Goal: Task Accomplishment & Management: Complete application form

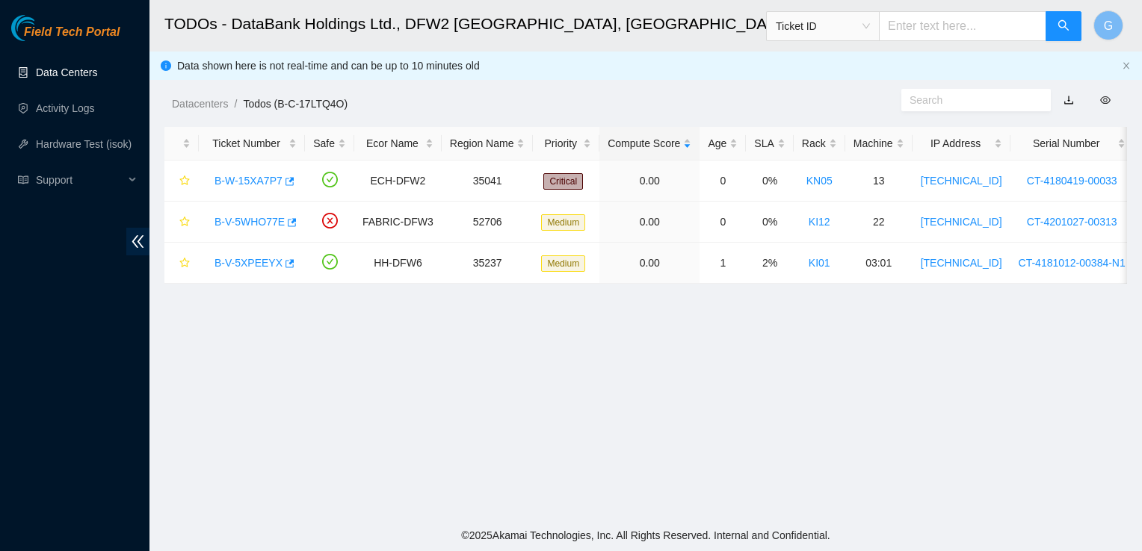
click at [40, 73] on link "Data Centers" at bounding box center [66, 72] width 61 height 12
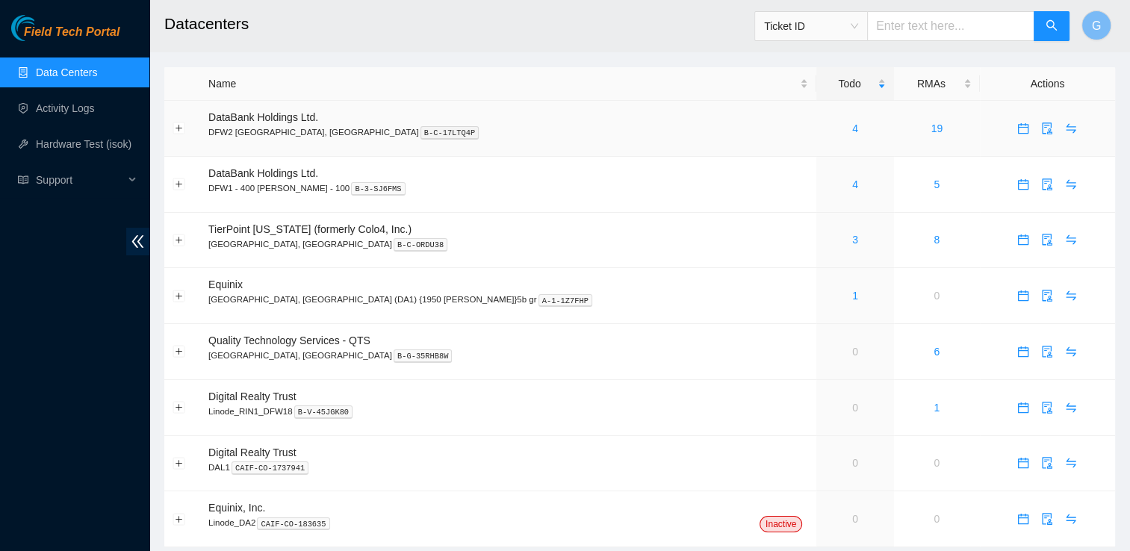
click at [825, 129] on div "4" at bounding box center [855, 128] width 61 height 16
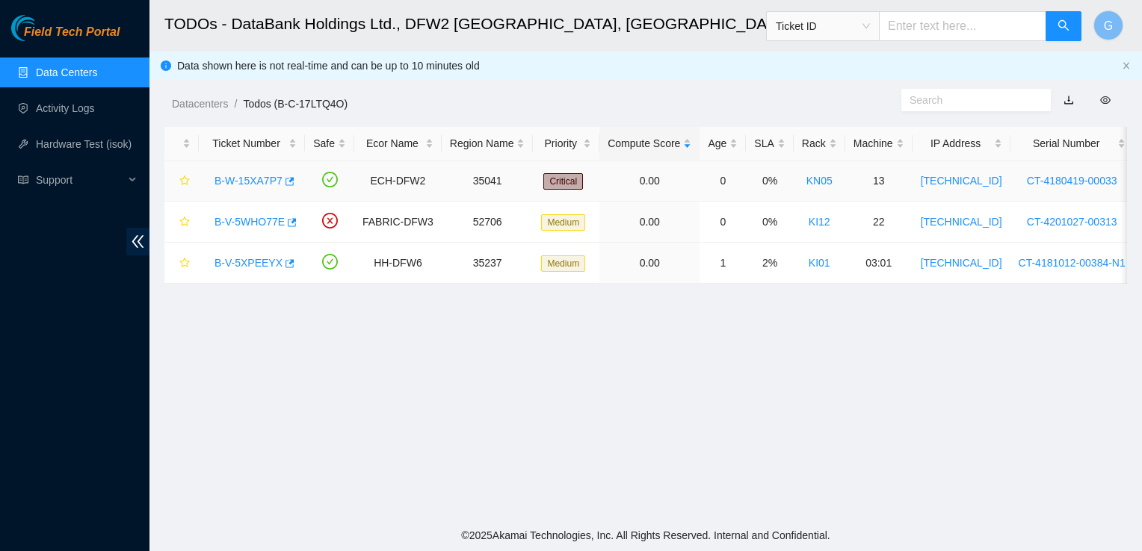
click at [254, 188] on div "B-W-15XA7P7" at bounding box center [252, 181] width 90 height 24
click at [259, 179] on link "B-W-15XA7P7" at bounding box center [248, 181] width 68 height 12
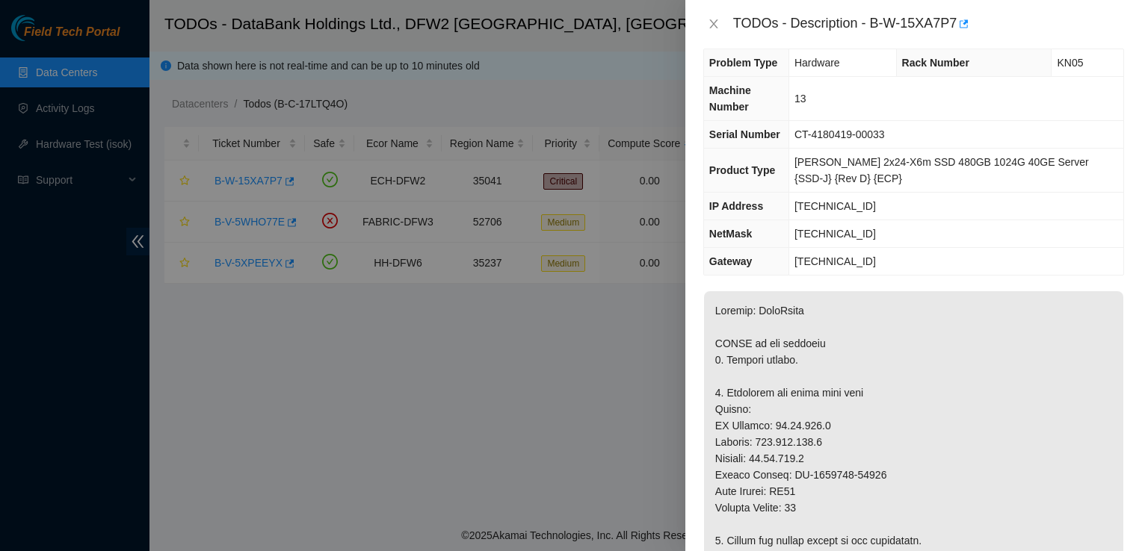
scroll to position [18, 0]
click at [718, 18] on icon "close" at bounding box center [714, 24] width 12 height 12
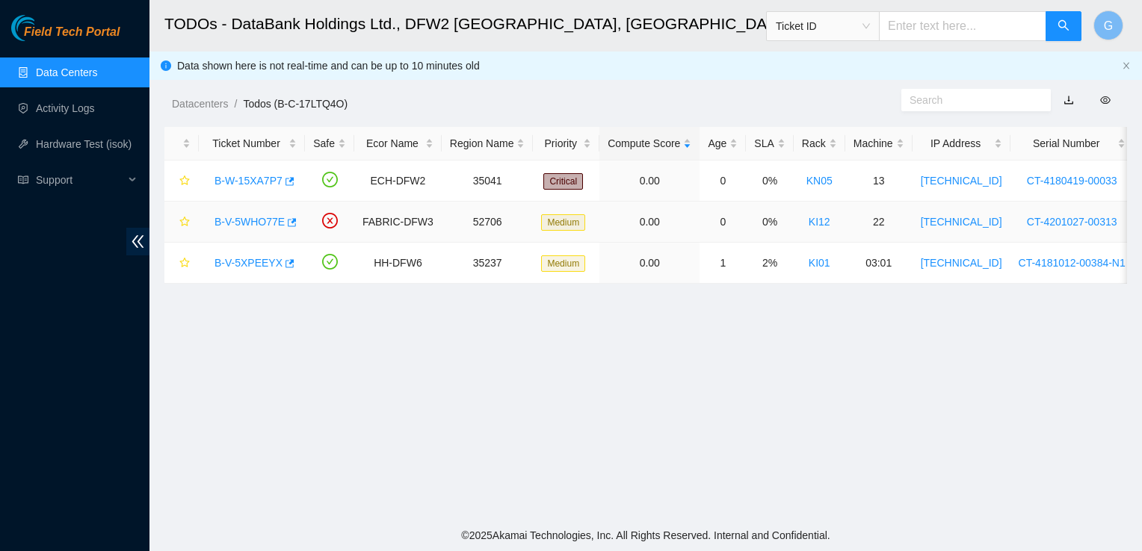
click at [260, 221] on link "B-V-5WHO77E" at bounding box center [249, 222] width 70 height 12
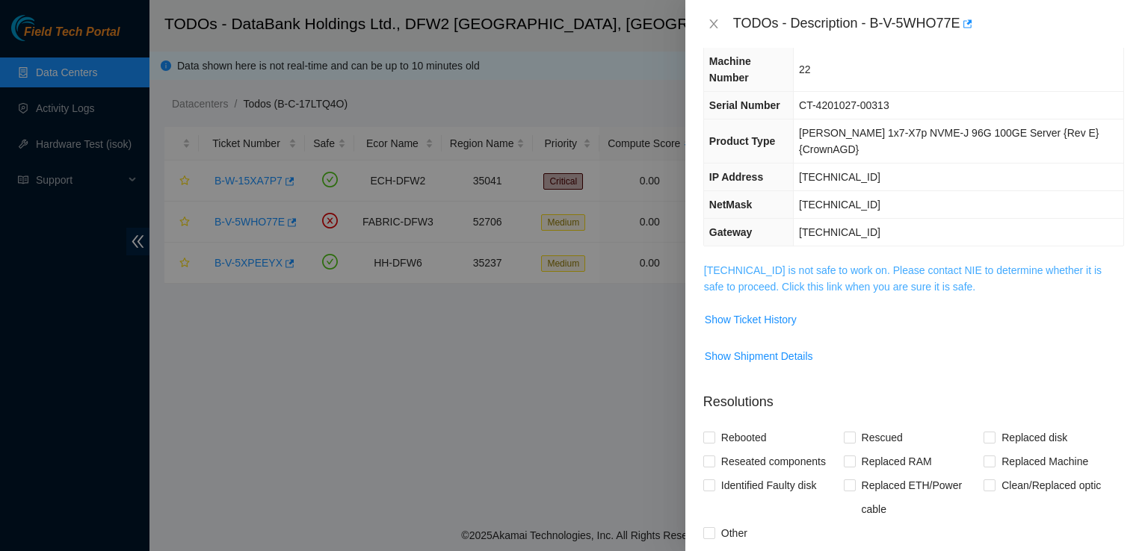
scroll to position [40, 0]
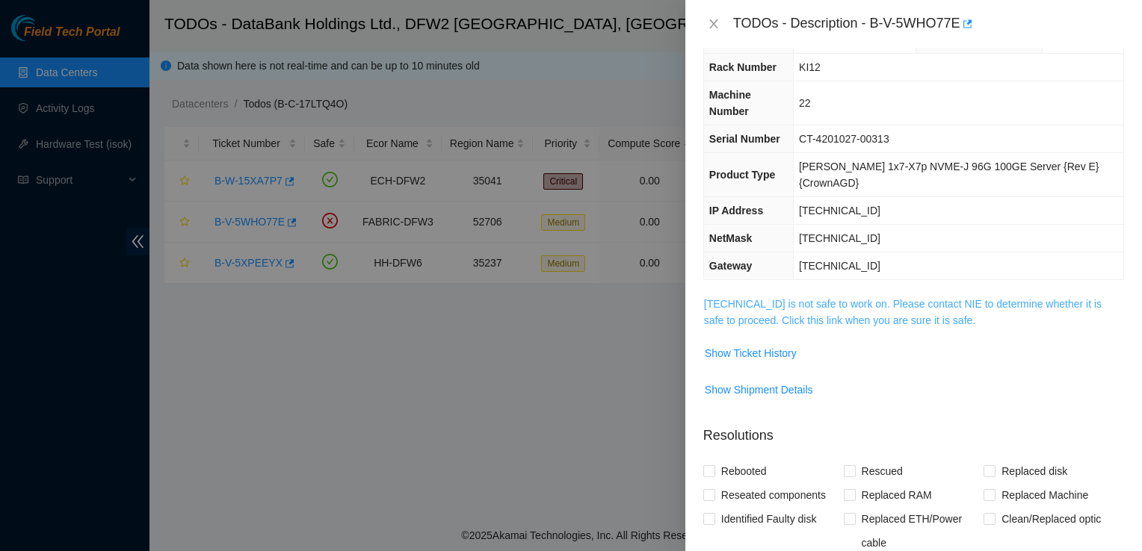
click at [778, 298] on link "[TECHNICAL_ID] is not safe to work on. Please contact NIE to determine whether …" at bounding box center [902, 312] width 397 height 28
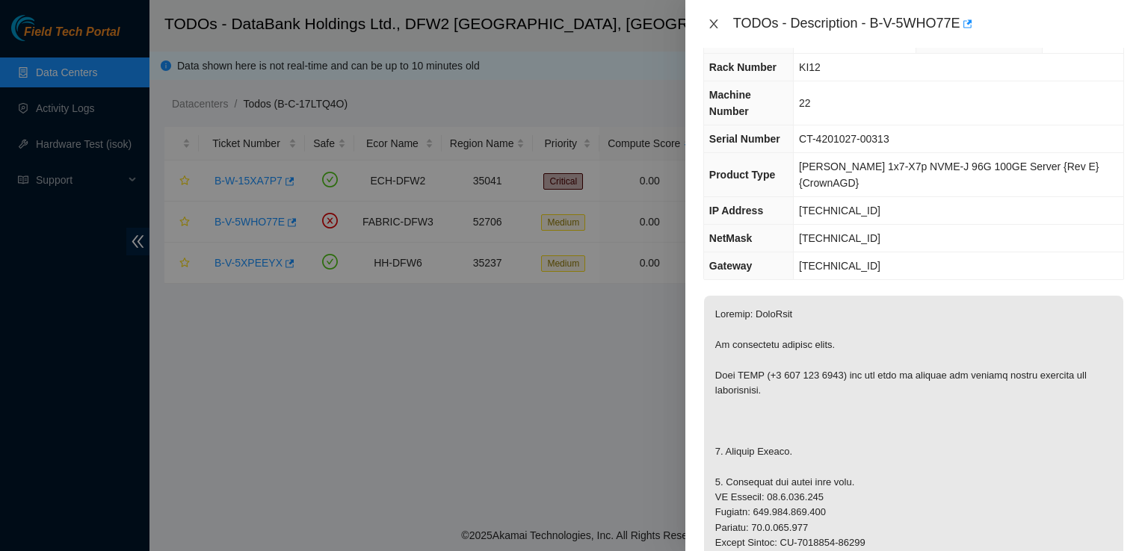
click at [717, 28] on icon "close" at bounding box center [714, 24] width 12 height 12
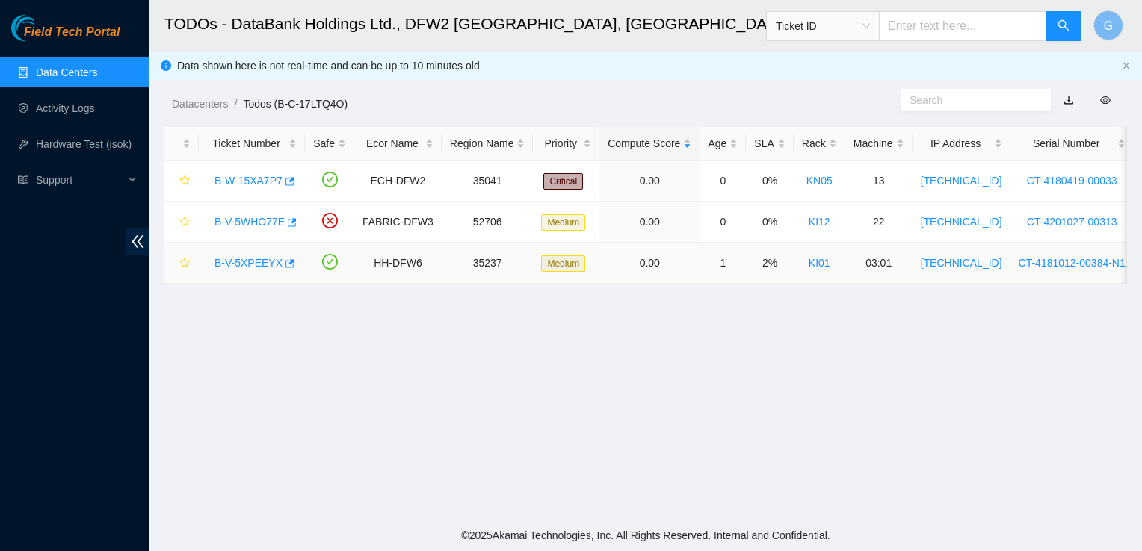
click at [232, 270] on div "B-V-5XPEEYX" at bounding box center [252, 263] width 90 height 24
click at [236, 260] on link "B-V-5XPEEYX" at bounding box center [248, 263] width 68 height 12
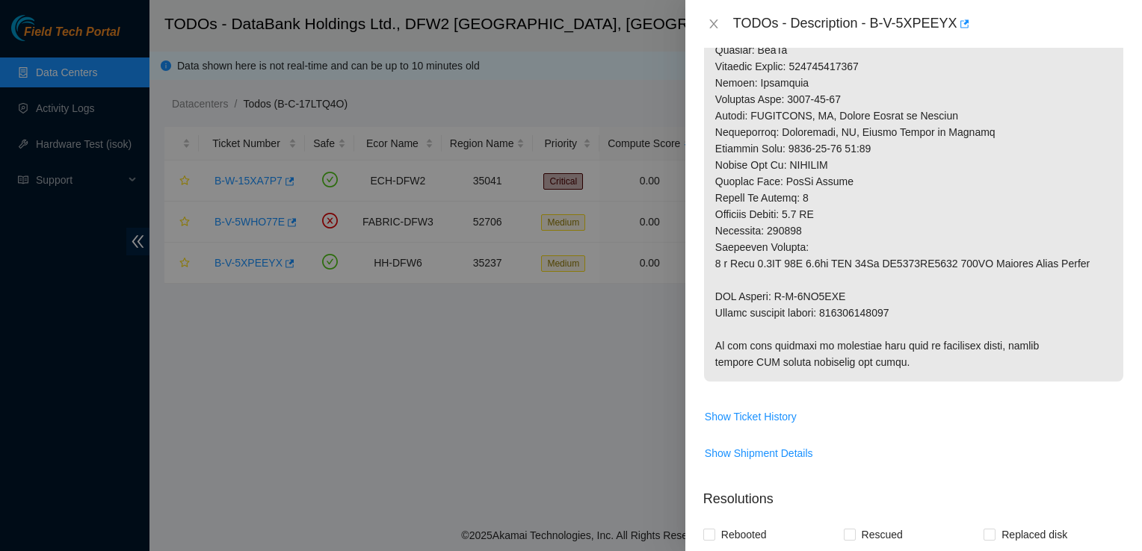
scroll to position [0, 0]
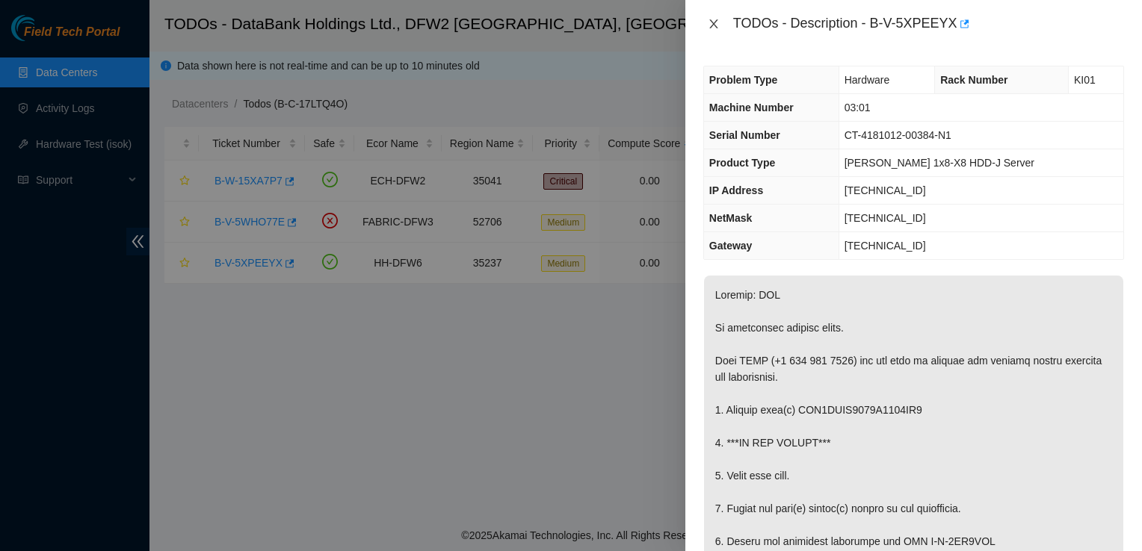
click at [713, 19] on icon "close" at bounding box center [714, 24] width 12 height 12
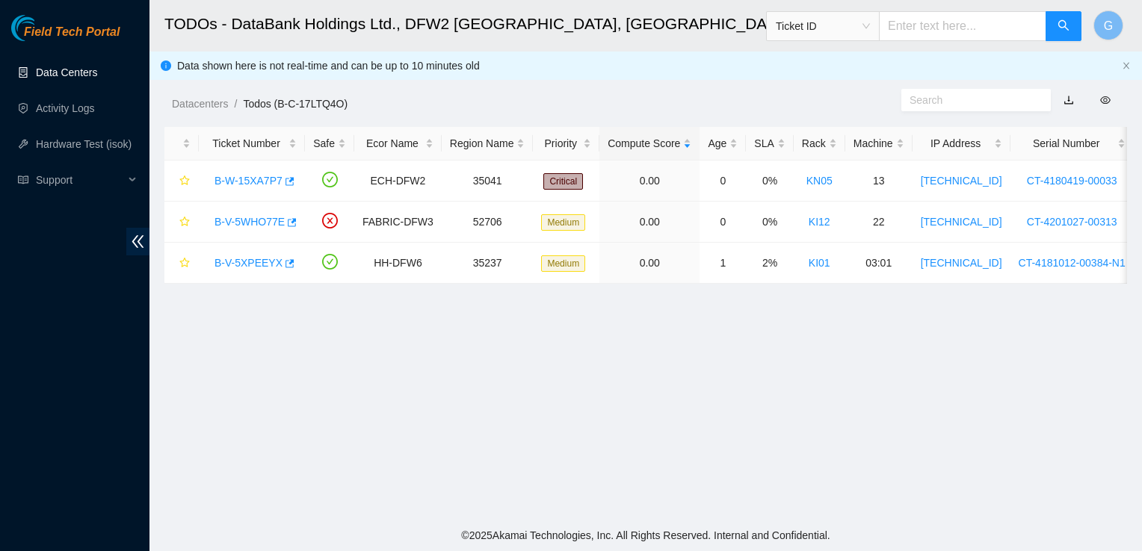
click at [74, 67] on link "Data Centers" at bounding box center [66, 72] width 61 height 12
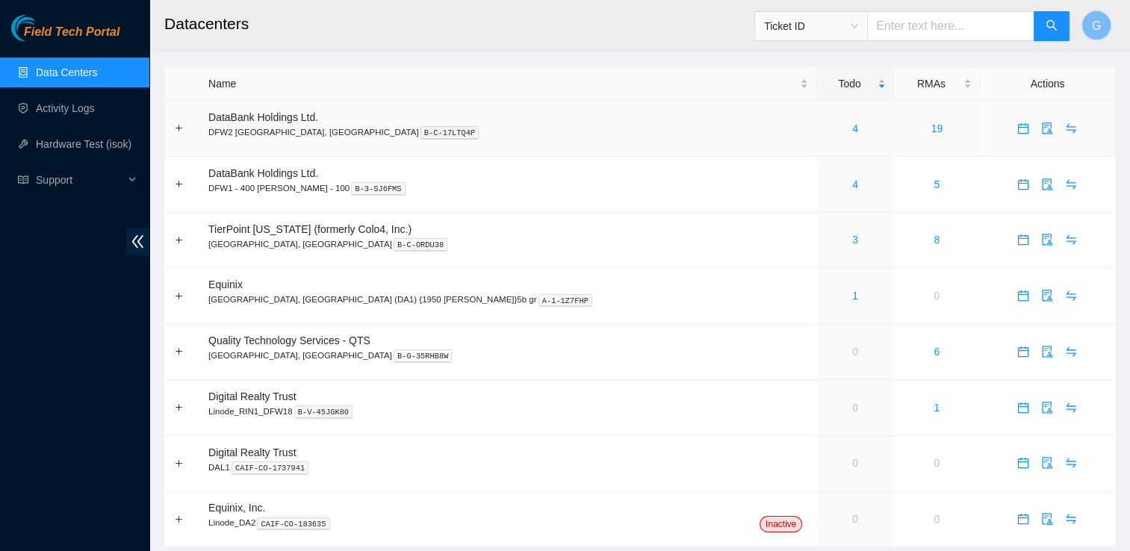
click at [825, 135] on div "4" at bounding box center [855, 128] width 61 height 16
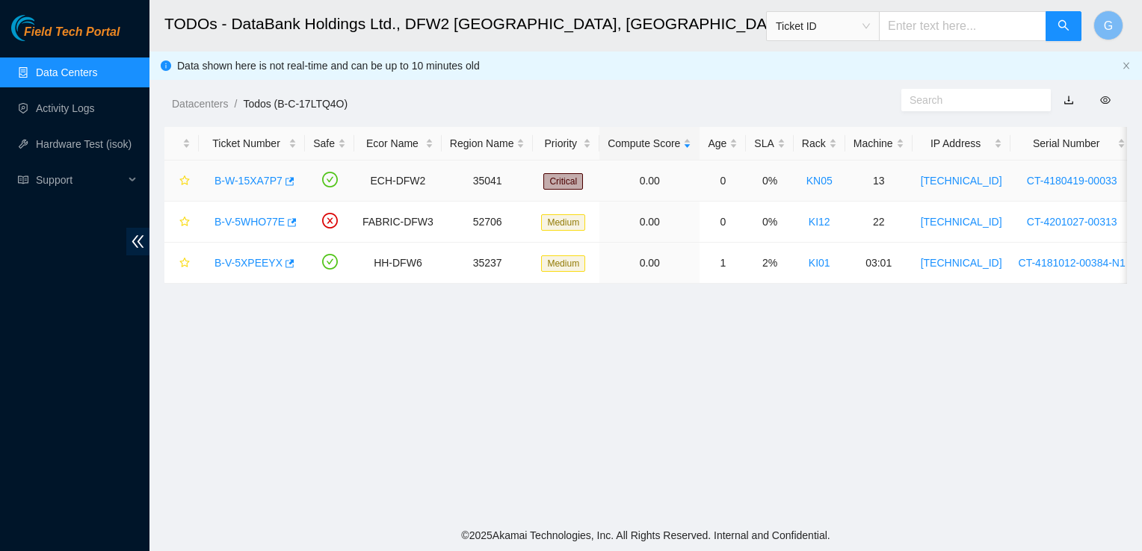
click at [251, 180] on link "B-W-15XA7P7" at bounding box center [248, 181] width 68 height 12
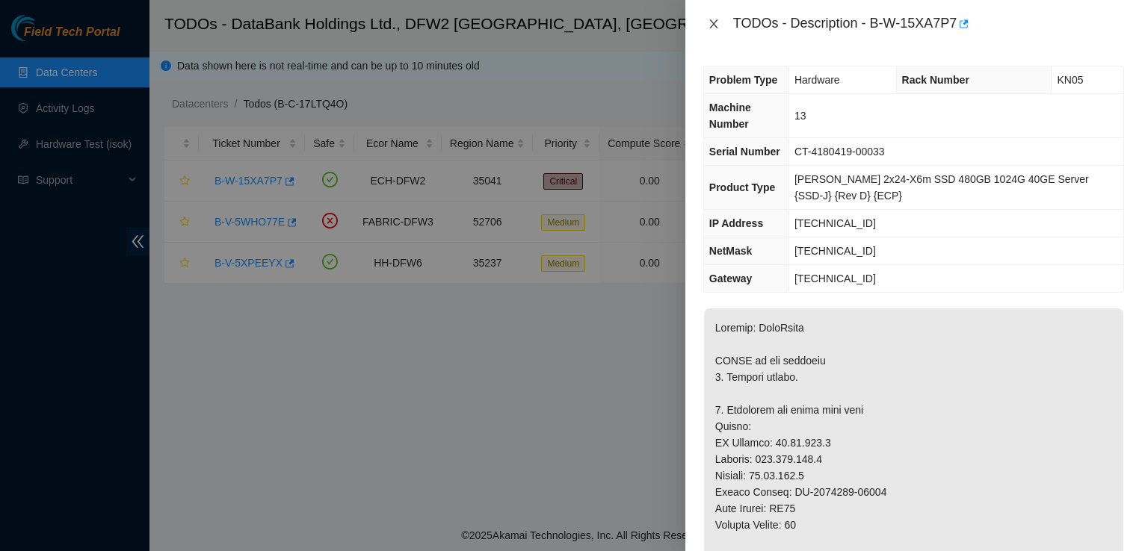
click at [716, 25] on icon "close" at bounding box center [714, 24] width 12 height 12
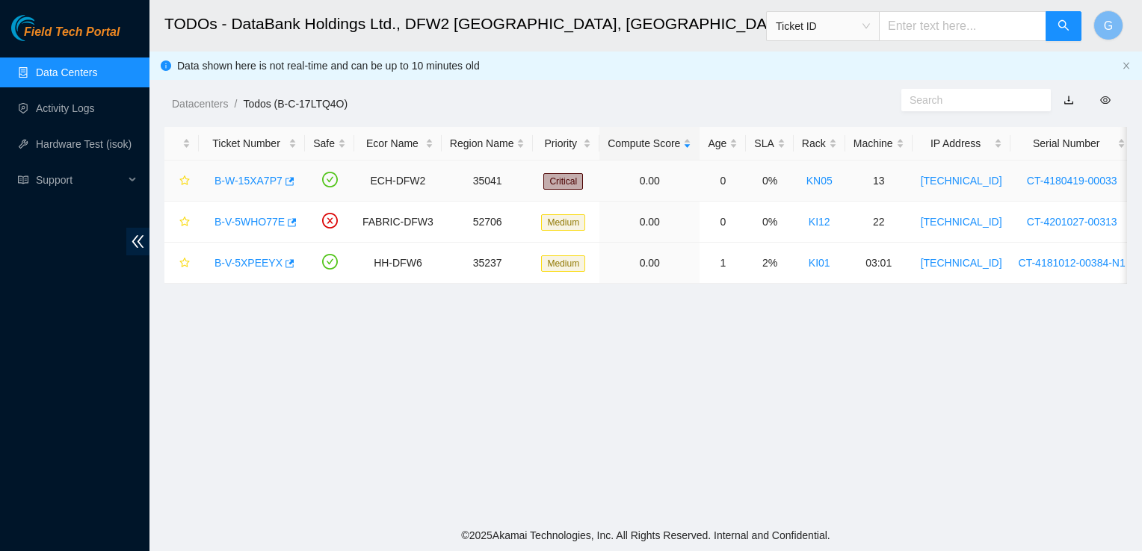
click at [241, 179] on link "B-W-15XA7P7" at bounding box center [248, 181] width 68 height 12
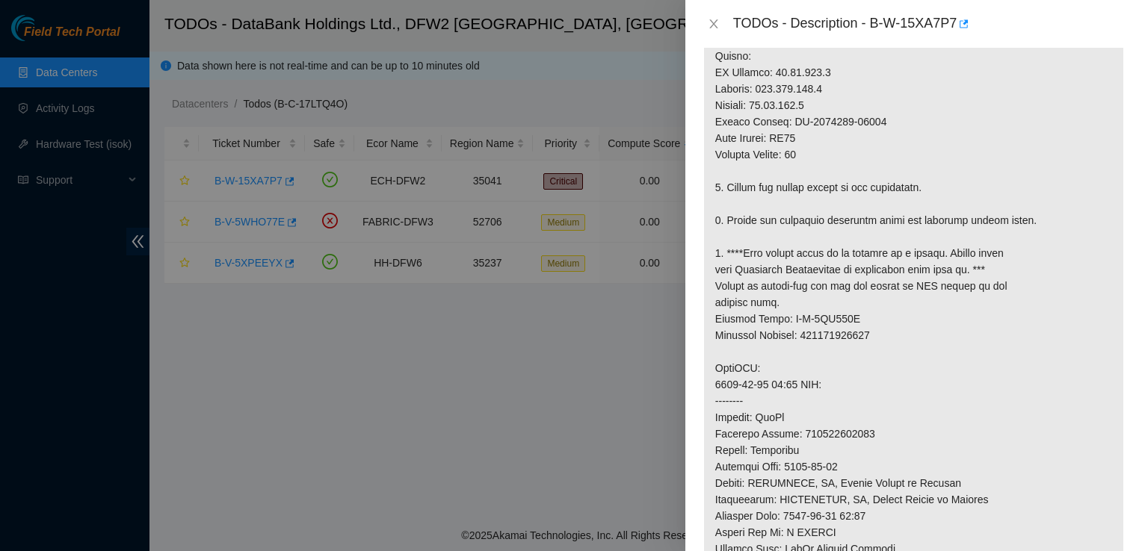
scroll to position [374, 0]
drag, startPoint x: 870, startPoint y: 424, endPoint x: 799, endPoint y: 430, distance: 70.5
click at [799, 430] on p at bounding box center [913, 390] width 419 height 910
copy p "884927574663"
click at [713, 14] on div "TODOs - Description - B-W-15XA7P7" at bounding box center [913, 24] width 421 height 24
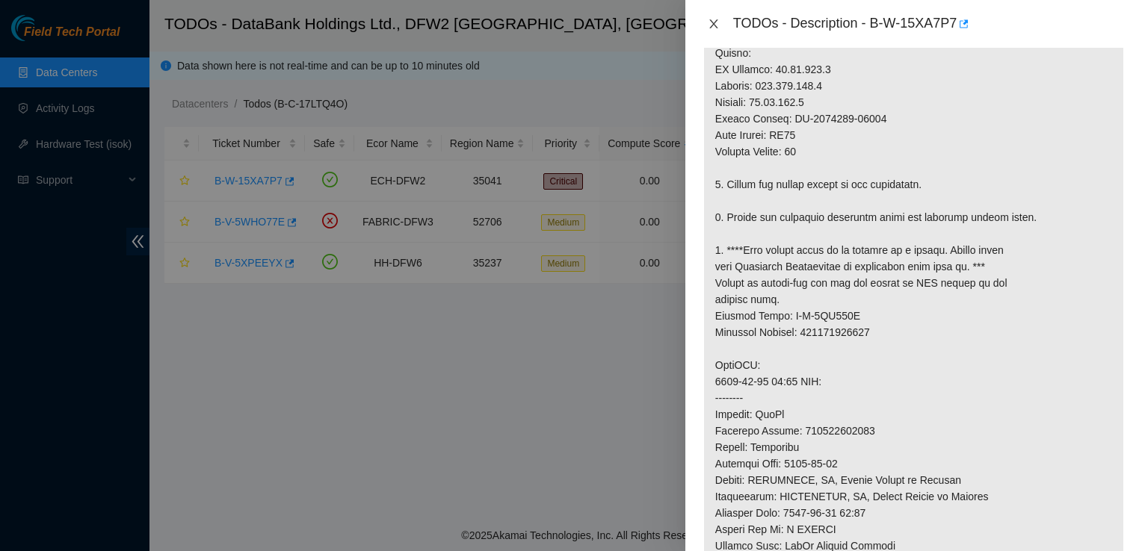
click at [713, 22] on icon "close" at bounding box center [713, 23] width 8 height 9
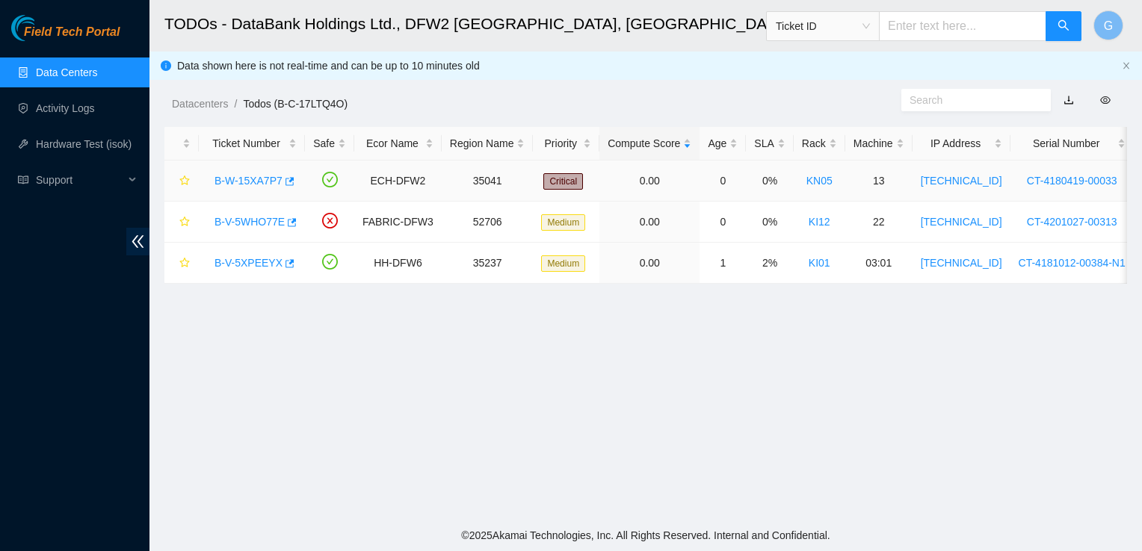
scroll to position [391, 0]
click at [266, 225] on link "B-V-5WHO77E" at bounding box center [249, 222] width 70 height 12
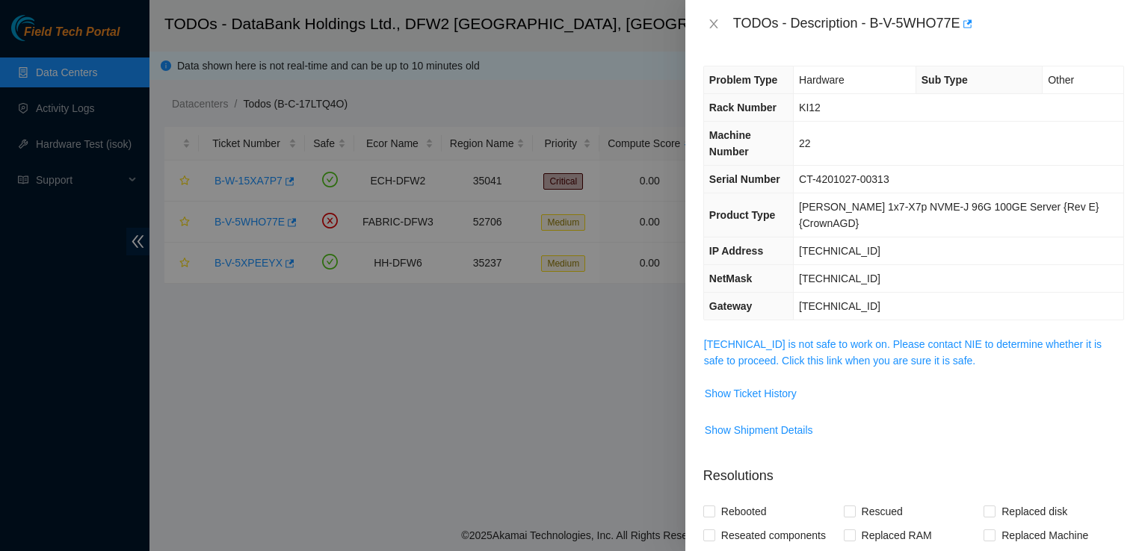
scroll to position [4, 0]
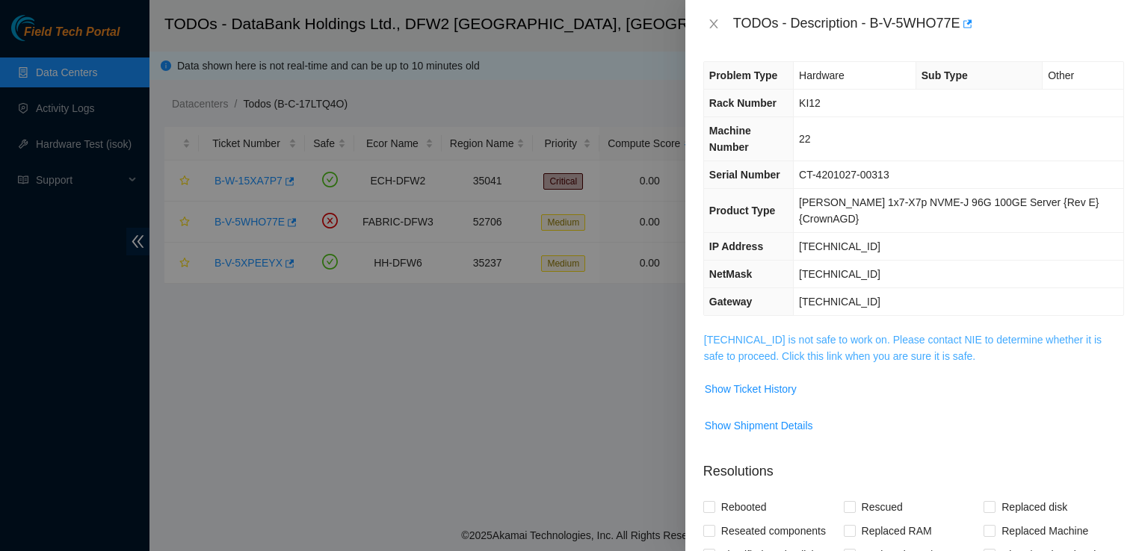
click at [879, 334] on link "[TECHNICAL_ID] is not safe to work on. Please contact NIE to determine whether …" at bounding box center [902, 348] width 397 height 28
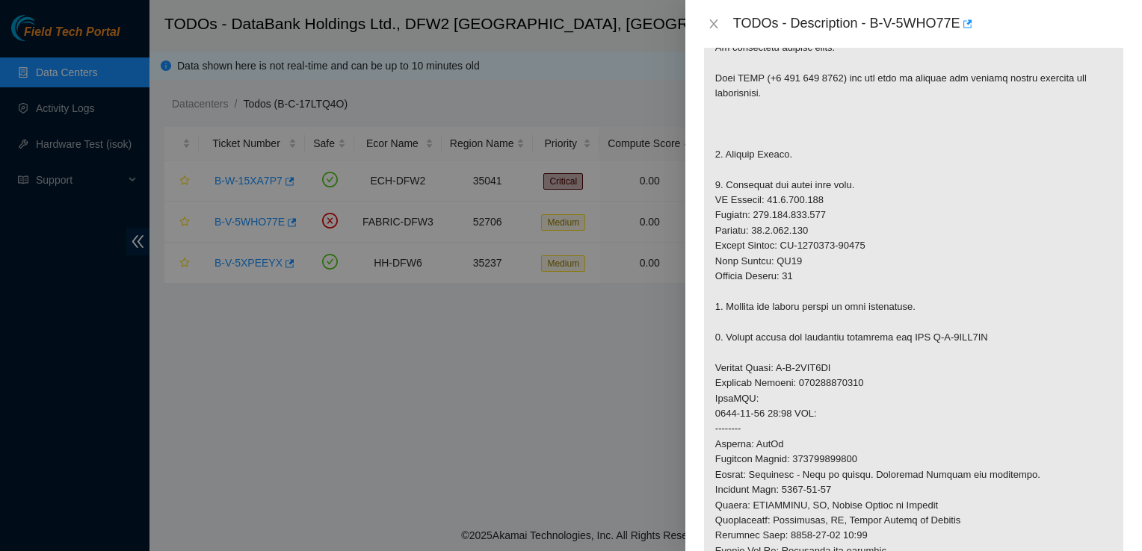
scroll to position [350, 0]
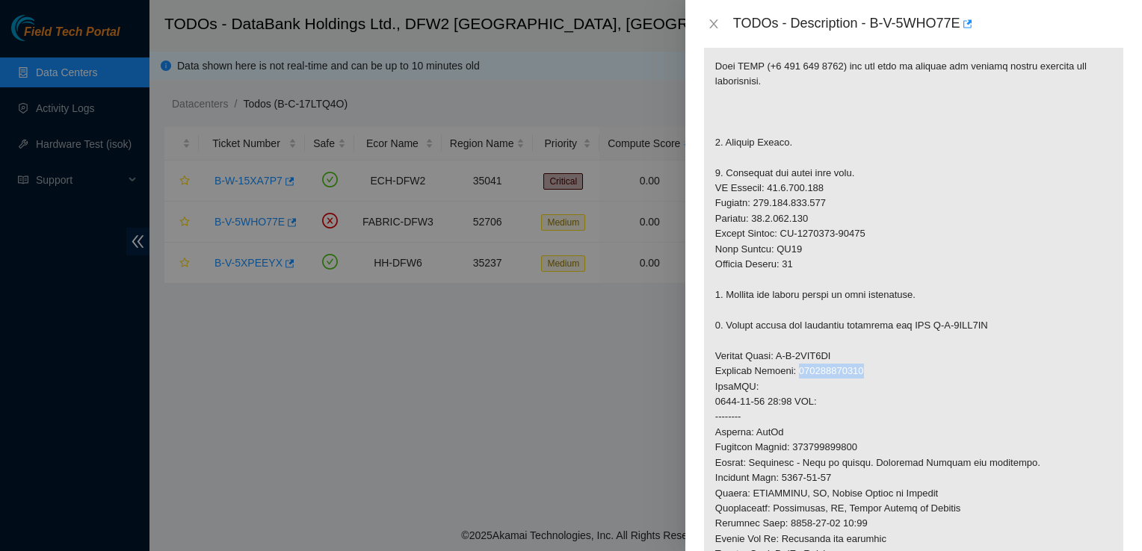
drag, startPoint x: 876, startPoint y: 330, endPoint x: 798, endPoint y: 338, distance: 78.1
click at [798, 338] on p at bounding box center [913, 372] width 419 height 770
copy p "417328431821"
click at [716, 19] on icon "close" at bounding box center [714, 24] width 12 height 12
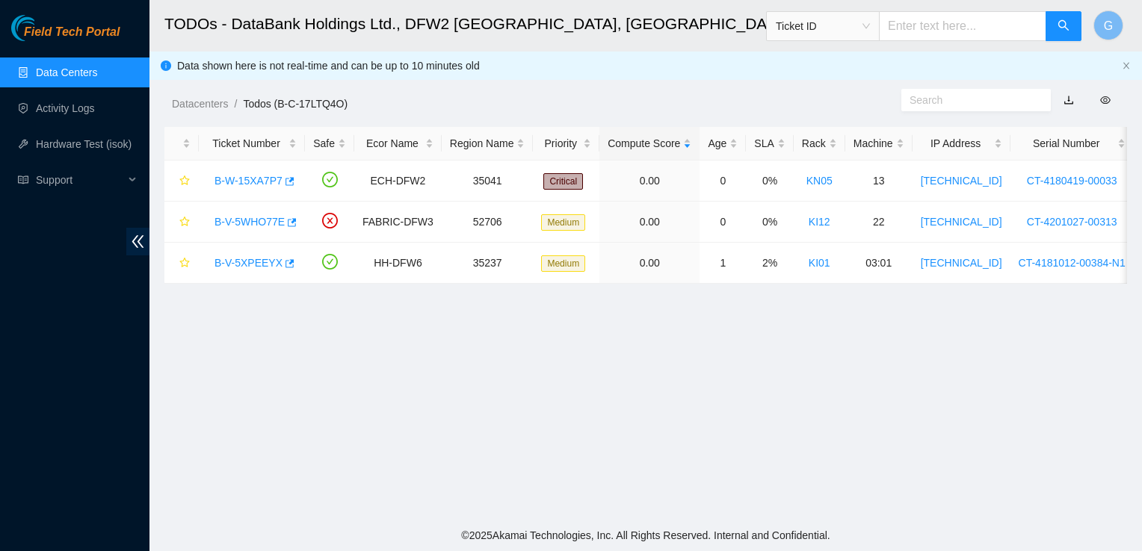
scroll to position [306, 0]
click at [266, 264] on link "B-V-5XPEEYX" at bounding box center [248, 263] width 68 height 12
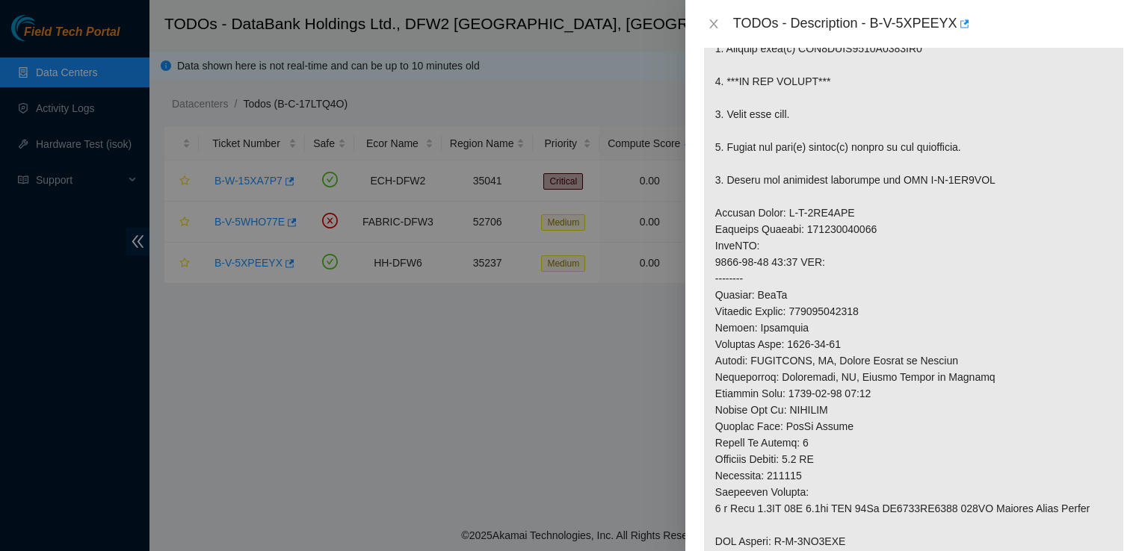
scroll to position [363, 0]
drag, startPoint x: 865, startPoint y: 309, endPoint x: 801, endPoint y: 309, distance: 64.3
click at [801, 309] on p at bounding box center [913, 269] width 419 height 713
copy p "463470064508"
click at [710, 19] on icon "close" at bounding box center [714, 24] width 12 height 12
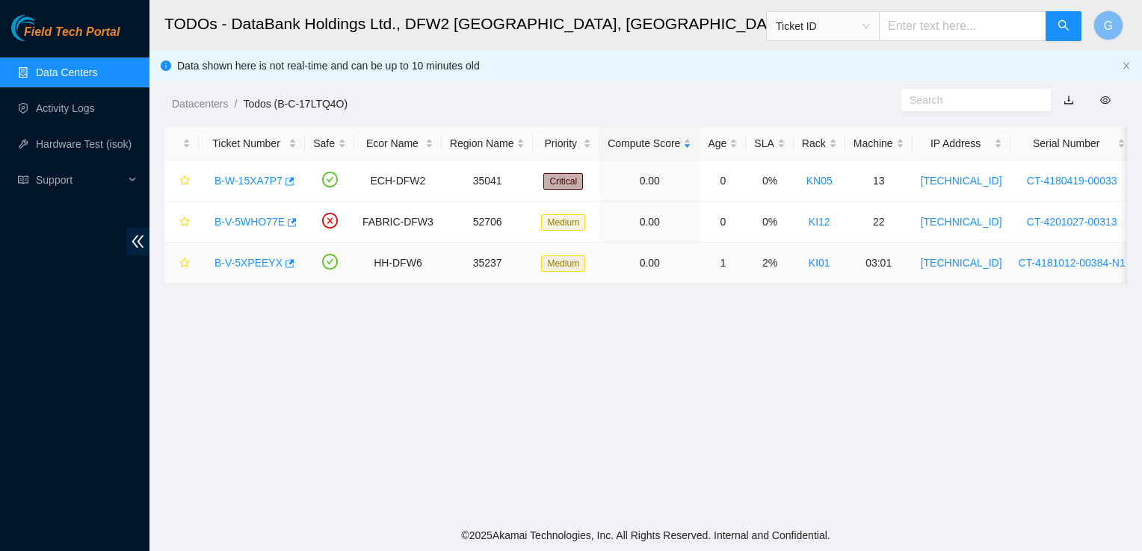
scroll to position [412, 0]
click at [254, 220] on link "B-V-5WHO77E" at bounding box center [249, 222] width 70 height 12
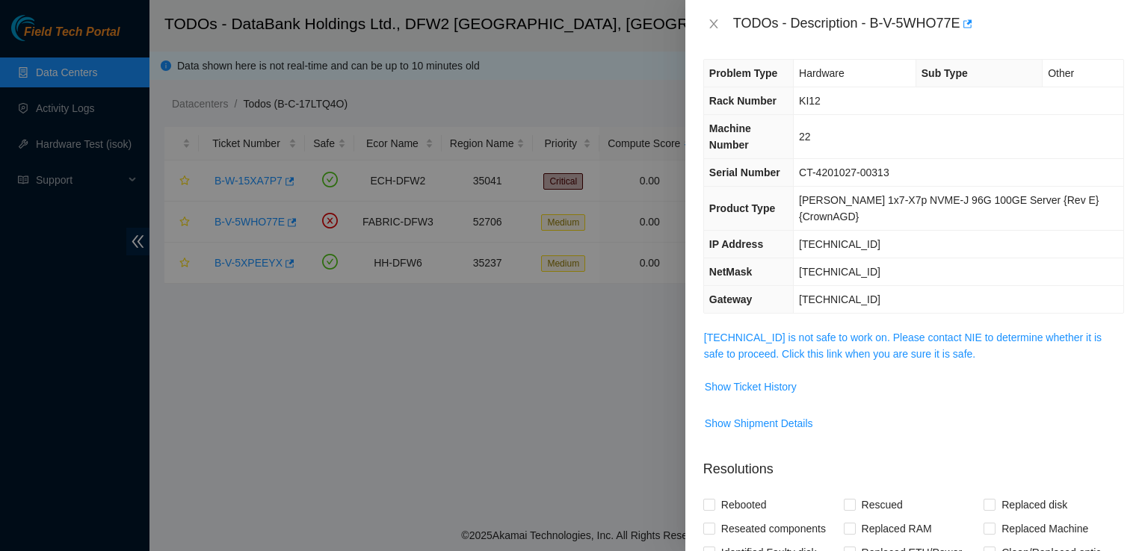
scroll to position [0, 0]
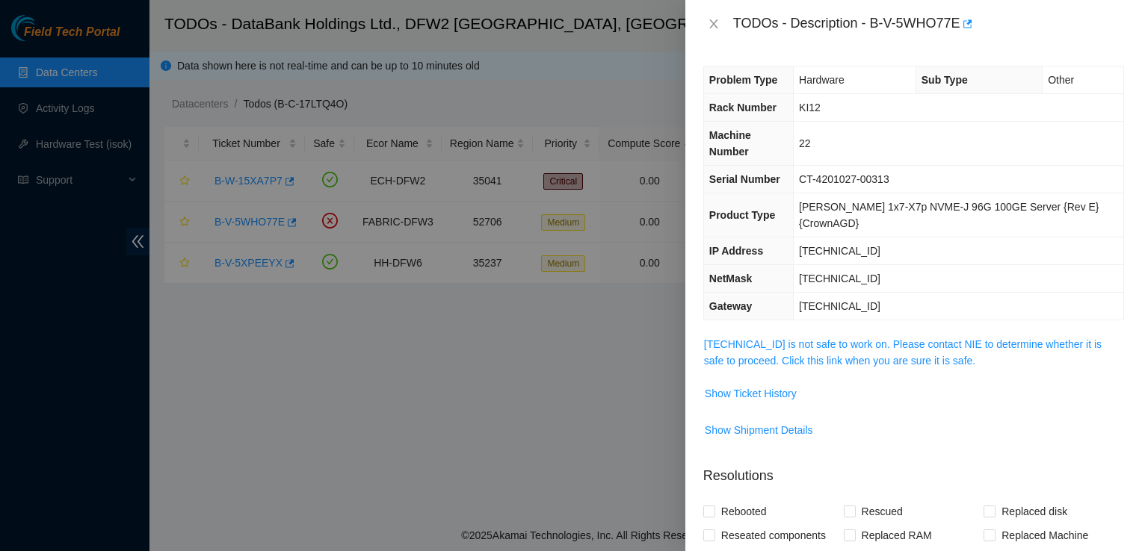
click at [825, 336] on span "23.0.163.217 is not safe to work on. Please contact NIE to determine whether it…" at bounding box center [913, 352] width 419 height 33
click at [877, 338] on link "[TECHNICAL_ID] is not safe to work on. Please contact NIE to determine whether …" at bounding box center [902, 352] width 397 height 28
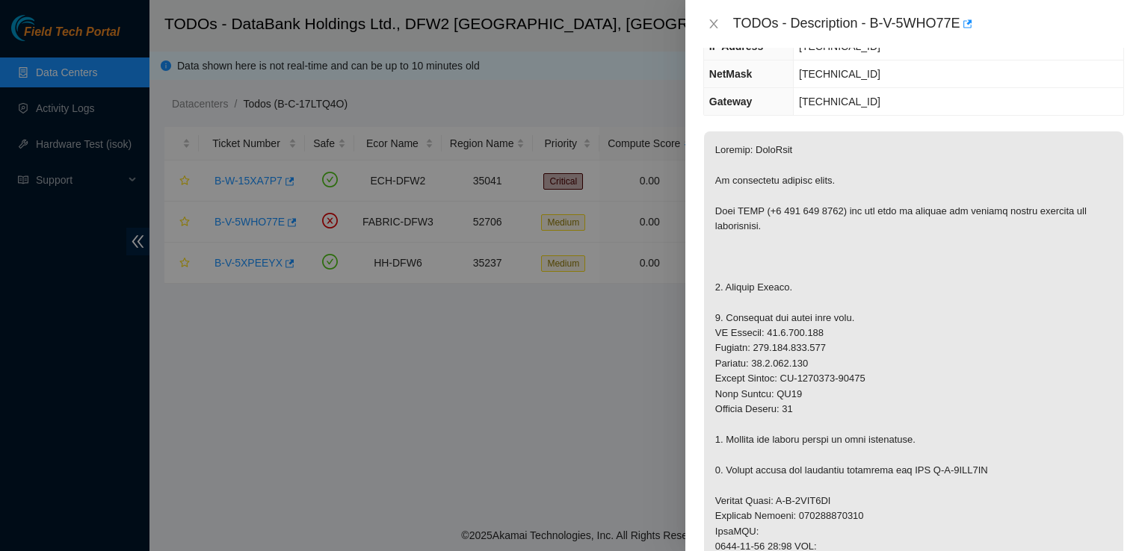
scroll to position [205, 0]
click at [709, 19] on icon "close" at bounding box center [713, 23] width 8 height 9
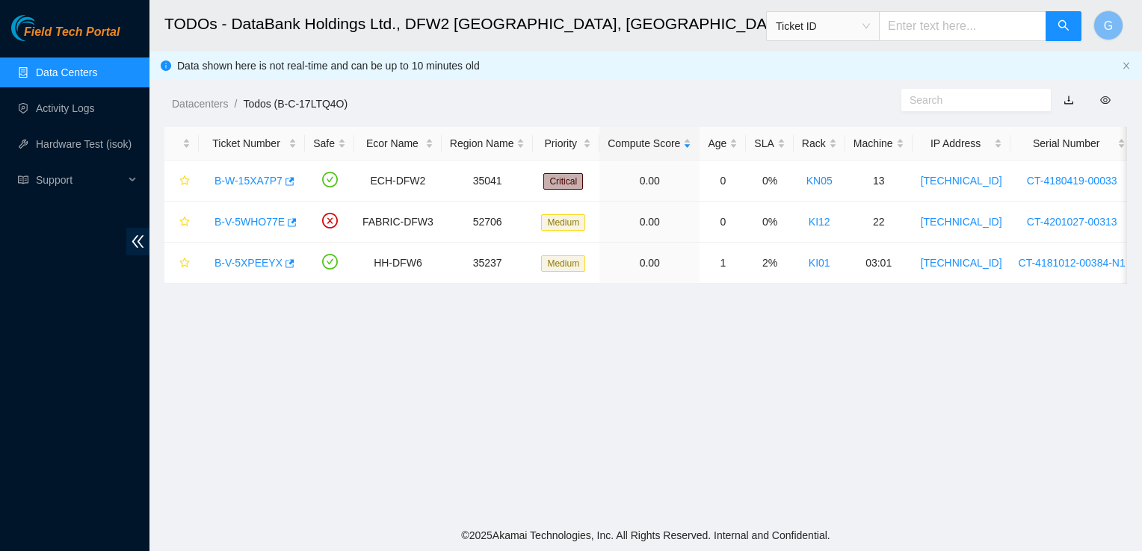
scroll to position [254, 0]
click at [258, 175] on link "B-W-15XA7P7" at bounding box center [248, 181] width 68 height 12
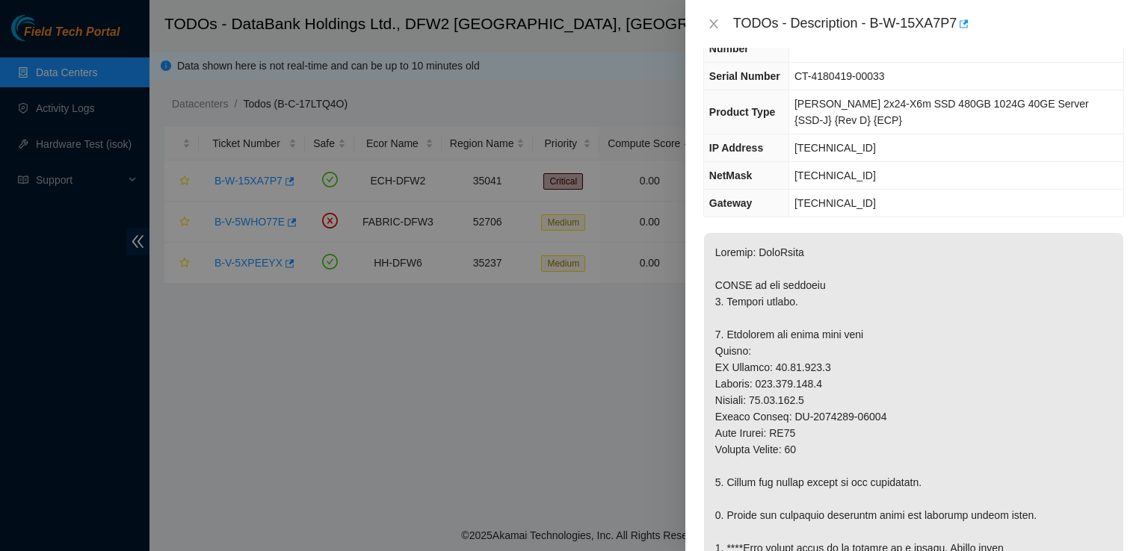
scroll to position [0, 0]
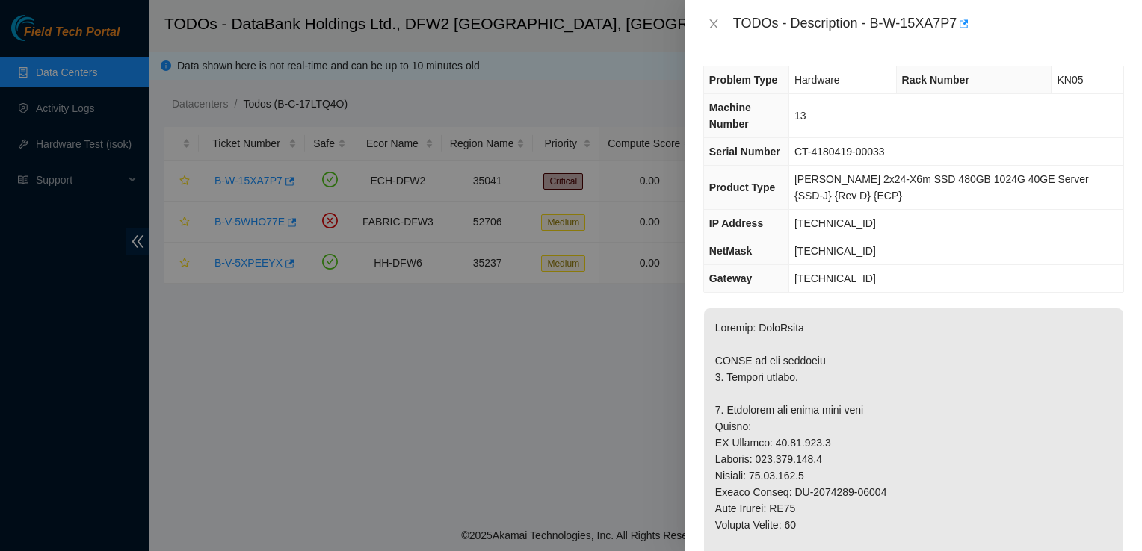
click at [542, 330] on div at bounding box center [571, 275] width 1142 height 551
click at [77, 112] on div at bounding box center [571, 275] width 1142 height 551
click at [714, 25] on icon "close" at bounding box center [713, 23] width 8 height 9
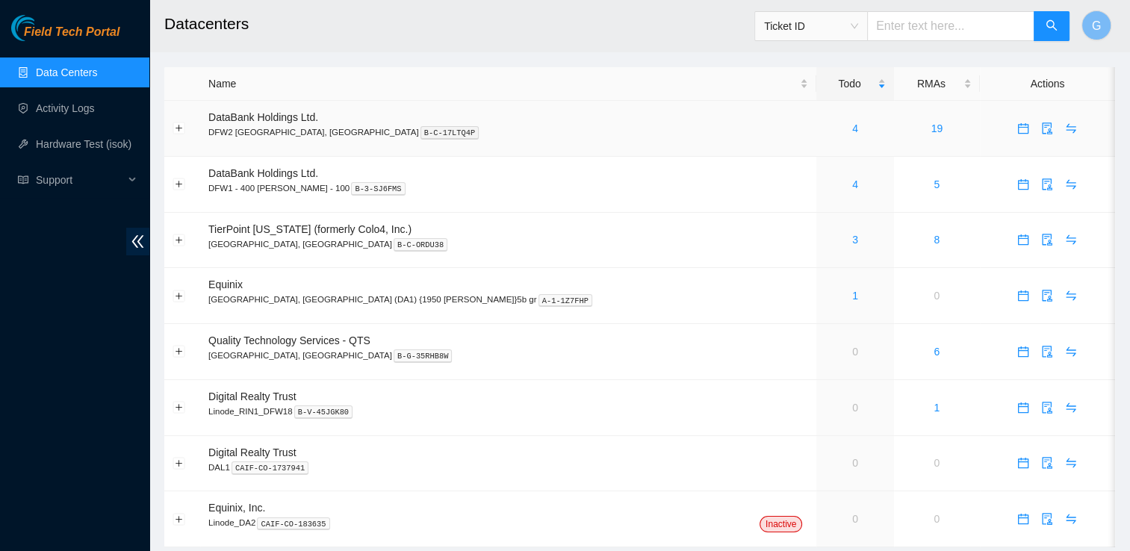
click at [825, 127] on div "4" at bounding box center [855, 128] width 61 height 16
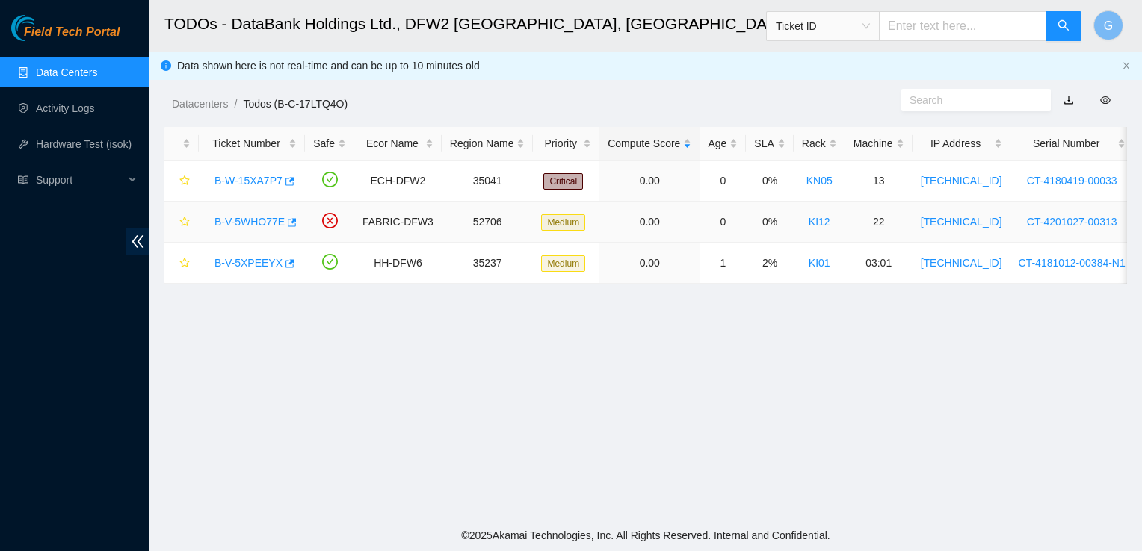
click at [274, 228] on link "B-V-5WHO77E" at bounding box center [249, 222] width 70 height 12
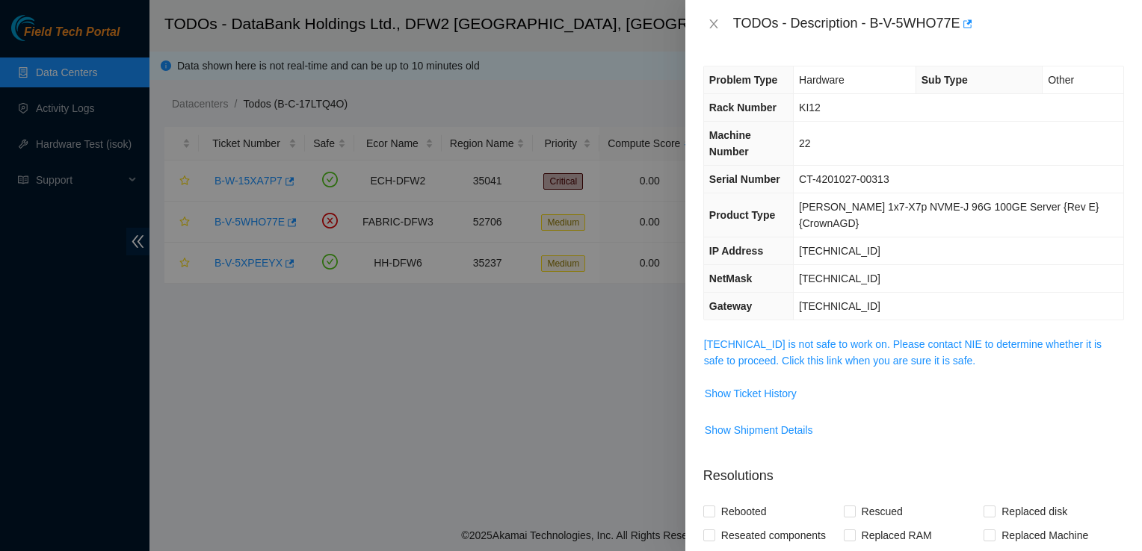
click at [69, 108] on div at bounding box center [571, 275] width 1142 height 551
drag, startPoint x: 713, startPoint y: 28, endPoint x: 718, endPoint y: 14, distance: 14.9
click at [718, 14] on div "TODOs - Description - B-V-5WHO77E" at bounding box center [913, 24] width 421 height 24
click at [713, 28] on icon "close" at bounding box center [714, 24] width 12 height 12
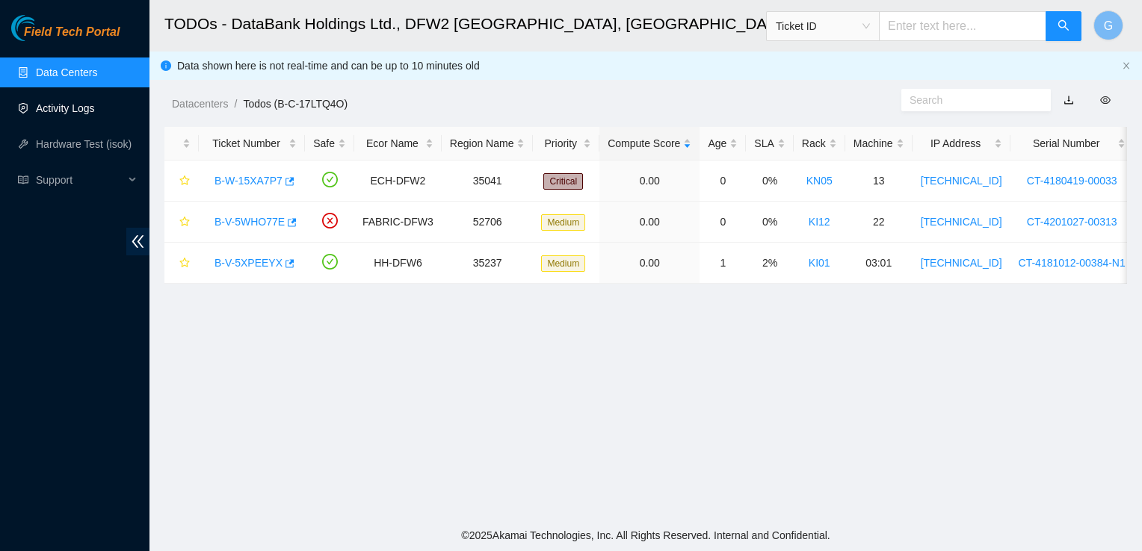
click at [81, 109] on link "Activity Logs" at bounding box center [65, 108] width 59 height 12
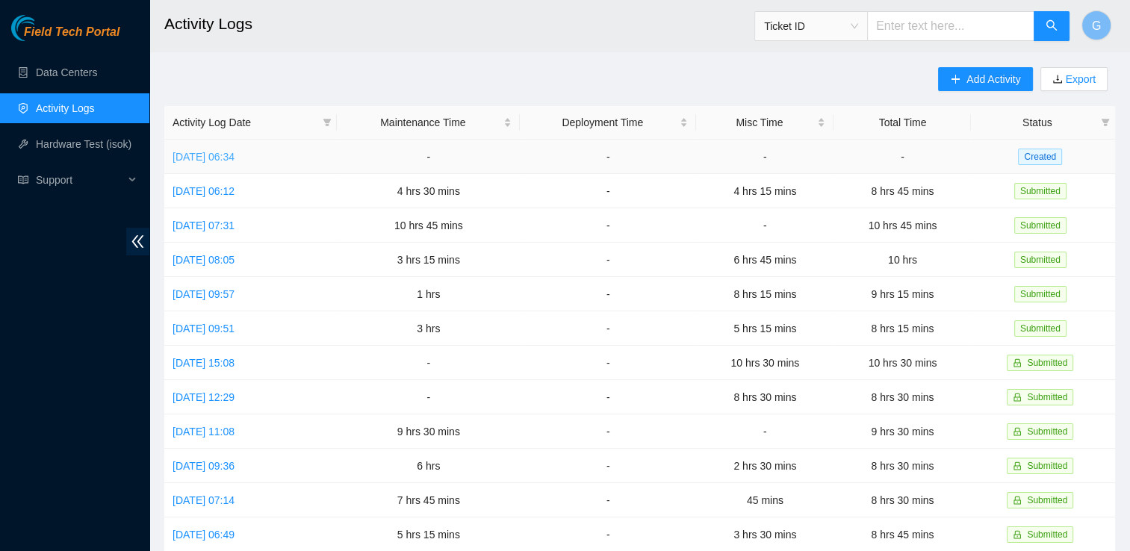
click at [217, 157] on link "[DATE] 06:34" at bounding box center [204, 157] width 62 height 12
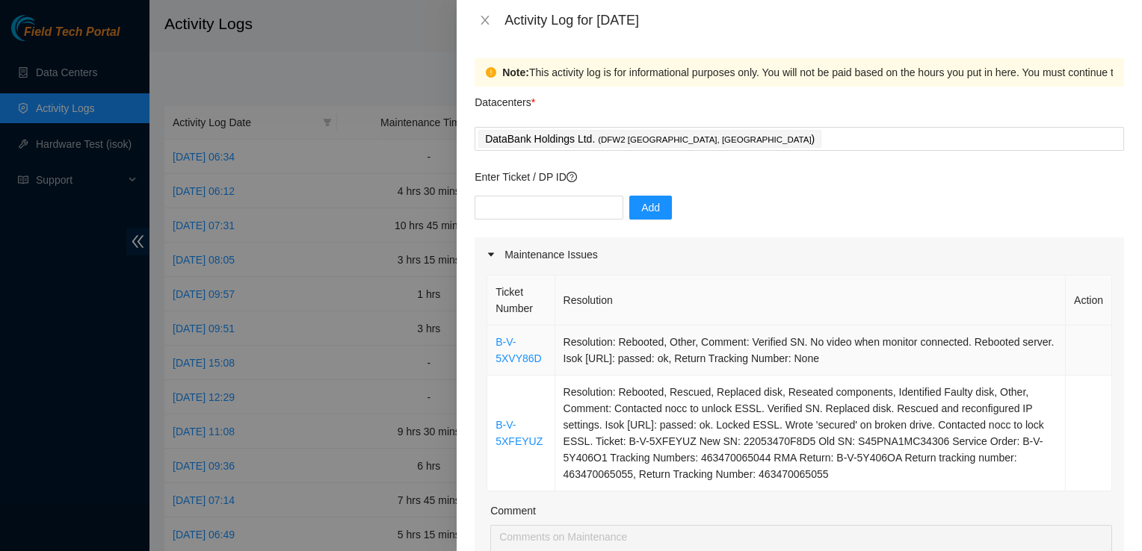
drag, startPoint x: 862, startPoint y: 479, endPoint x: 490, endPoint y: 344, distance: 395.6
click at [490, 344] on tbody "B-V-5XVY86D Resolution: Rebooted, Other, Comment: Verified SN. No video when mo…" at bounding box center [799, 409] width 625 height 166
copy tbody "B-V-5XVY86D Resolution: Rebooted, Other, Comment: Verified SN. No video when mo…"
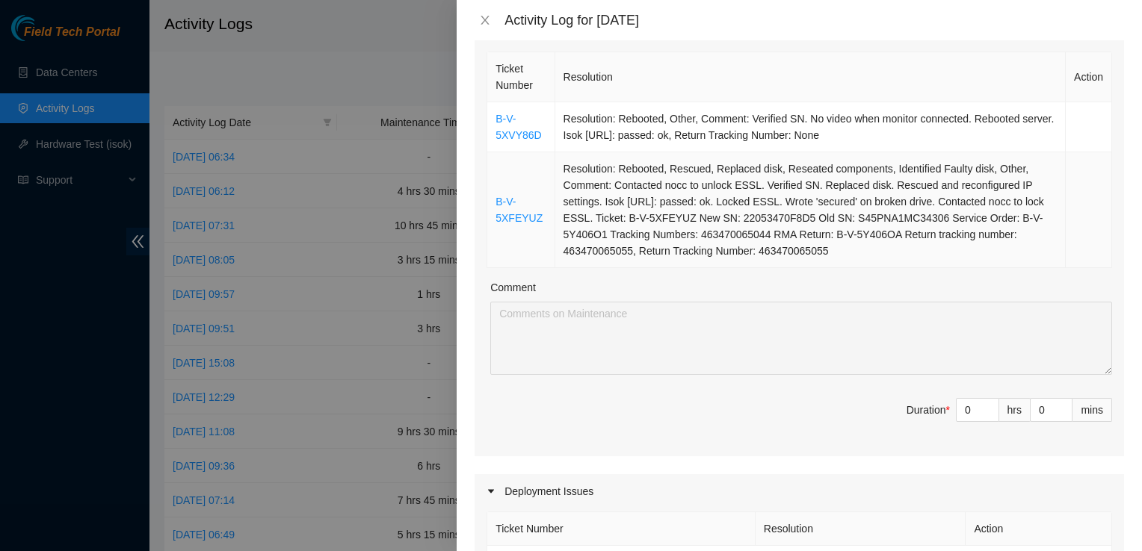
scroll to position [229, 0]
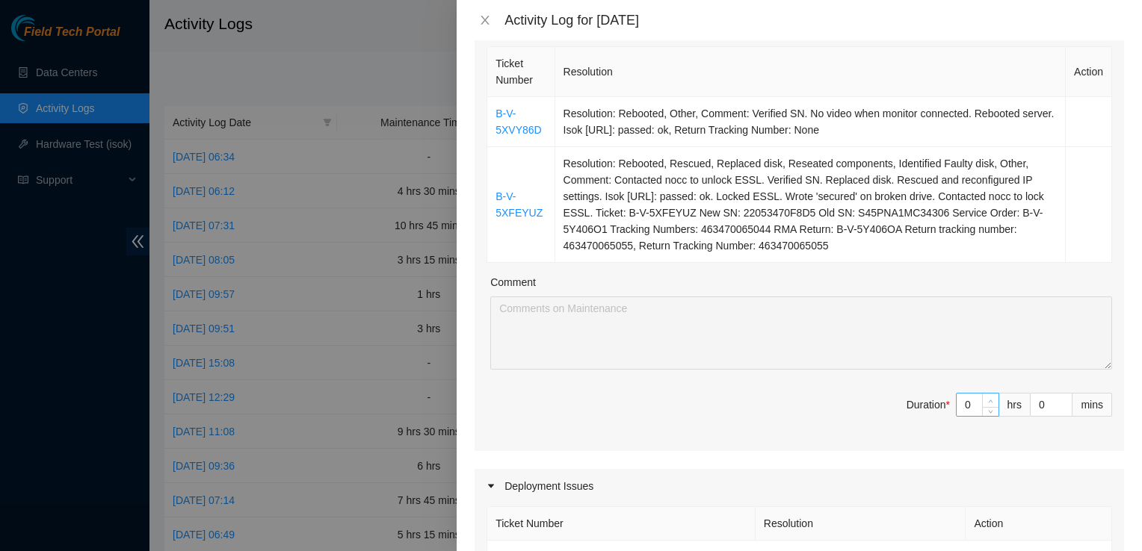
type input "1"
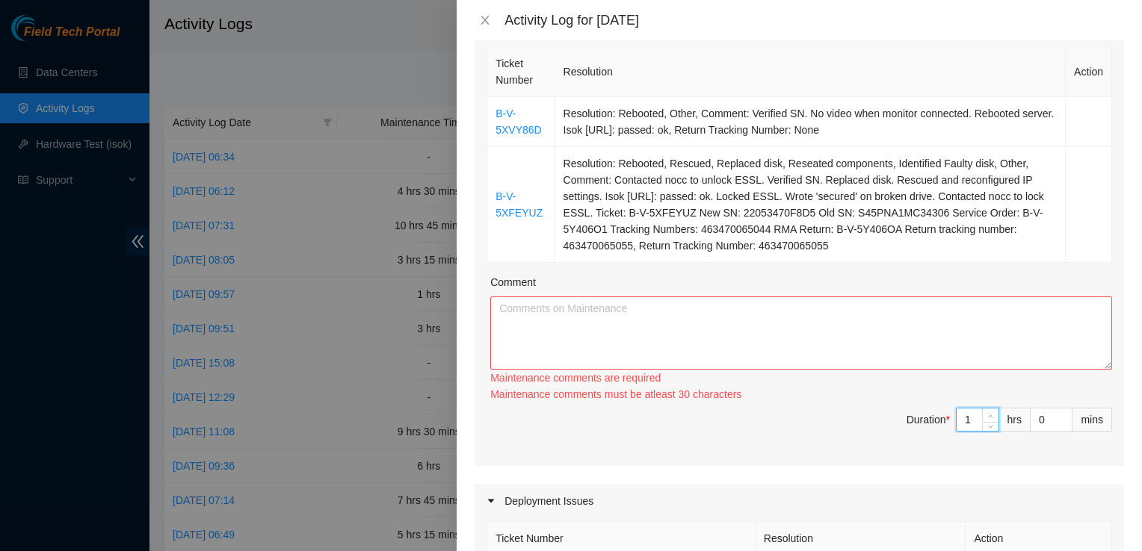
click at [986, 412] on span "up" at bounding box center [990, 416] width 9 height 9
type input "2"
click at [988, 415] on icon "up" at bounding box center [990, 416] width 5 height 5
type input "3"
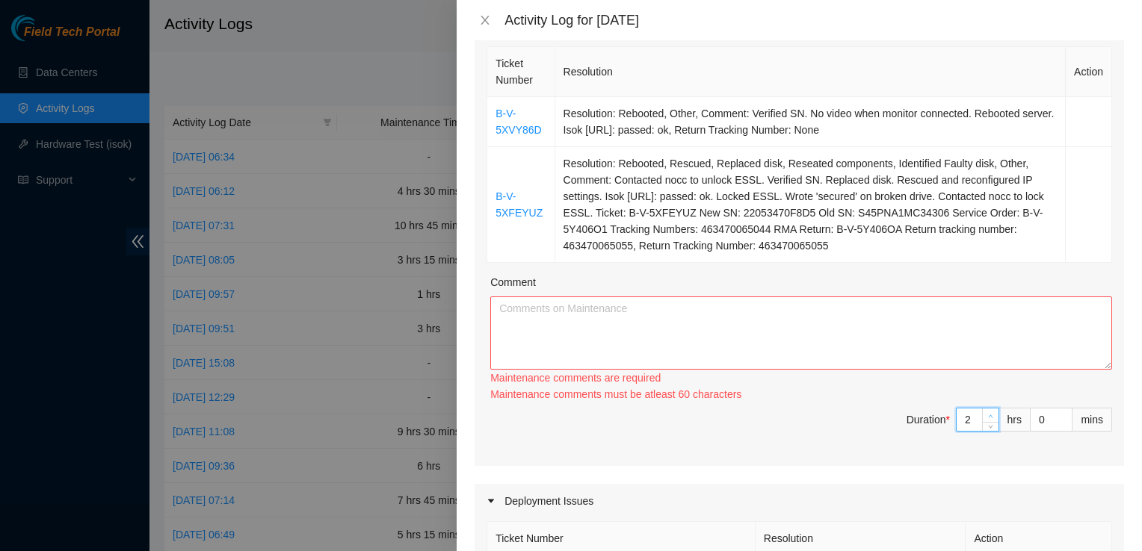
type input "3"
click at [988, 415] on icon "up" at bounding box center [990, 416] width 5 height 5
click at [687, 321] on textarea "Comment" at bounding box center [801, 333] width 622 height 73
click at [698, 297] on textarea "Comment" at bounding box center [801, 333] width 622 height 73
paste textarea "B-V-5XVY86D Resolution: Rebooted, Other, Comment: Verified SN. No video when mo…"
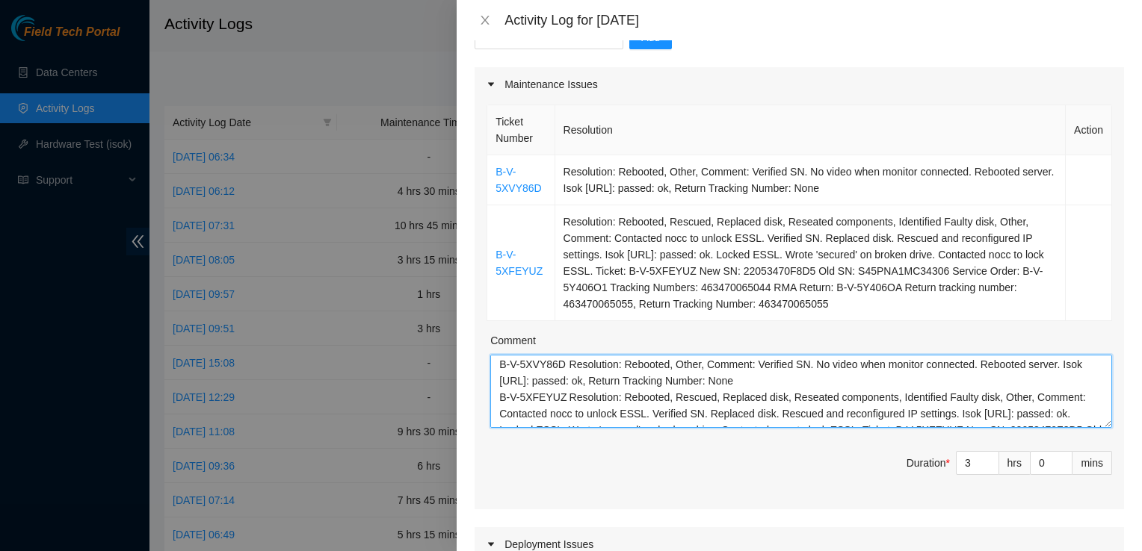
scroll to position [0, 0]
click at [816, 388] on textarea "B-V-5XVY86D Resolution: Rebooted, Other, Comment: Verified SN. No video when mo…" at bounding box center [801, 391] width 622 height 73
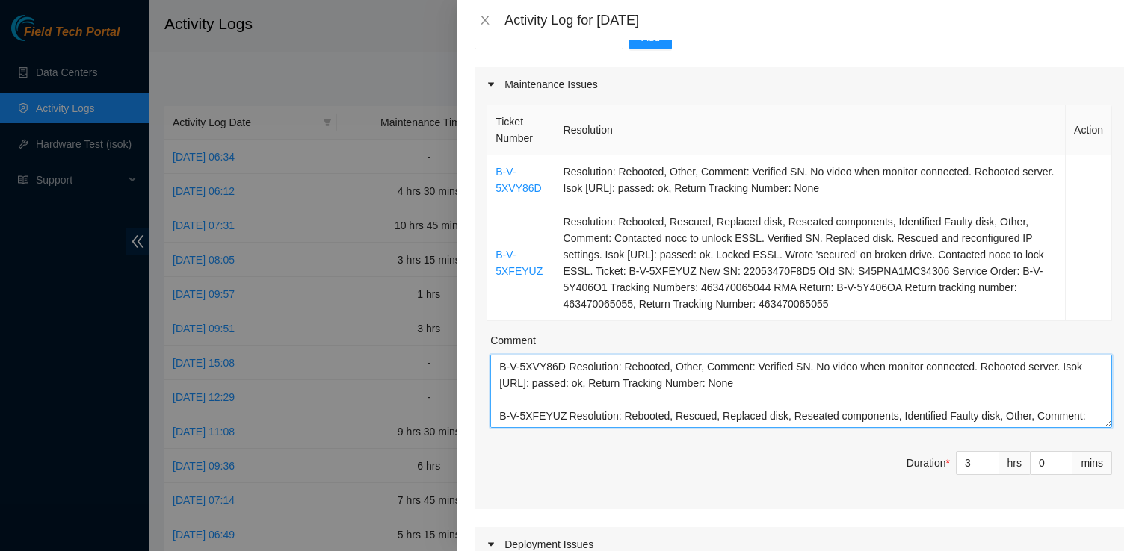
click at [569, 367] on textarea "B-V-5XVY86D Resolution: Rebooted, Other, Comment: Verified SN. No video when mo…" at bounding box center [801, 391] width 622 height 73
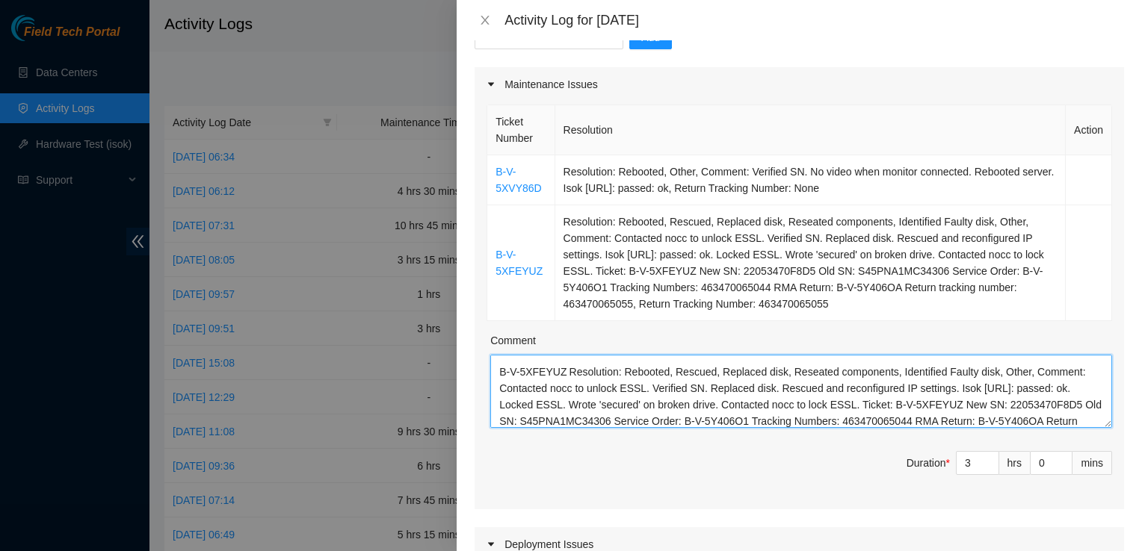
scroll to position [56, 0]
click at [569, 372] on textarea "B-V-5XVY86D Resolution: Rebooted, Other, Comment: Verified SN. No video when mo…" at bounding box center [801, 391] width 622 height 73
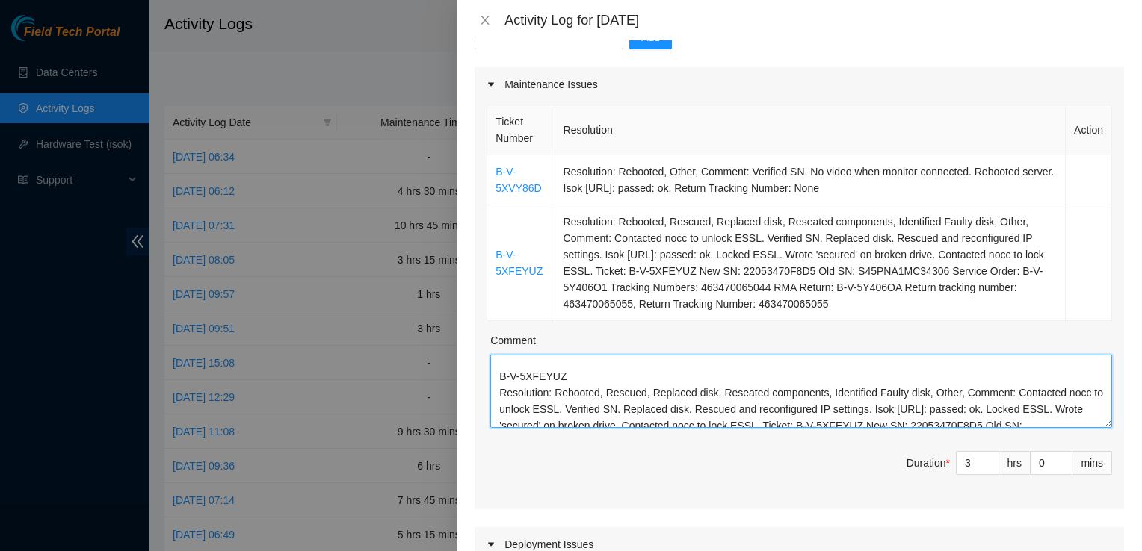
scroll to position [72, 0]
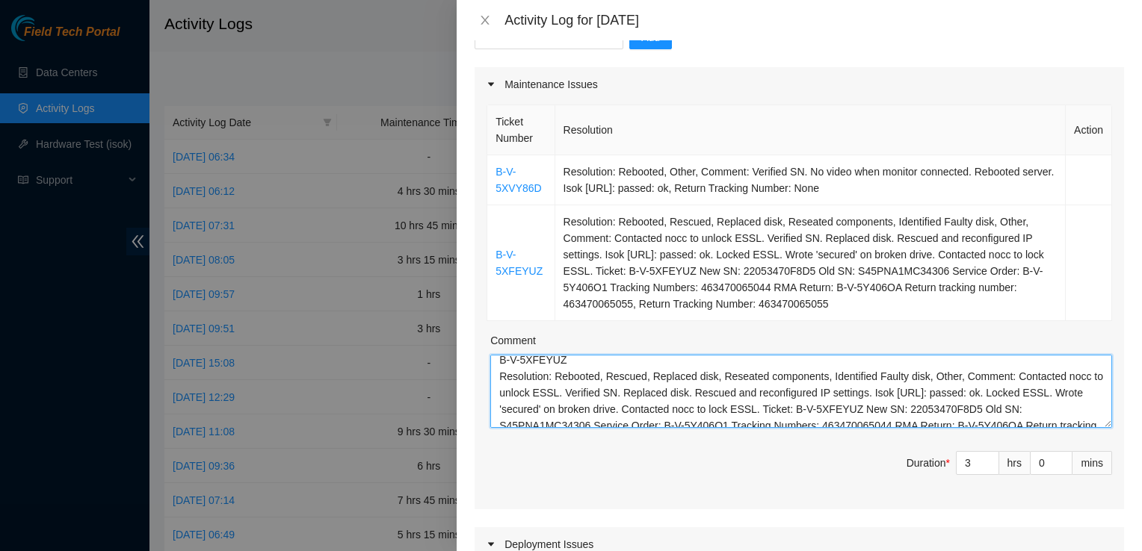
drag, startPoint x: 707, startPoint y: 412, endPoint x: 790, endPoint y: 441, distance: 88.4
click at [790, 441] on div "Ticket Number Resolution Action B-V-5XVY86D Resolution: Rebooted, Other, Commen…" at bounding box center [798, 306] width 649 height 408
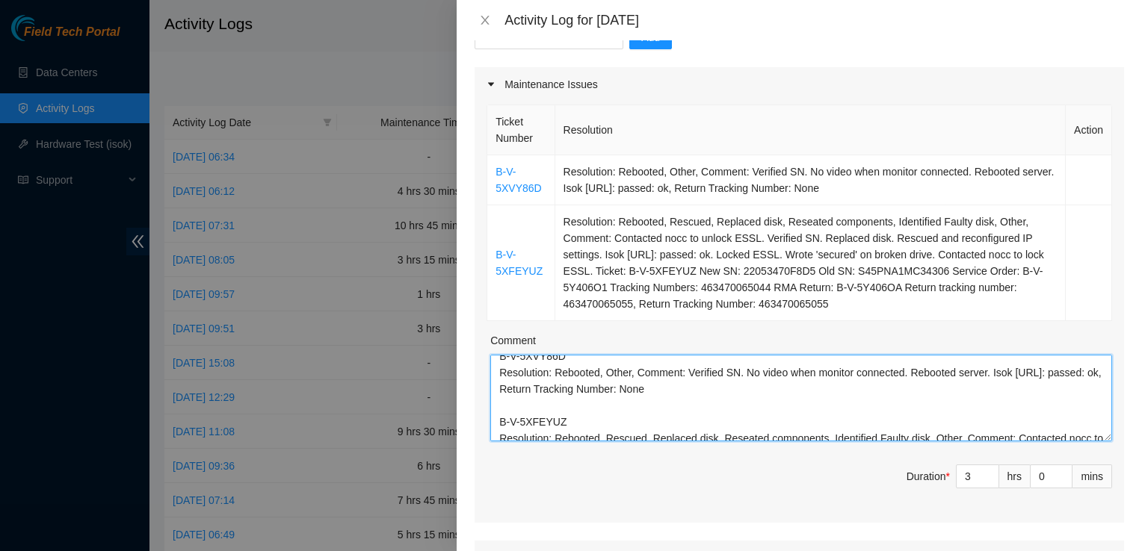
scroll to position [0, 0]
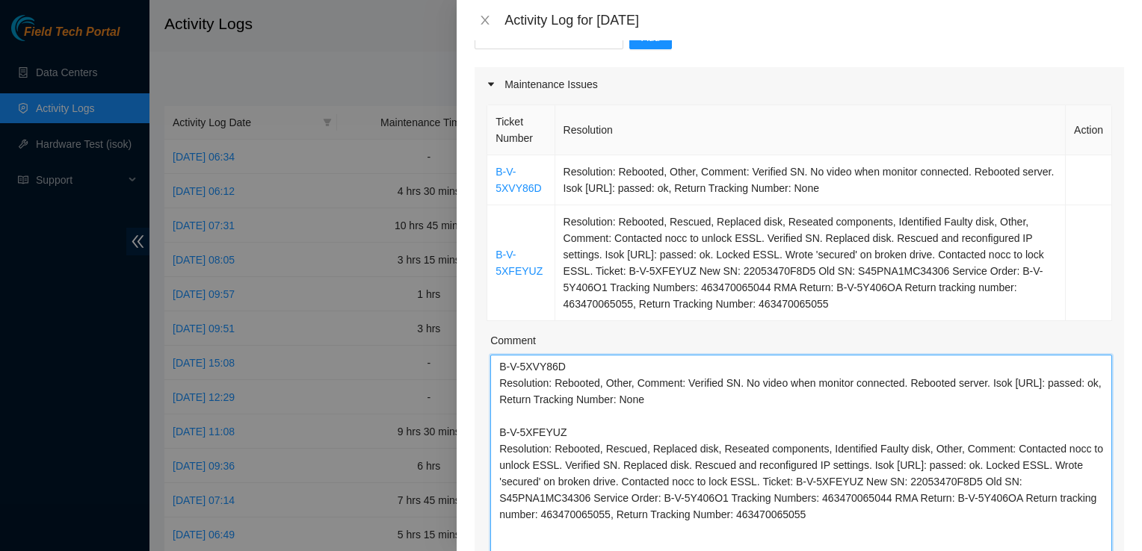
drag, startPoint x: 1097, startPoint y: 424, endPoint x: 1115, endPoint y: 572, distance: 149.0
click at [1115, 551] on html "Field Tech Portal Data Centers Activity Logs Hardware Test (isok) Support Activ…" at bounding box center [571, 275] width 1142 height 551
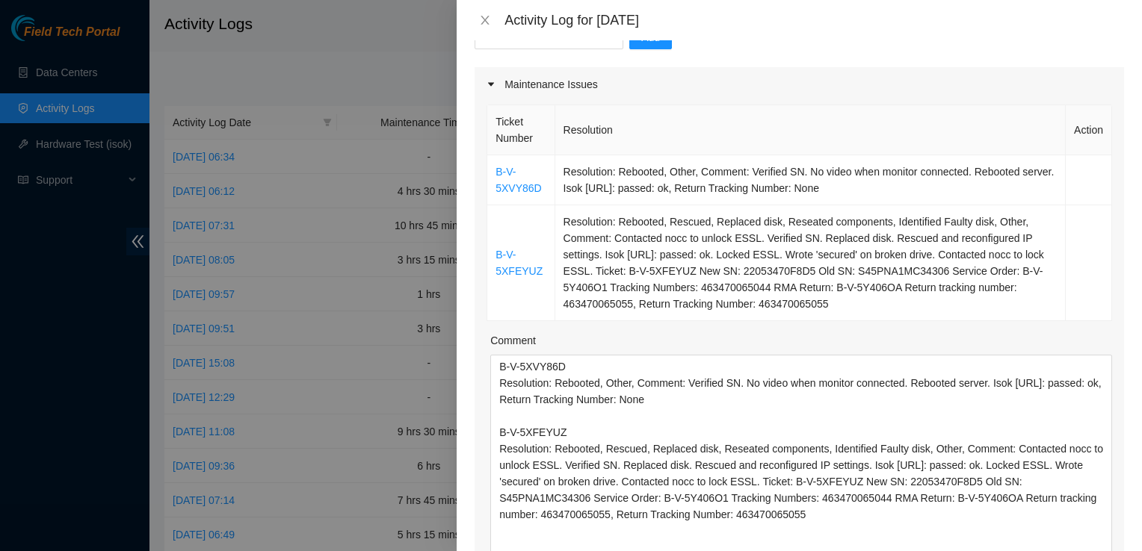
click at [1062, 336] on div "Comment" at bounding box center [801, 343] width 622 height 22
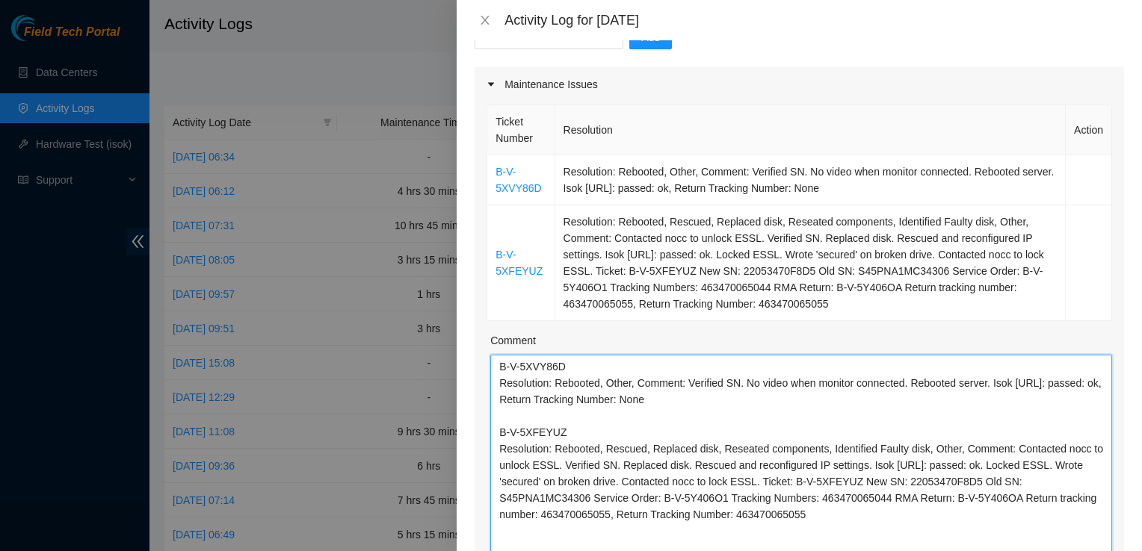
click at [756, 478] on textarea "B-V-5XVY86D Resolution: Rebooted, Other, Comment: Verified SN. No video when mo…" at bounding box center [801, 465] width 622 height 220
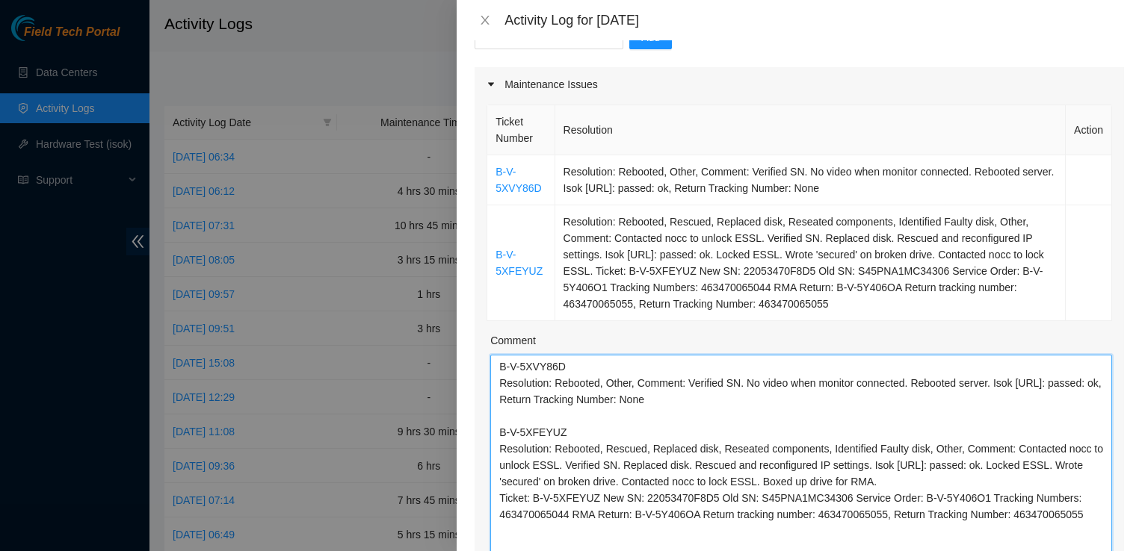
click at [597, 498] on textarea "B-V-5XVY86D Resolution: Rebooted, Other, Comment: Verified SN. No video when mo…" at bounding box center [801, 465] width 622 height 220
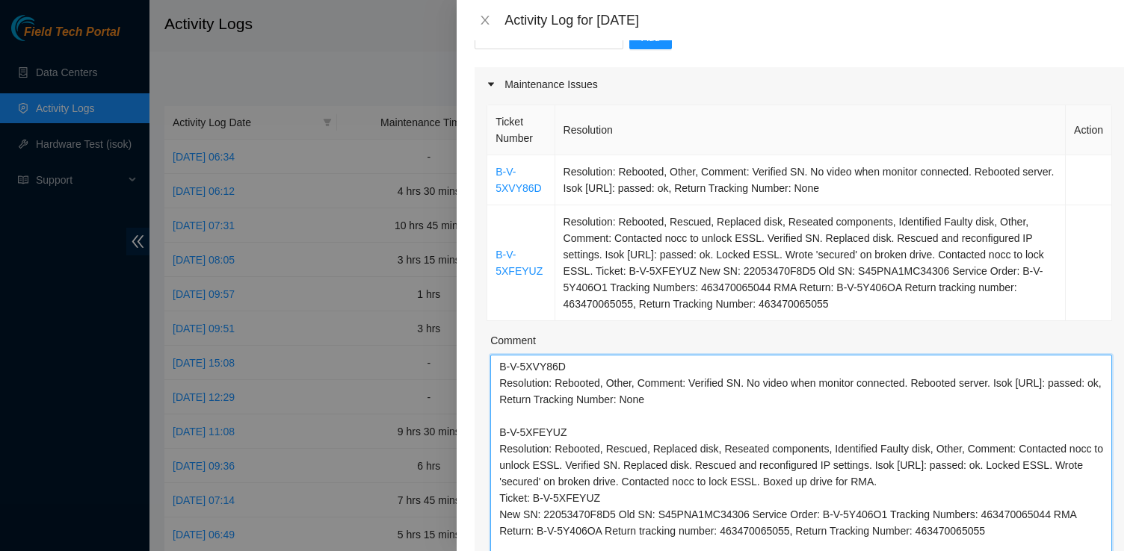
click at [613, 516] on textarea "B-V-5XVY86D Resolution: Rebooted, Other, Comment: Verified SN. No video when mo…" at bounding box center [801, 465] width 622 height 220
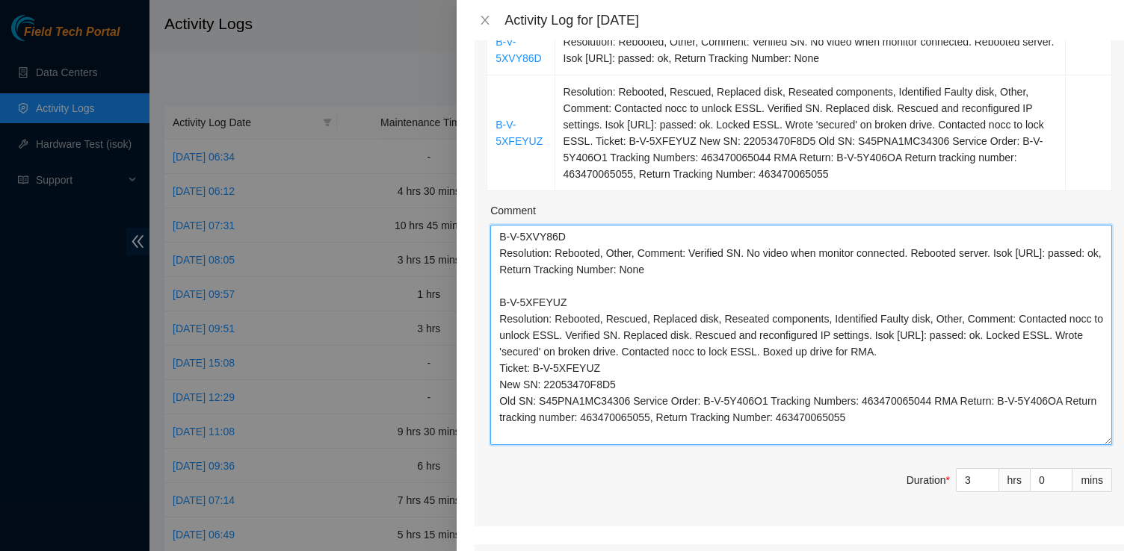
scroll to position [308, 0]
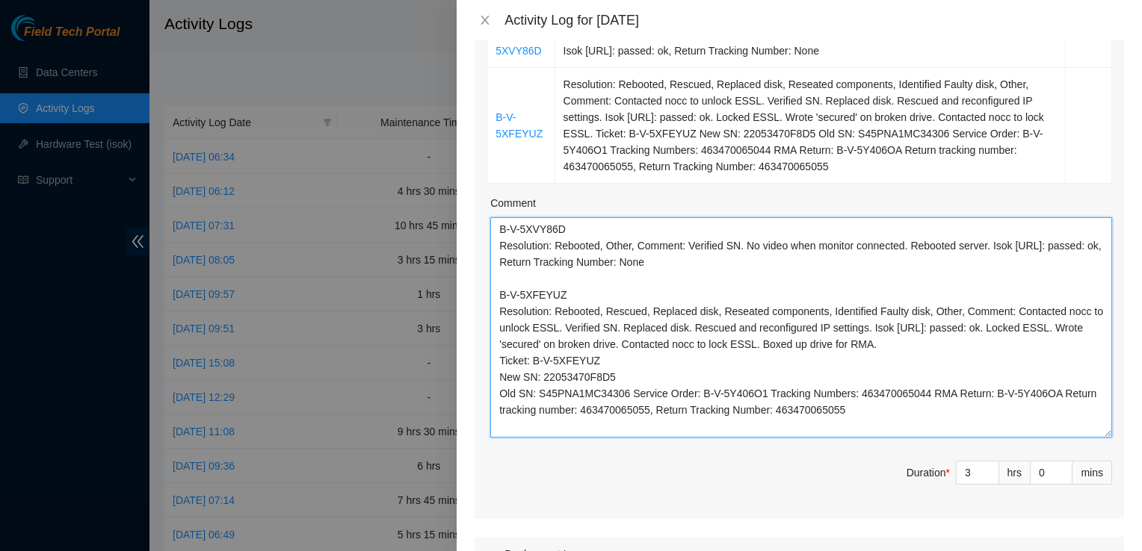
click at [629, 392] on textarea "B-V-5XVY86D Resolution: Rebooted, Other, Comment: Verified SN. No video when mo…" at bounding box center [801, 327] width 622 height 220
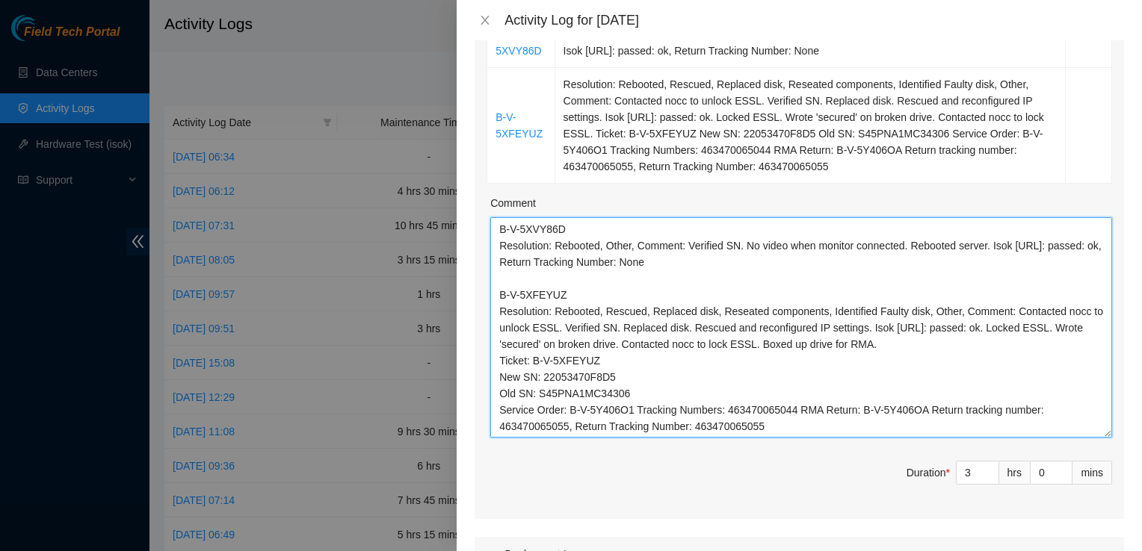
click at [634, 410] on textarea "B-V-5XVY86D Resolution: Rebooted, Other, Comment: Verified SN. No video when mo…" at bounding box center [801, 327] width 622 height 220
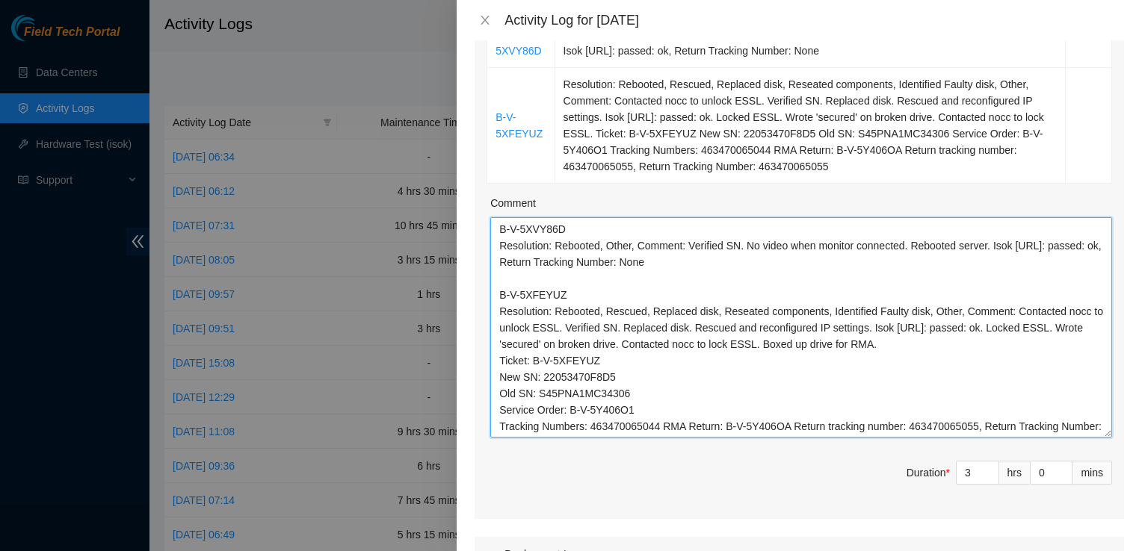
click at [660, 428] on textarea "B-V-5XVY86D Resolution: Rebooted, Other, Comment: Verified SN. No video when mo…" at bounding box center [801, 327] width 622 height 220
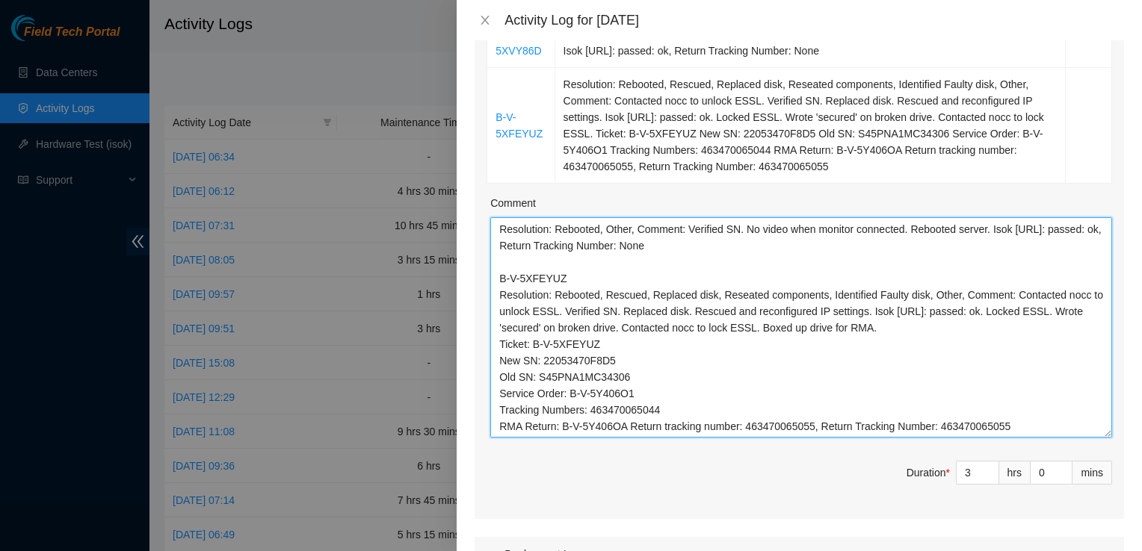
scroll to position [12, 0]
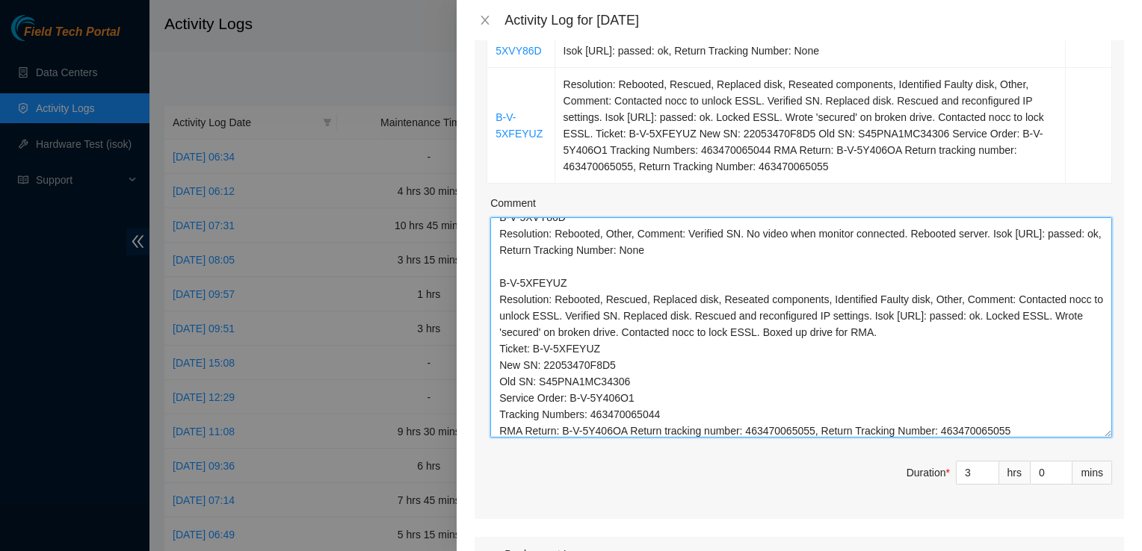
click at [812, 429] on textarea "B-V-5XVY86D Resolution: Rebooted, Other, Comment: Verified SN. No video when mo…" at bounding box center [801, 327] width 622 height 220
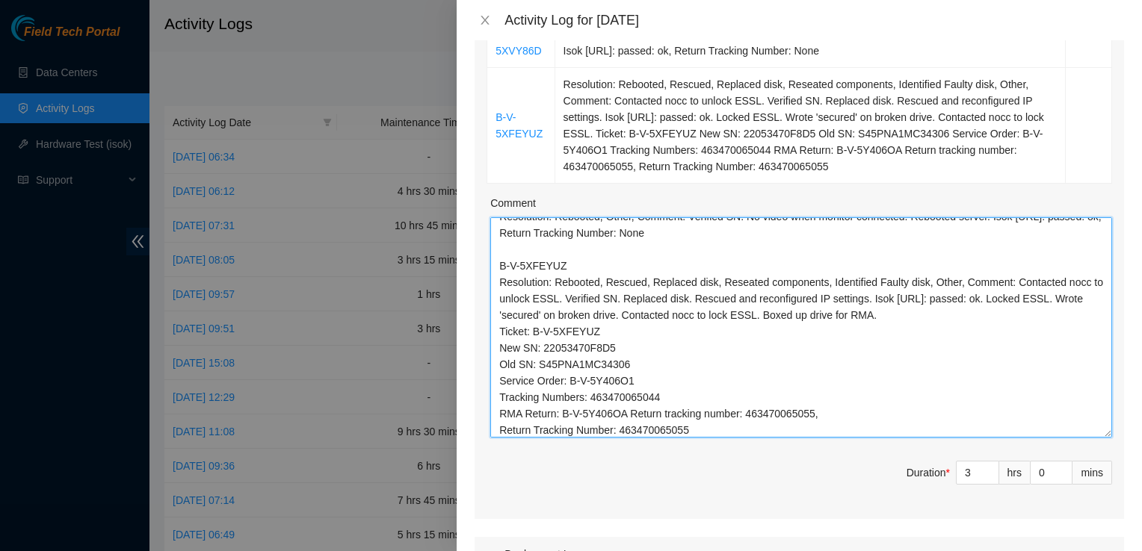
click at [816, 414] on textarea "B-V-5XVY86D Resolution: Rebooted, Other, Comment: Verified SN. No video when mo…" at bounding box center [801, 327] width 622 height 220
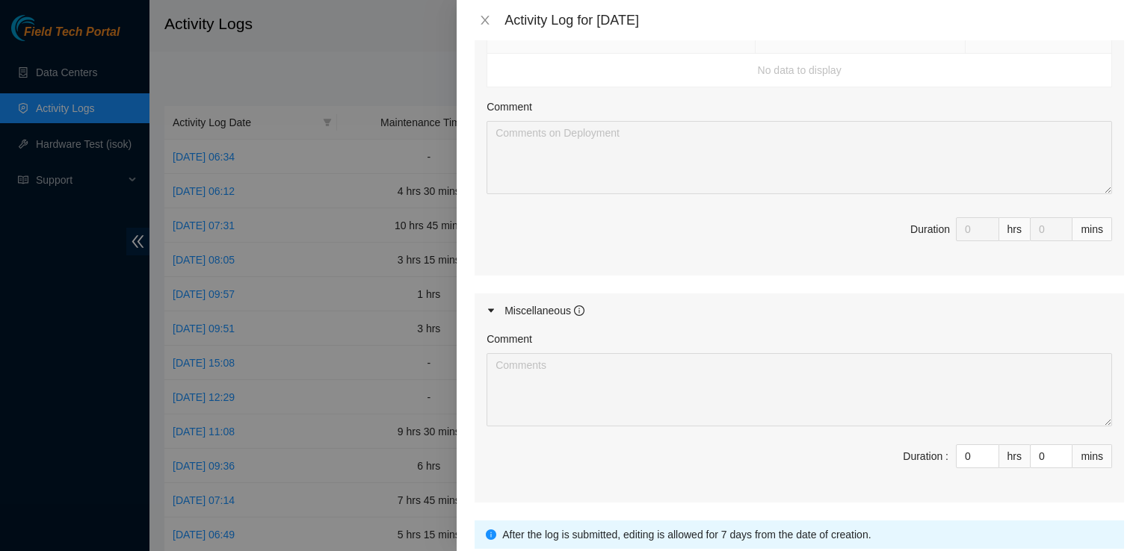
scroll to position [868, 0]
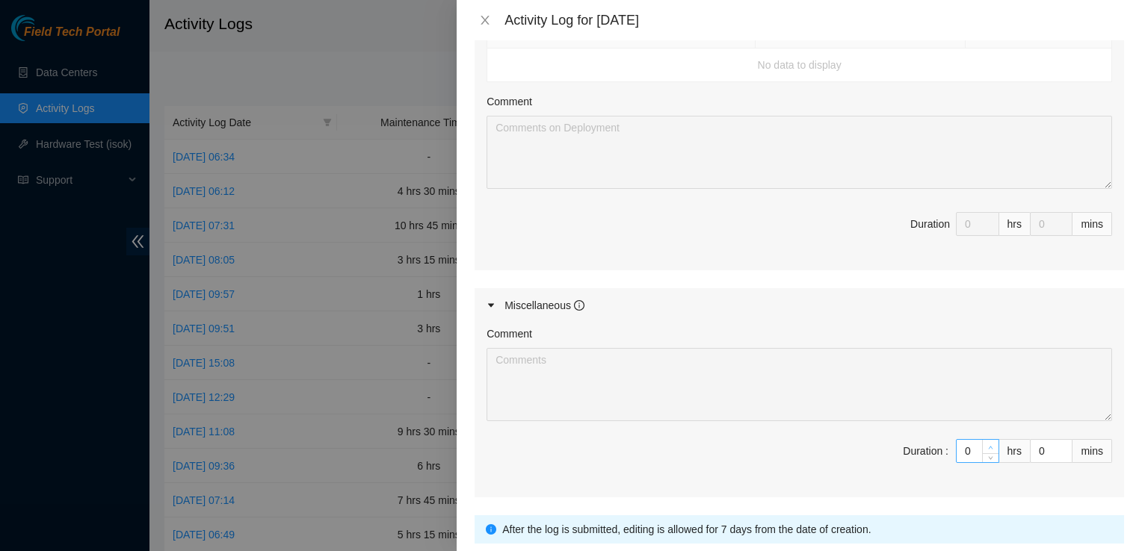
type textarea "B-V-5XVY86D Resolution: Rebooted, Other, Comment: Verified SN. No video when mo…"
type input "1"
type input "4"
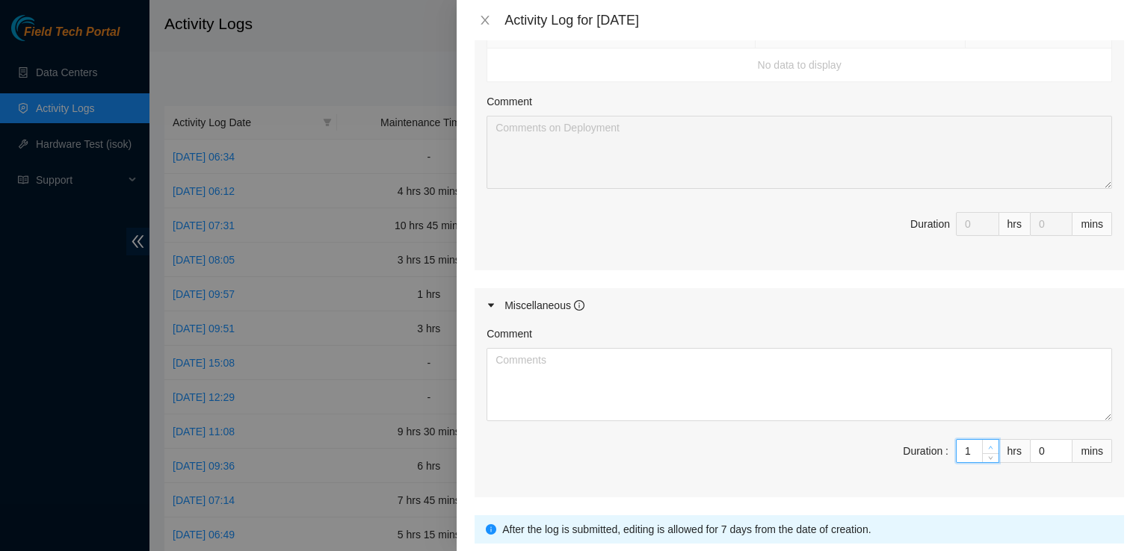
click at [988, 446] on icon "up" at bounding box center [990, 447] width 4 height 3
click at [866, 383] on textarea "Comment" at bounding box center [798, 384] width 625 height 73
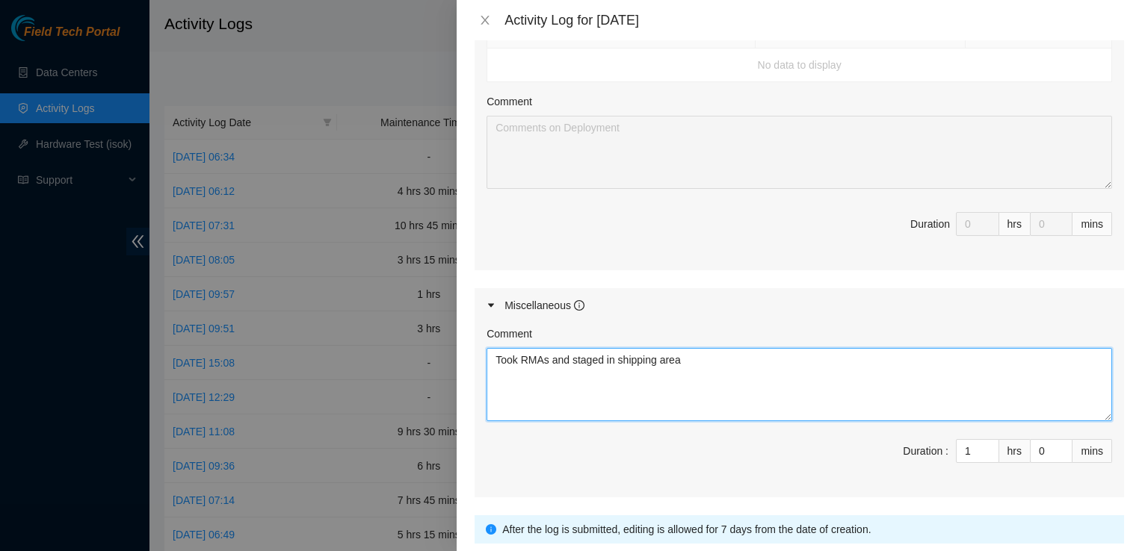
click at [790, 359] on textarea "Took RMAs and staged in shipping area" at bounding box center [798, 384] width 625 height 73
click at [613, 356] on textarea "Took RMAs and staged in shipping area." at bounding box center [798, 384] width 625 height 73
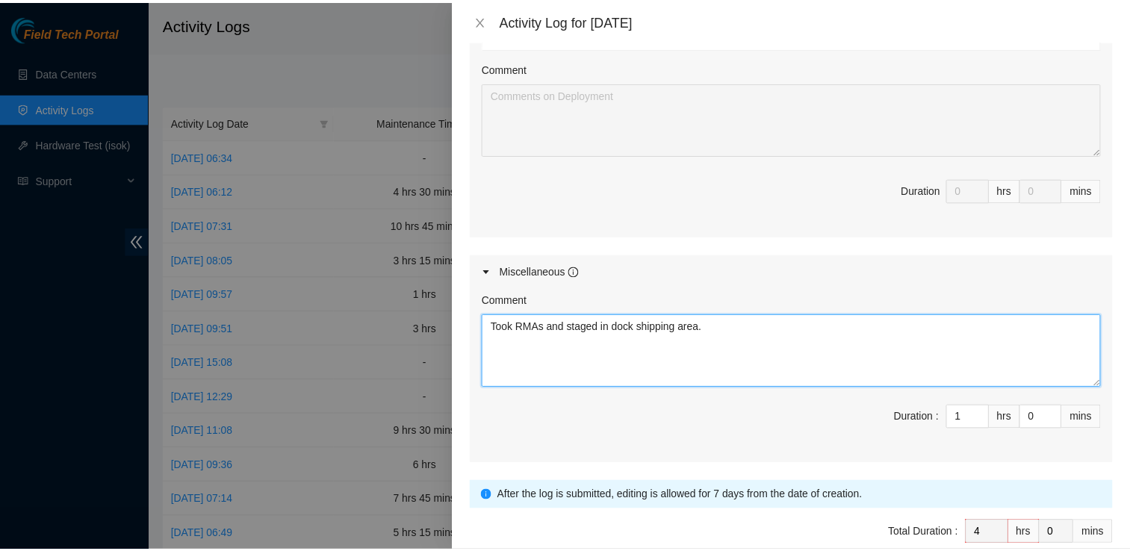
scroll to position [973, 0]
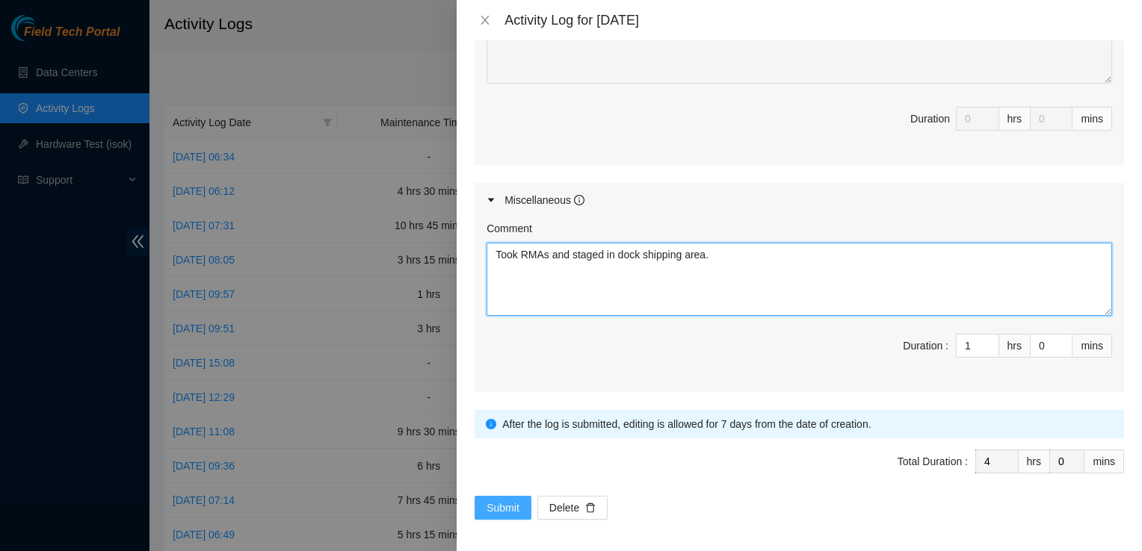
type textarea "Took RMAs and staged in dock shipping area."
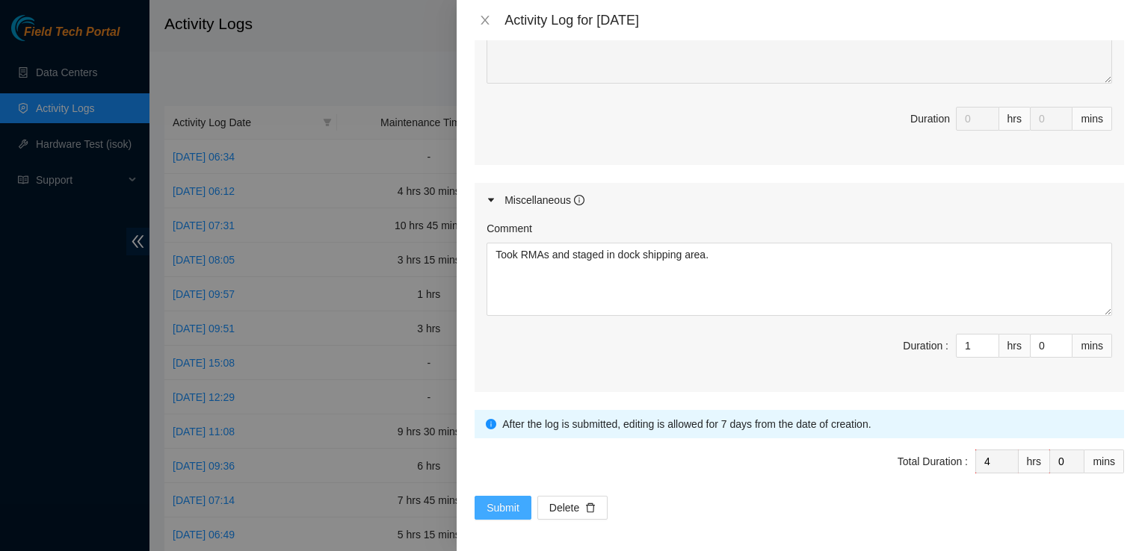
click at [502, 504] on span "Submit" at bounding box center [502, 508] width 33 height 16
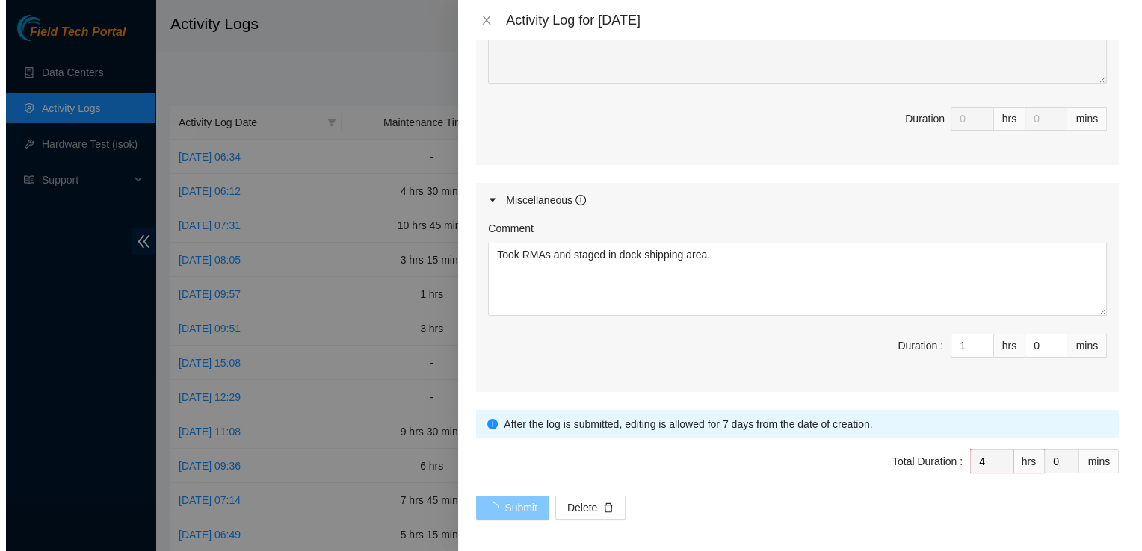
scroll to position [0, 0]
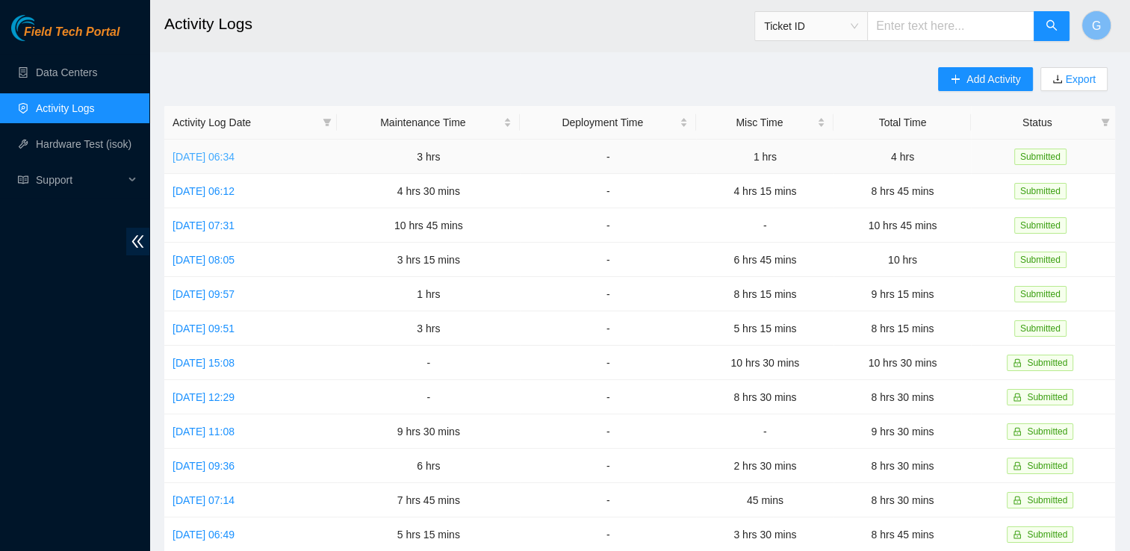
click at [235, 160] on link "[DATE] 06:34" at bounding box center [204, 157] width 62 height 12
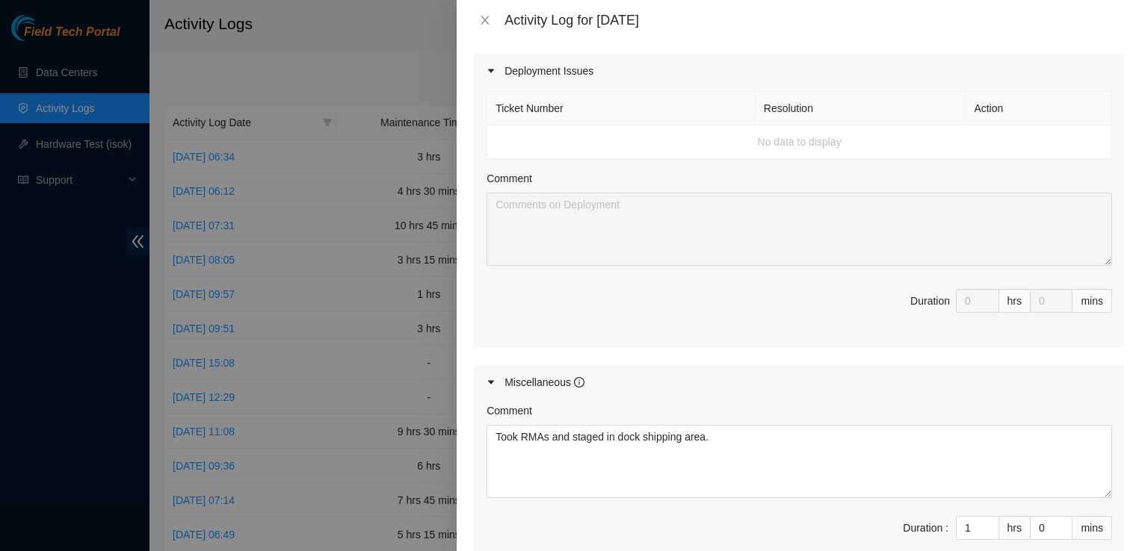
scroll to position [714, 0]
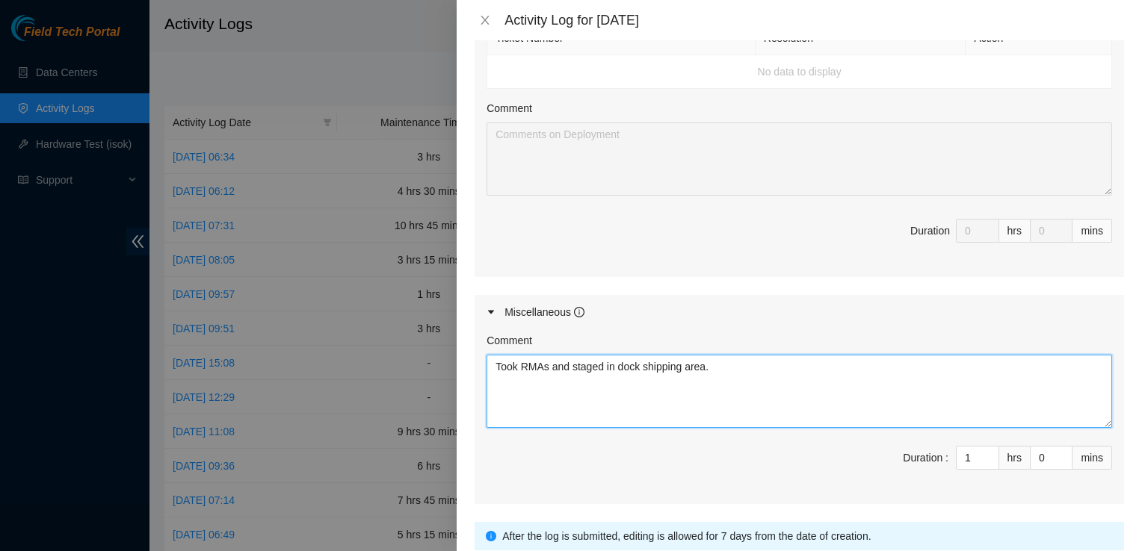
click at [713, 363] on textarea "Took RMAs and staged in dock shipping area." at bounding box center [798, 391] width 625 height 73
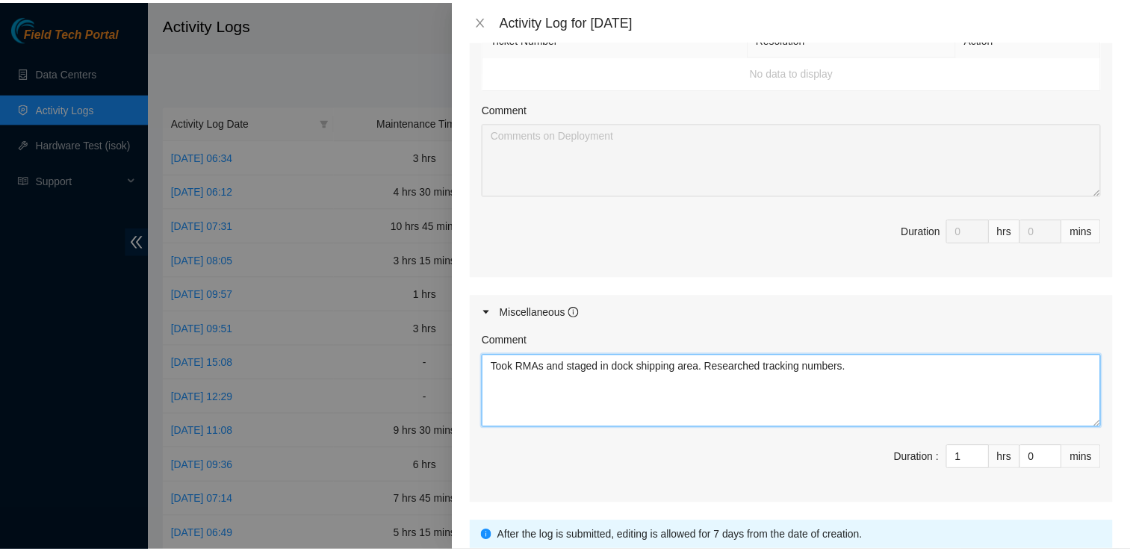
scroll to position [826, 0]
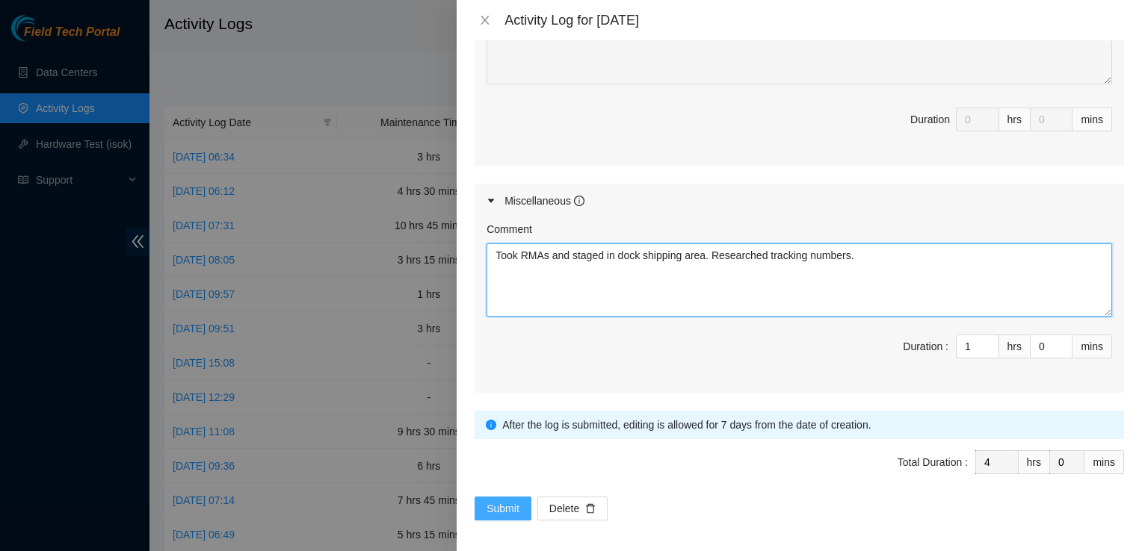
type textarea "Took RMAs and staged in dock shipping area. Researched tracking numbers."
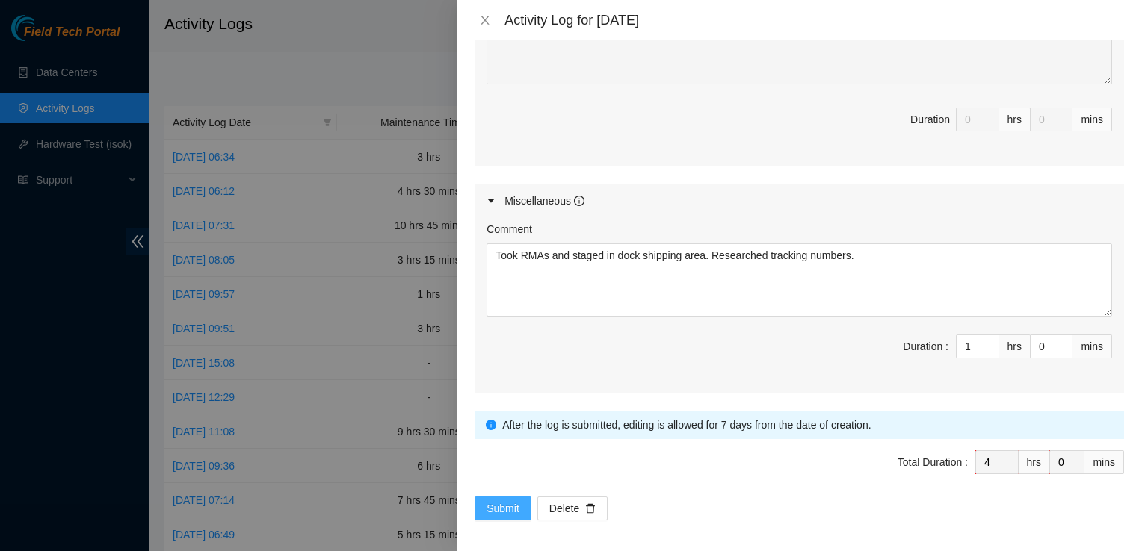
click at [499, 501] on span "Submit" at bounding box center [502, 509] width 33 height 16
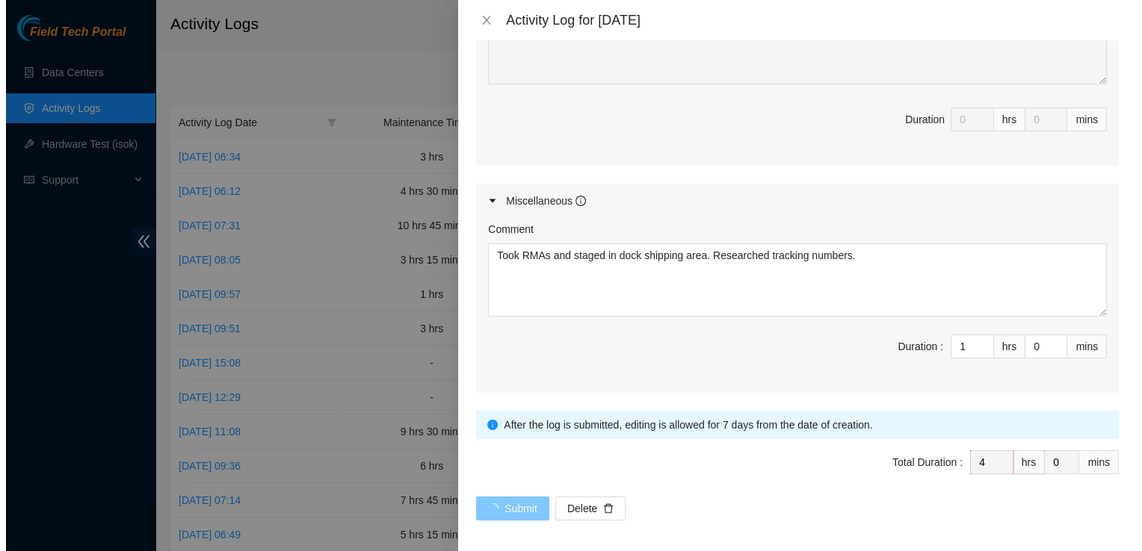
scroll to position [0, 0]
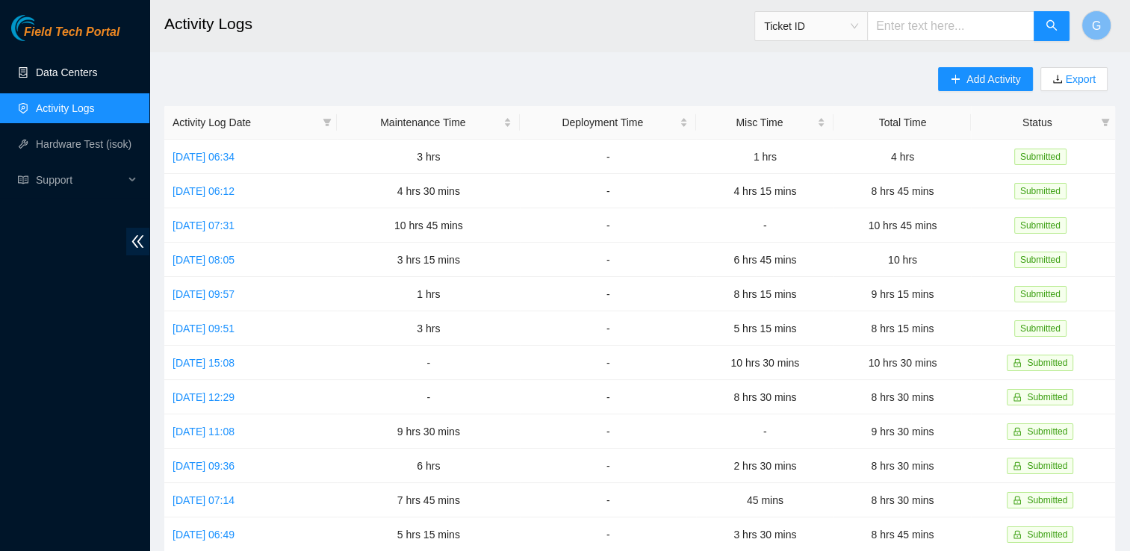
click at [59, 78] on link "Data Centers" at bounding box center [66, 72] width 61 height 12
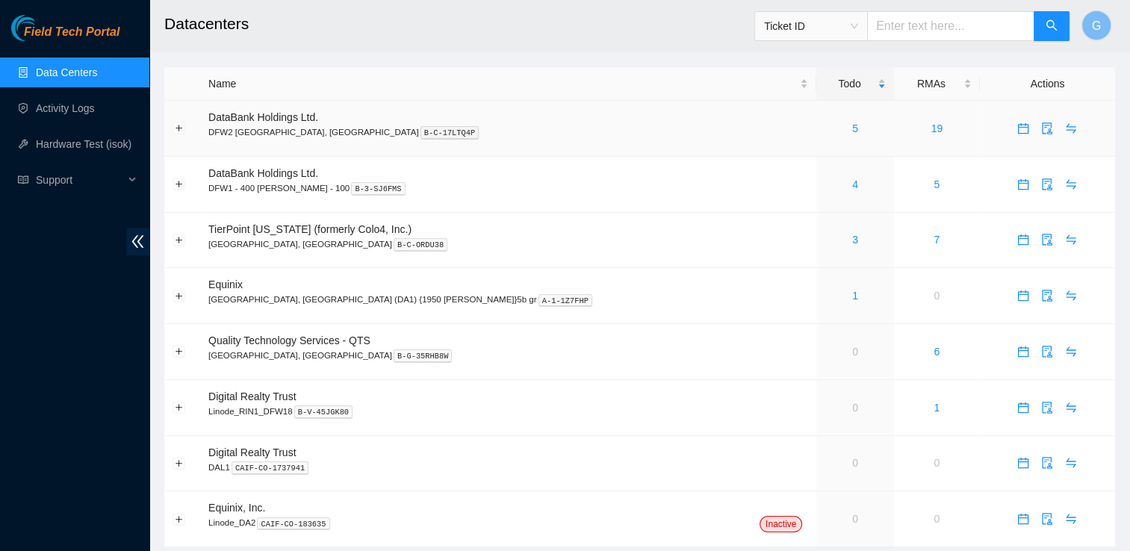
click at [825, 129] on div "5" at bounding box center [855, 128] width 61 height 16
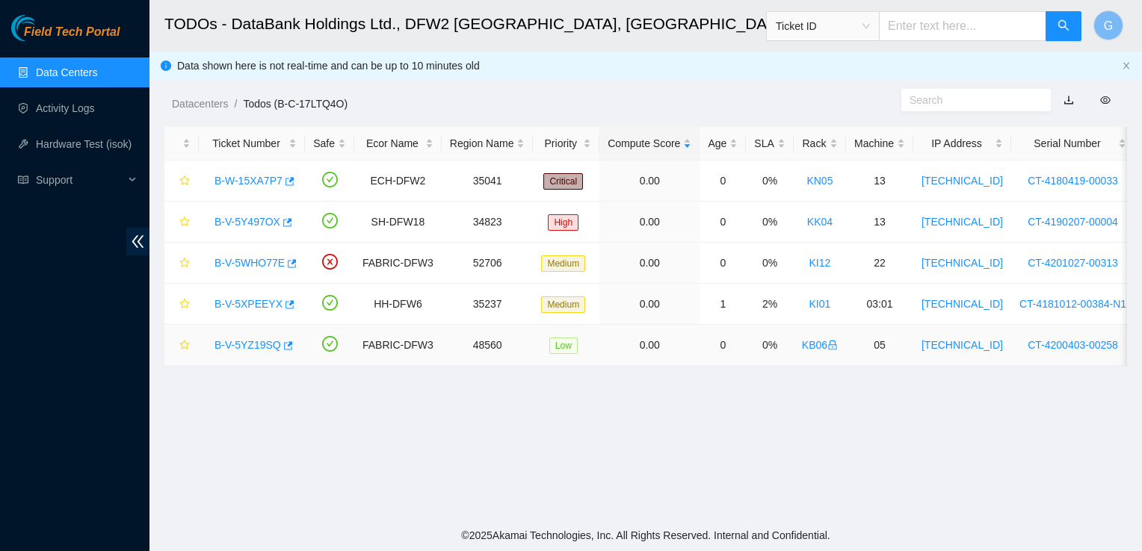
click at [258, 345] on link "B-V-5YZ19SQ" at bounding box center [247, 345] width 66 height 12
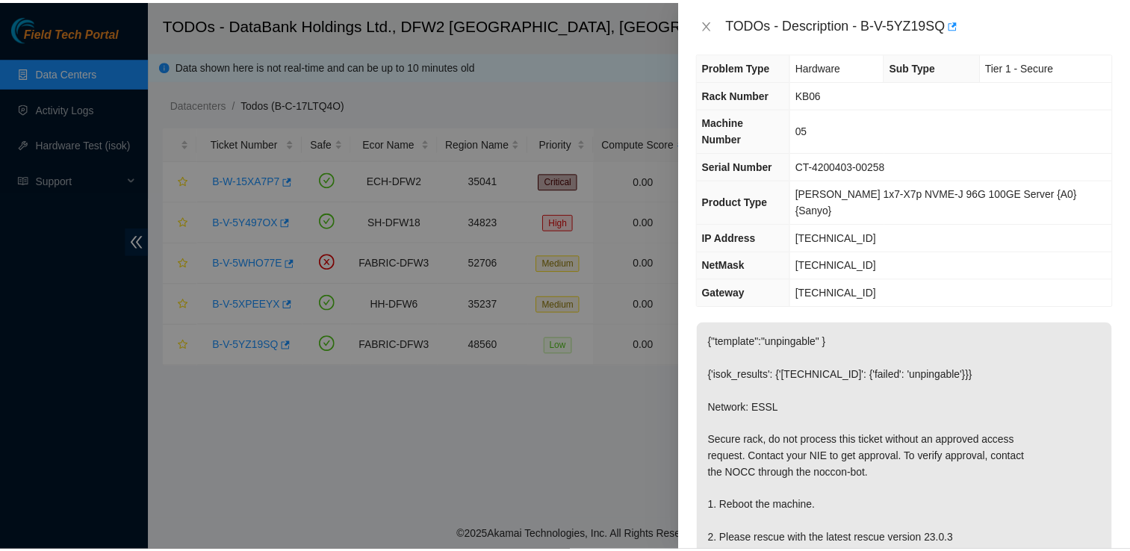
scroll to position [12, 0]
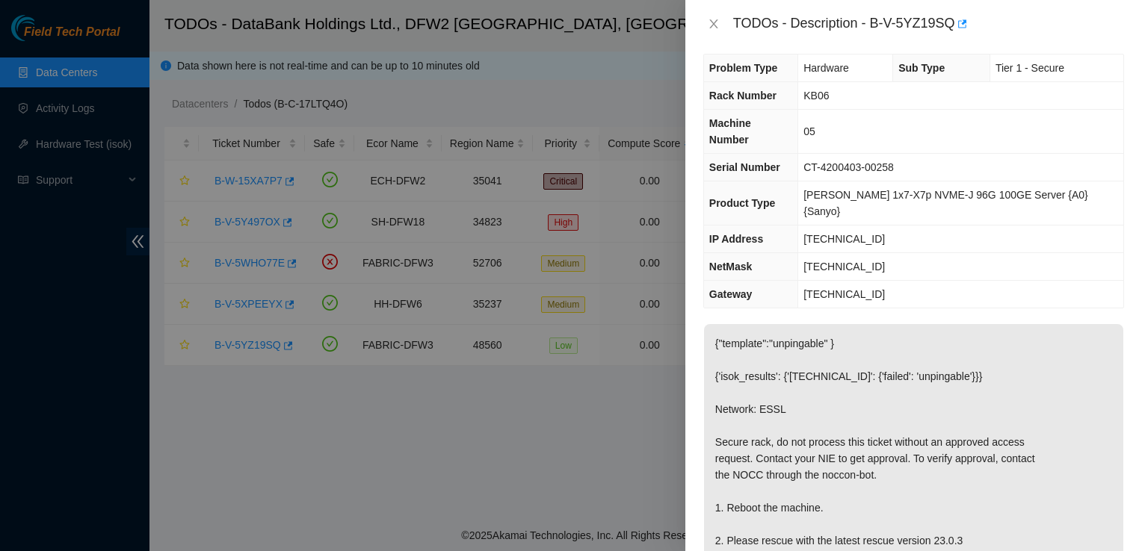
click at [578, 74] on div at bounding box center [571, 275] width 1142 height 551
click at [708, 21] on icon "close" at bounding box center [714, 24] width 12 height 12
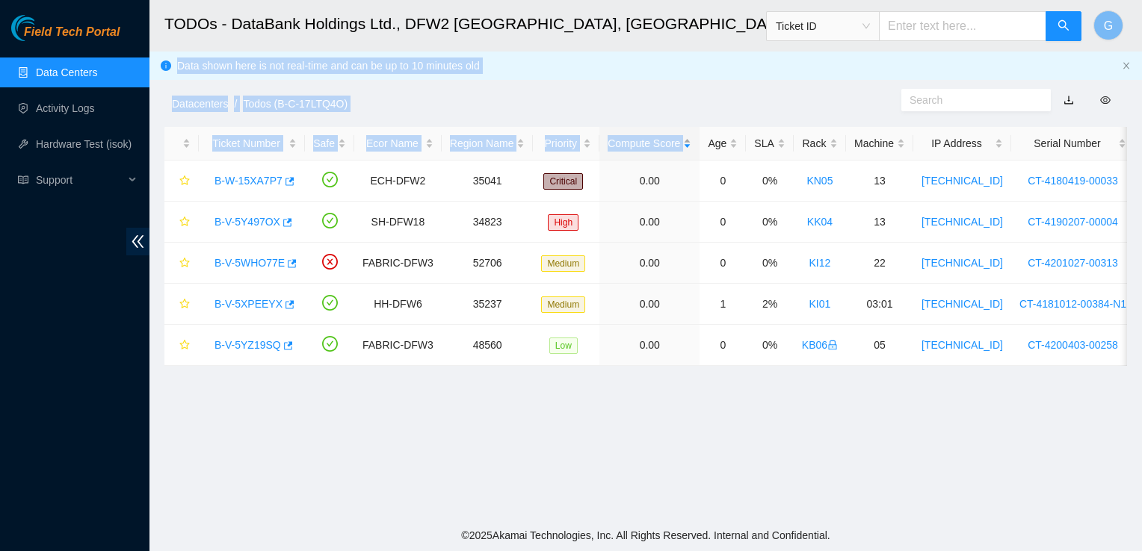
drag, startPoint x: 708, startPoint y: 21, endPoint x: 635, endPoint y: 137, distance: 137.0
click at [635, 137] on main "TODOs - DataBank Holdings Ltd., DFW2 Richardson, TX Ticket ID G Data shown here…" at bounding box center [645, 260] width 992 height 520
click at [643, 414] on main "TODOs - DataBank Holdings Ltd., DFW2 Richardson, TX Ticket ID G Data shown here…" at bounding box center [645, 260] width 992 height 520
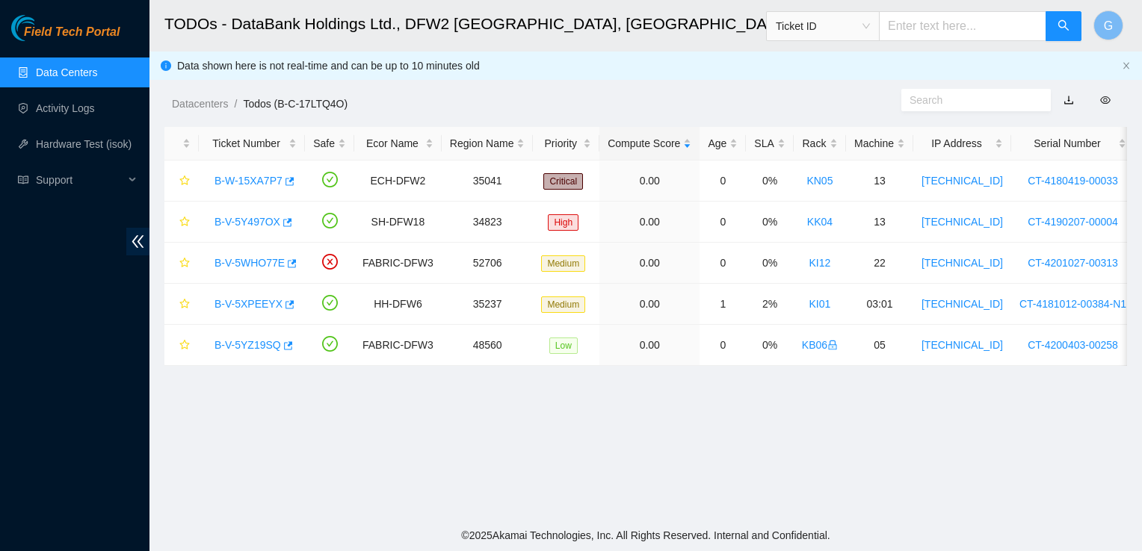
click at [45, 67] on link "Data Centers" at bounding box center [66, 72] width 61 height 12
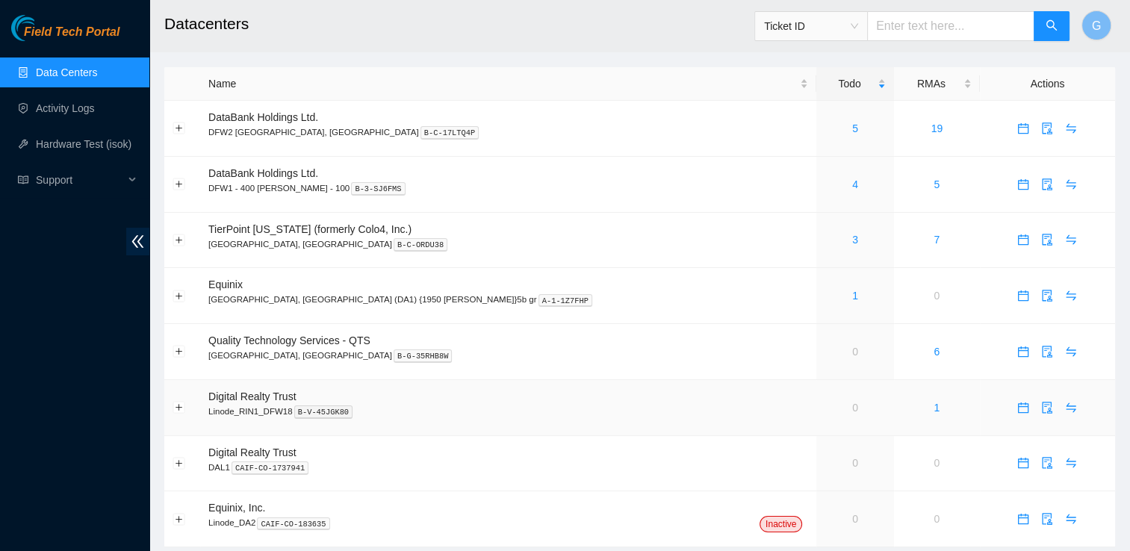
scroll to position [43, 0]
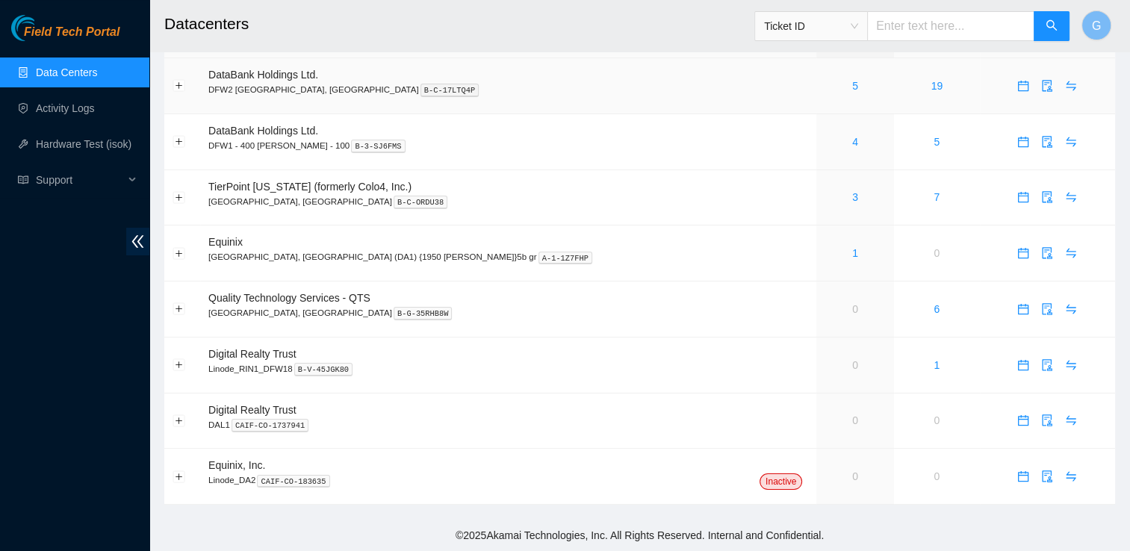
click at [817, 94] on td "5" at bounding box center [855, 86] width 77 height 56
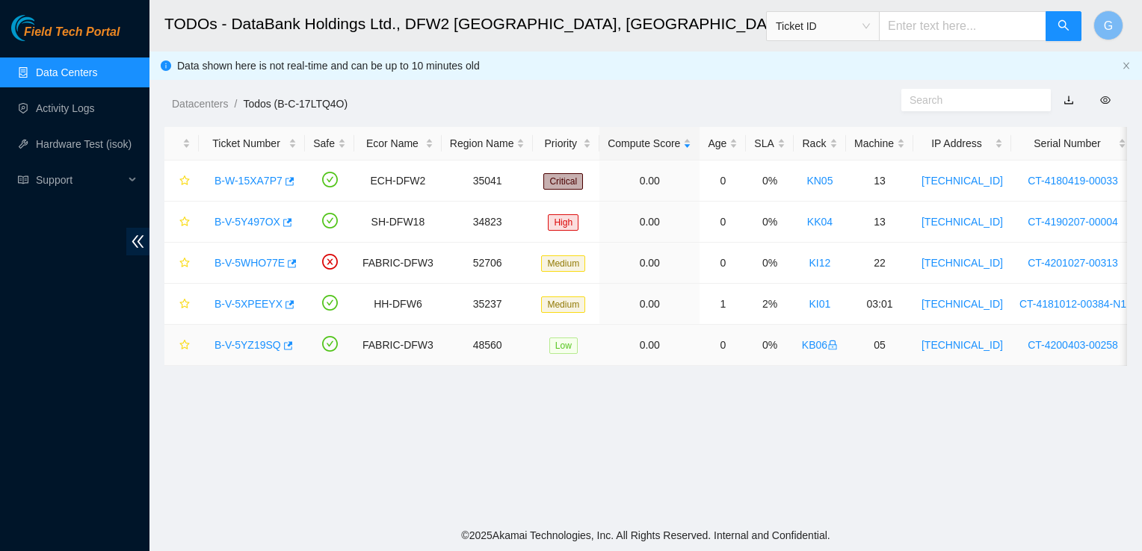
click at [247, 352] on div "B-V-5YZ19SQ" at bounding box center [252, 345] width 90 height 24
click at [259, 344] on link "B-V-5YZ19SQ" at bounding box center [247, 345] width 66 height 12
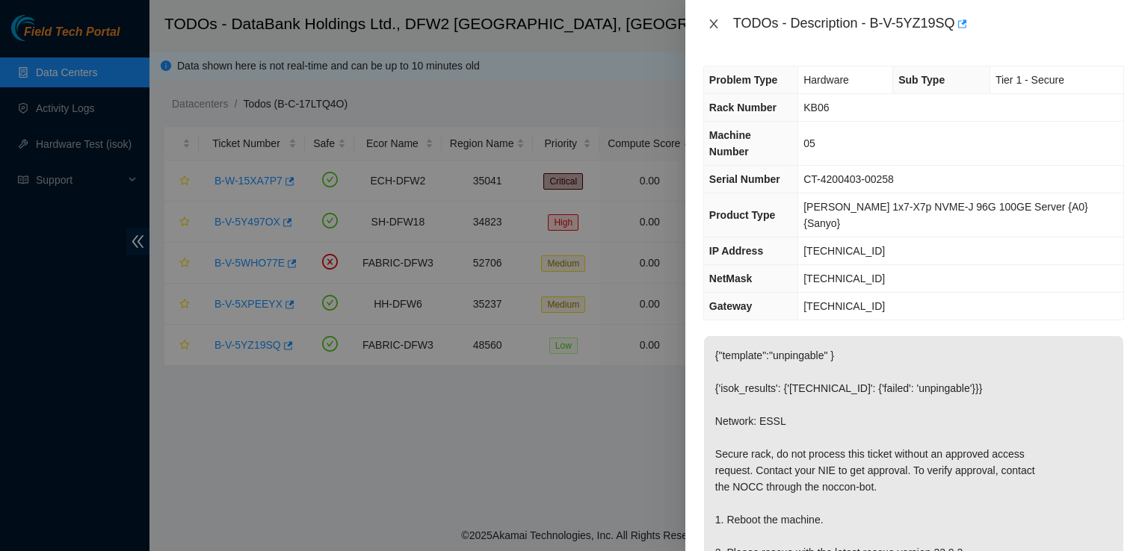
click at [716, 21] on icon "close" at bounding box center [713, 23] width 8 height 9
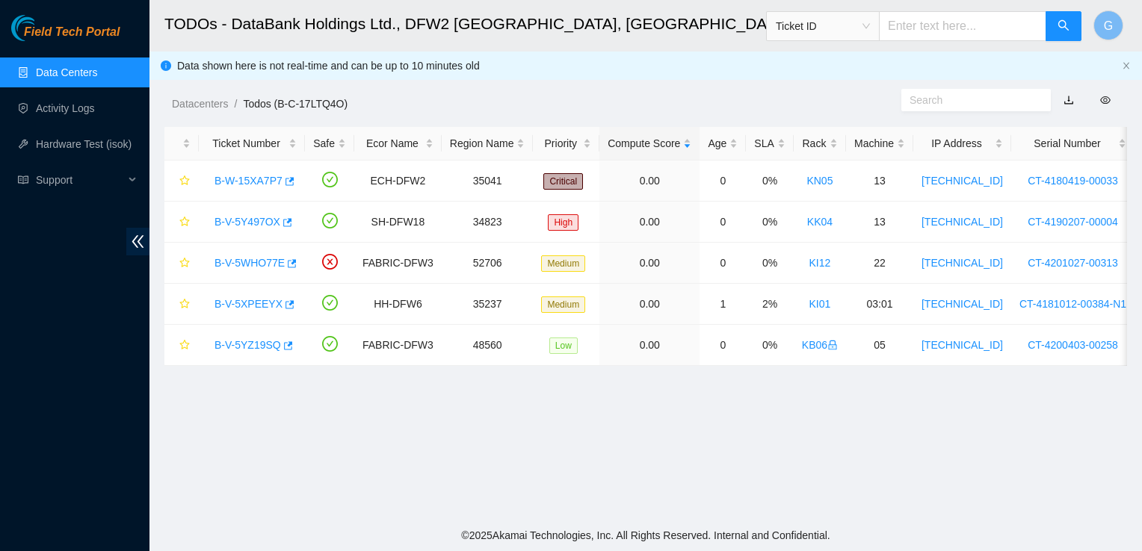
click at [84, 78] on link "Data Centers" at bounding box center [66, 72] width 61 height 12
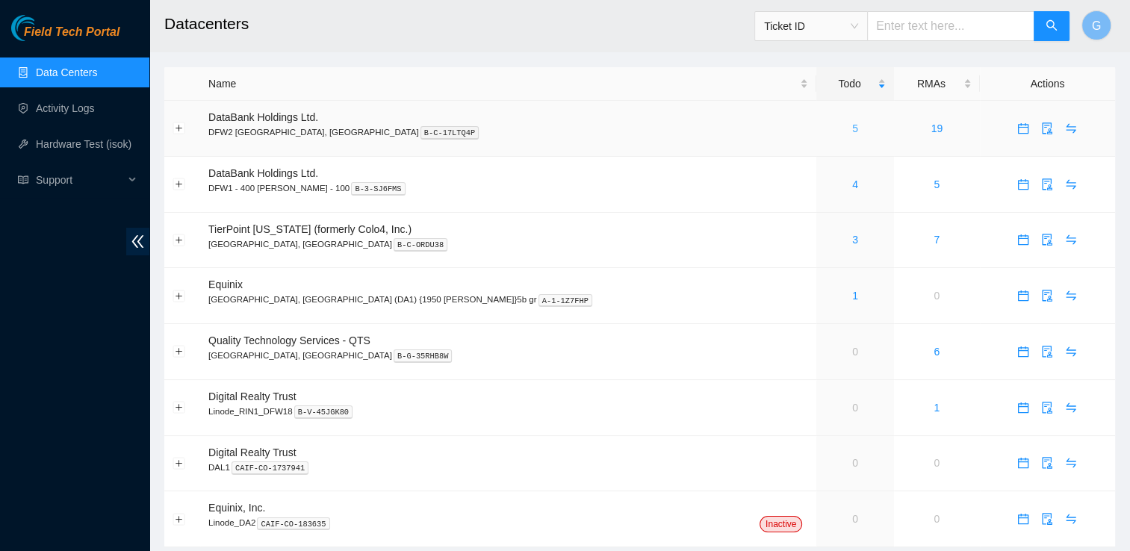
click at [852, 130] on link "5" at bounding box center [855, 129] width 6 height 12
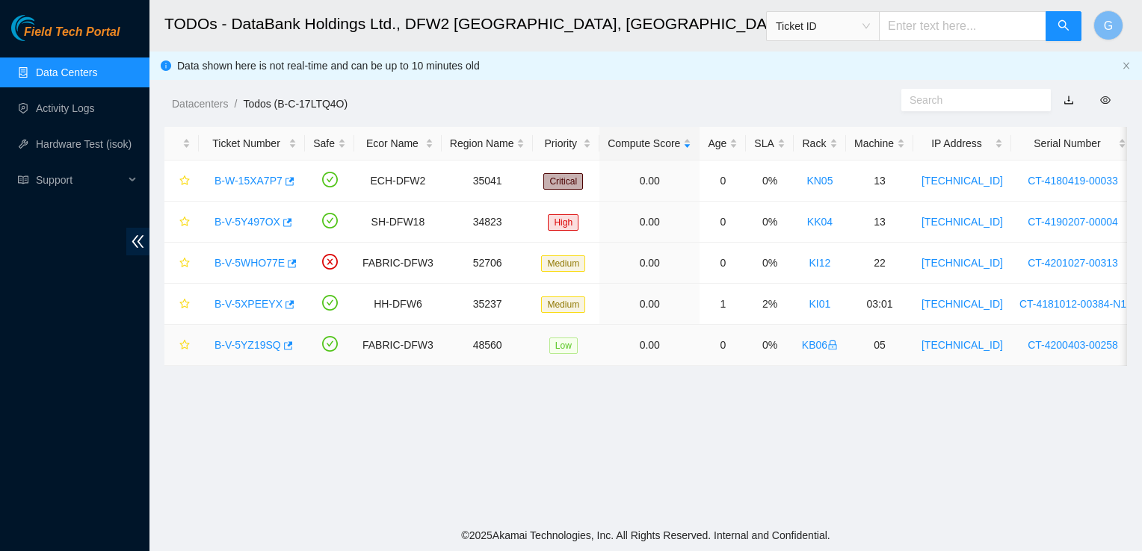
click at [273, 345] on link "B-V-5YZ19SQ" at bounding box center [247, 345] width 66 height 12
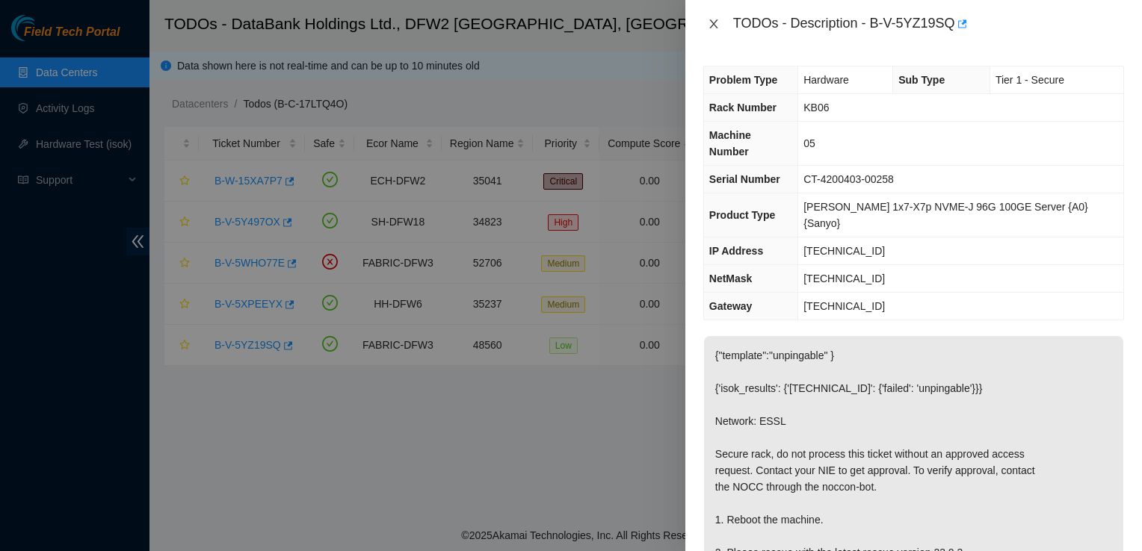
click at [713, 25] on icon "close" at bounding box center [714, 24] width 12 height 12
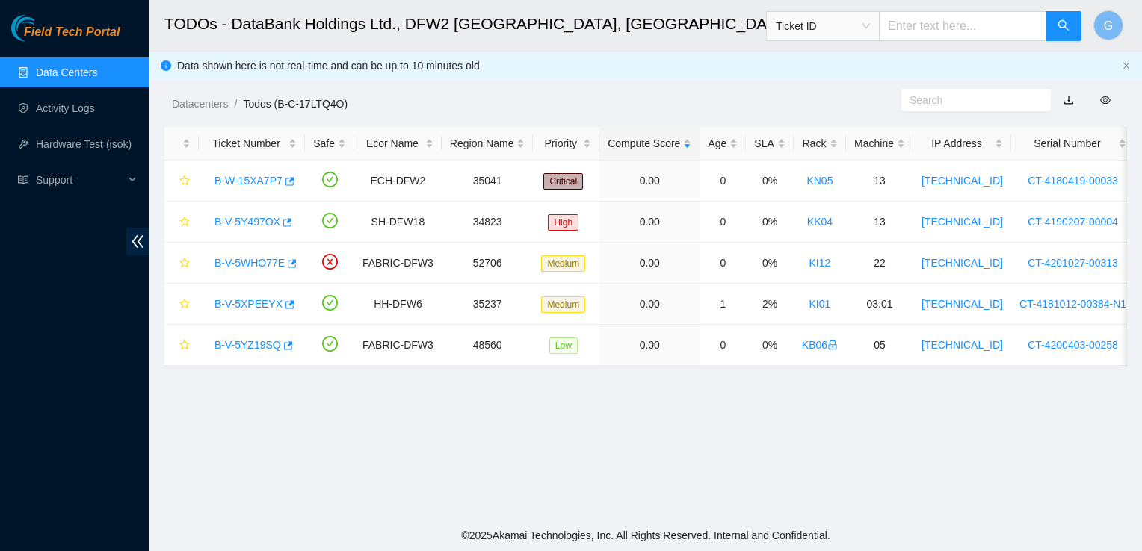
click at [73, 70] on link "Data Centers" at bounding box center [66, 72] width 61 height 12
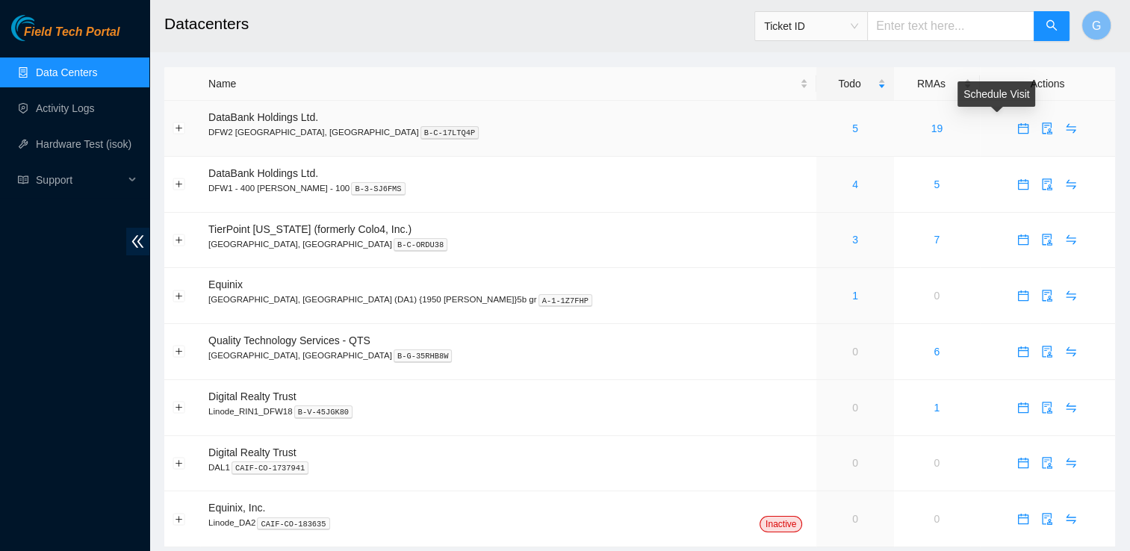
click at [1012, 120] on button "button" at bounding box center [1024, 129] width 24 height 24
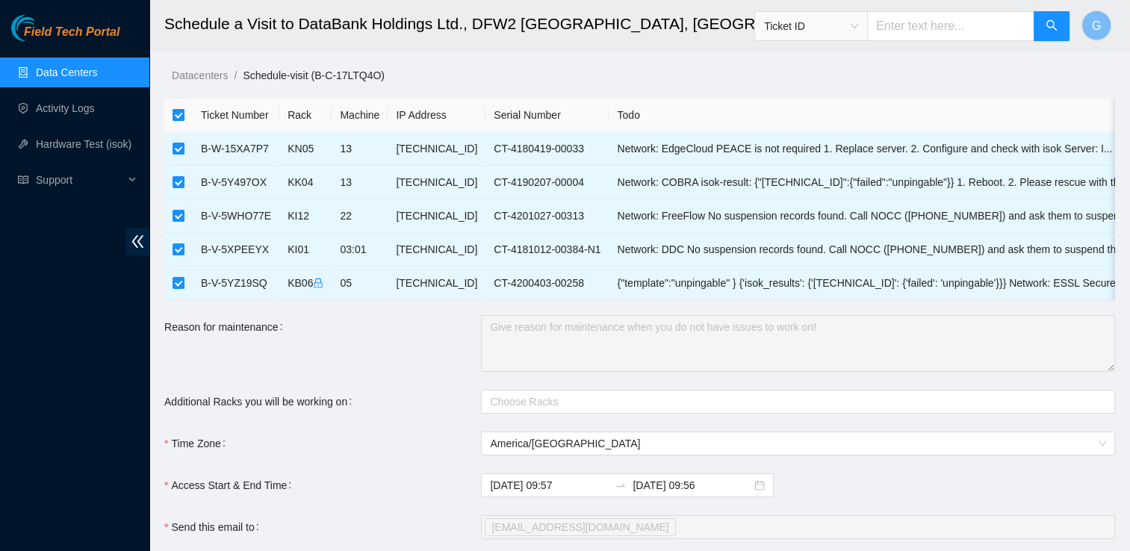
click at [175, 115] on input "checkbox" at bounding box center [179, 115] width 12 height 12
checkbox input "false"
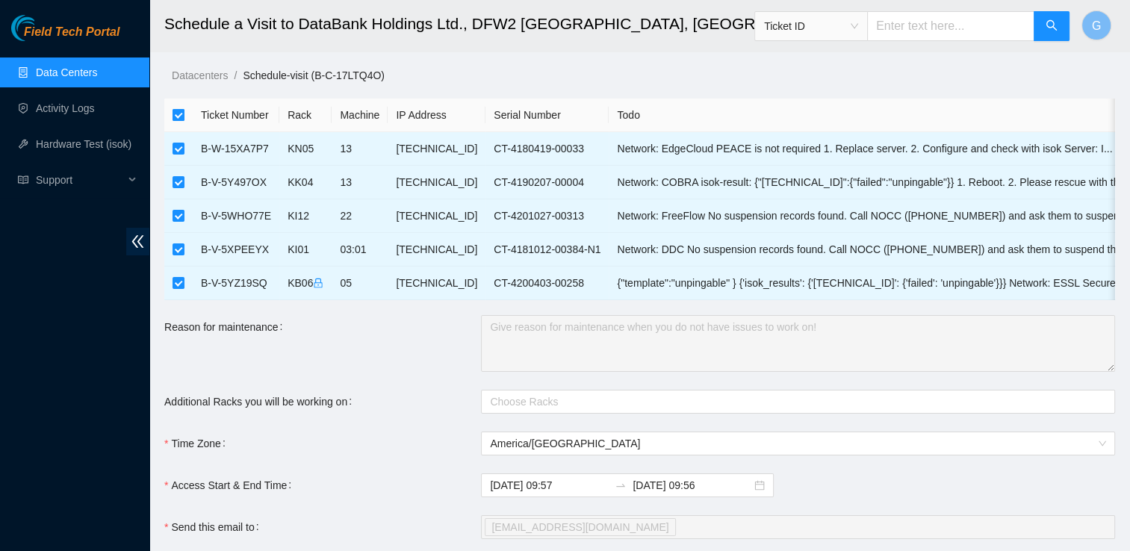
checkbox input "false"
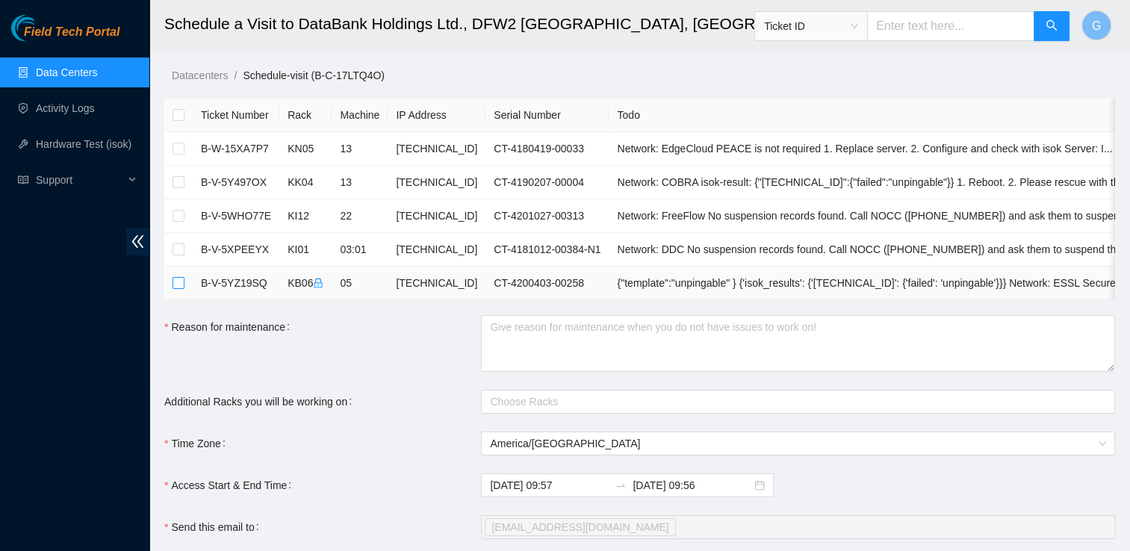
click at [179, 282] on input "checkbox" at bounding box center [179, 283] width 12 height 12
checkbox input "true"
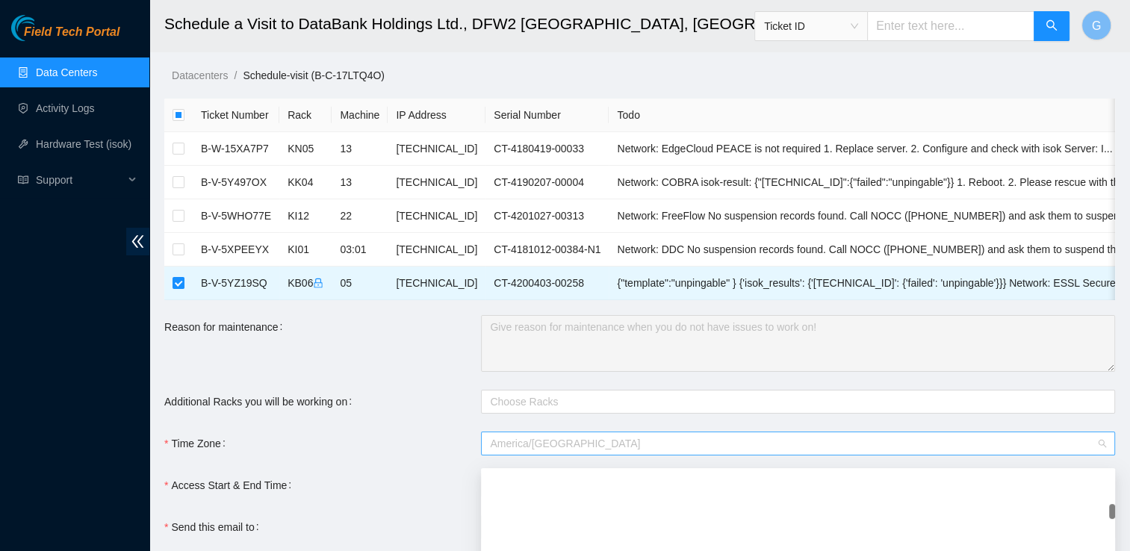
click at [573, 444] on span "America/Chicago" at bounding box center [798, 444] width 616 height 22
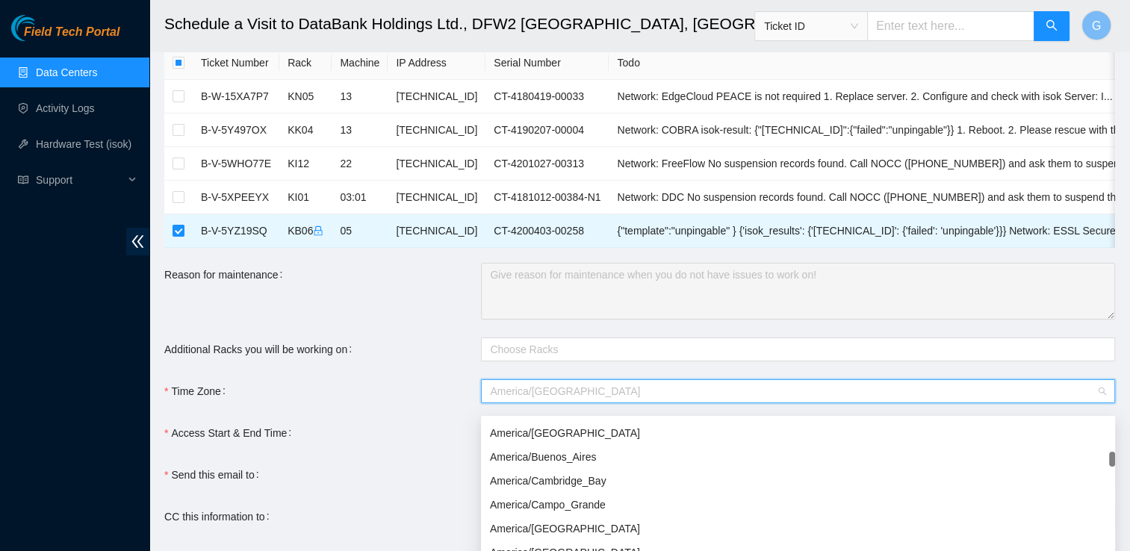
scroll to position [1399, 0]
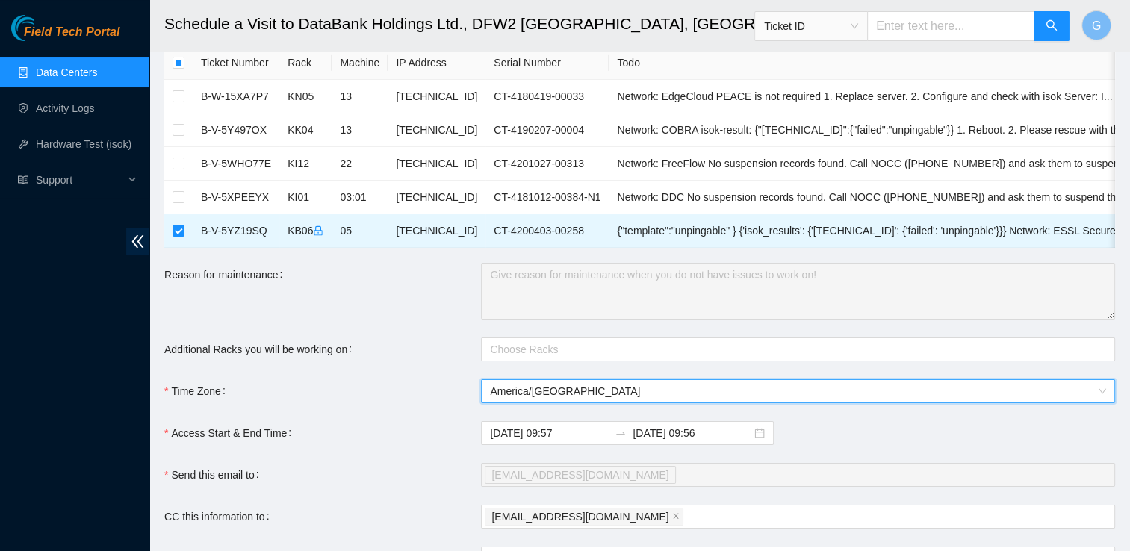
click at [563, 403] on span "America/Chicago" at bounding box center [798, 391] width 616 height 22
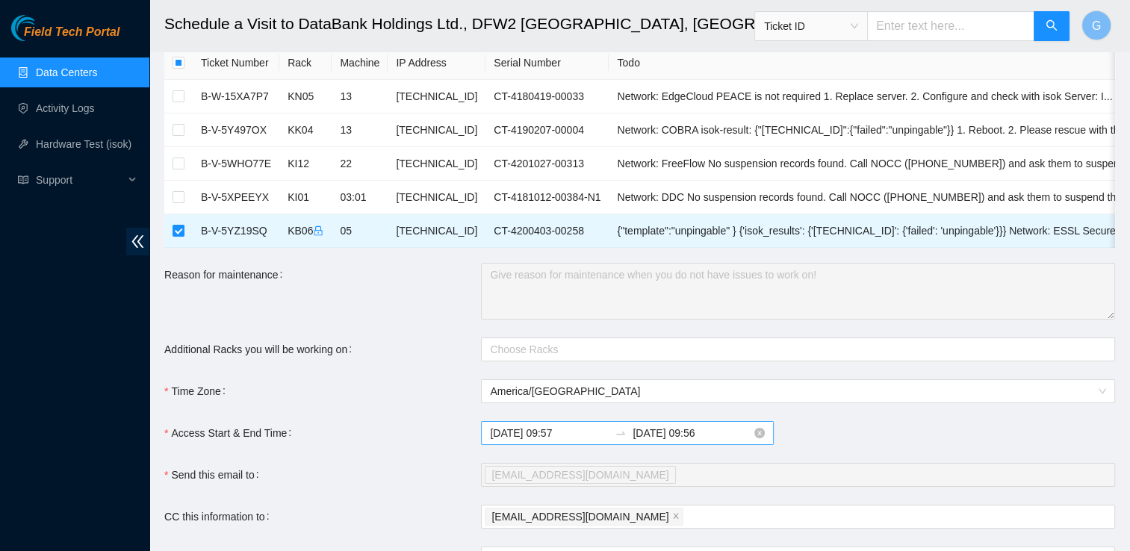
click at [690, 431] on div "2025-10-15 09:57 2025-10-16 09:56" at bounding box center [627, 433] width 293 height 24
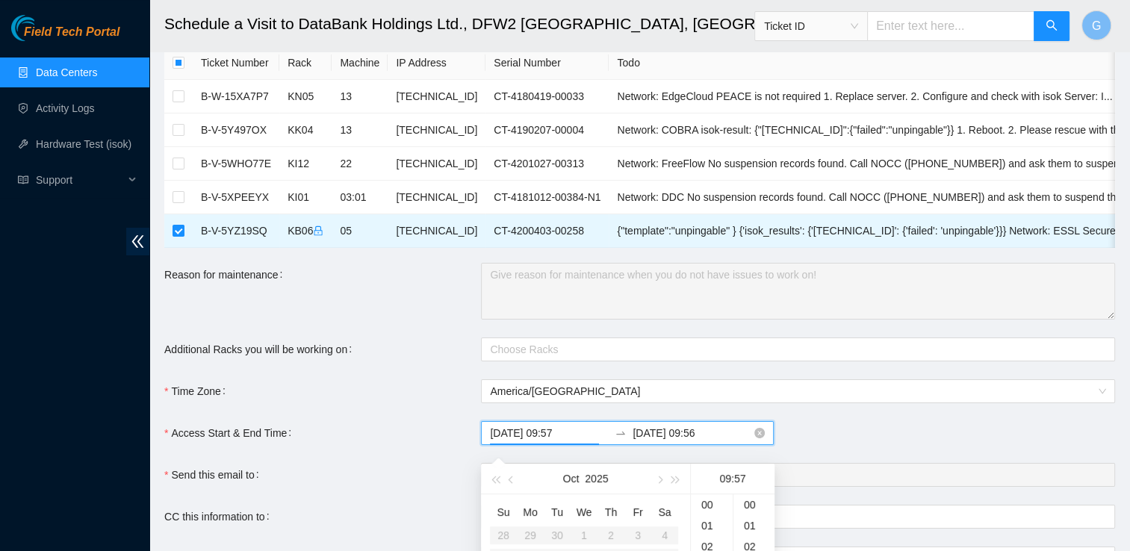
scroll to position [1192, 0]
click at [705, 521] on div "10" at bounding box center [712, 525] width 42 height 21
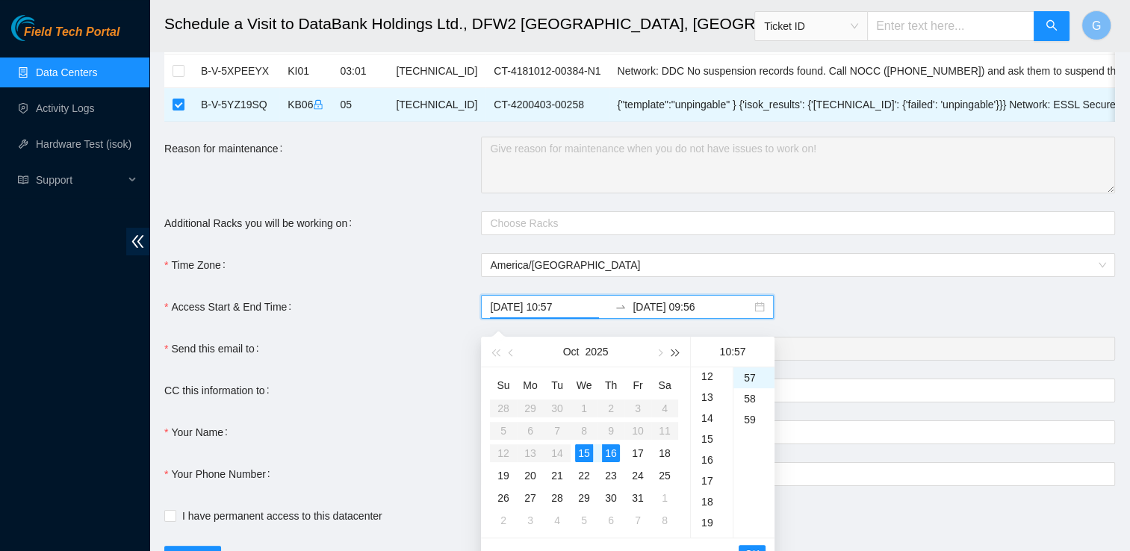
scroll to position [182, 0]
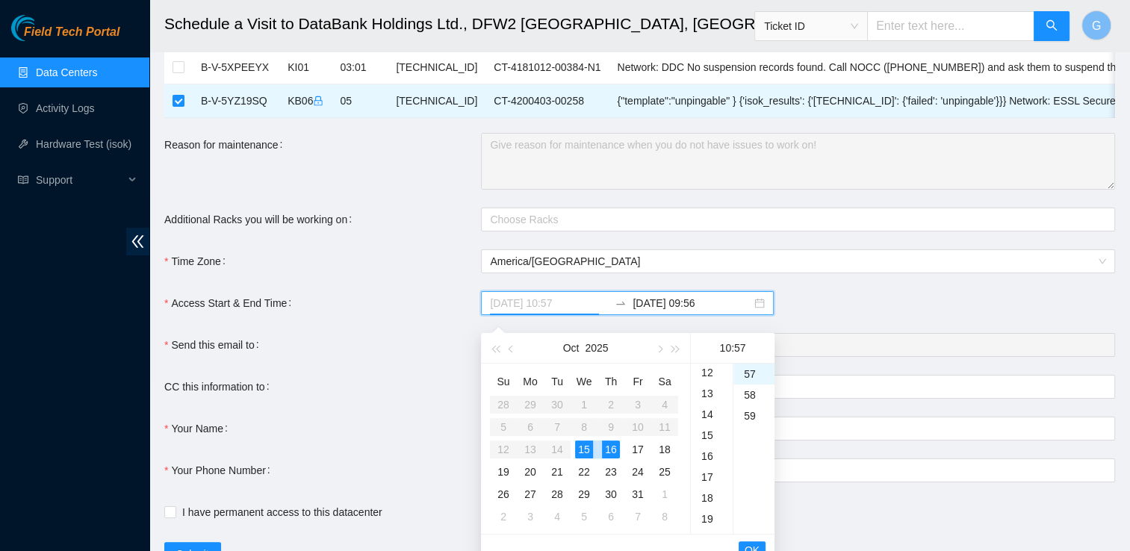
click at [580, 451] on div "15" at bounding box center [584, 450] width 18 height 18
click at [586, 452] on div "15" at bounding box center [584, 450] width 18 height 18
click at [698, 522] on div "19" at bounding box center [712, 519] width 42 height 21
click at [700, 372] on div "23" at bounding box center [712, 376] width 42 height 21
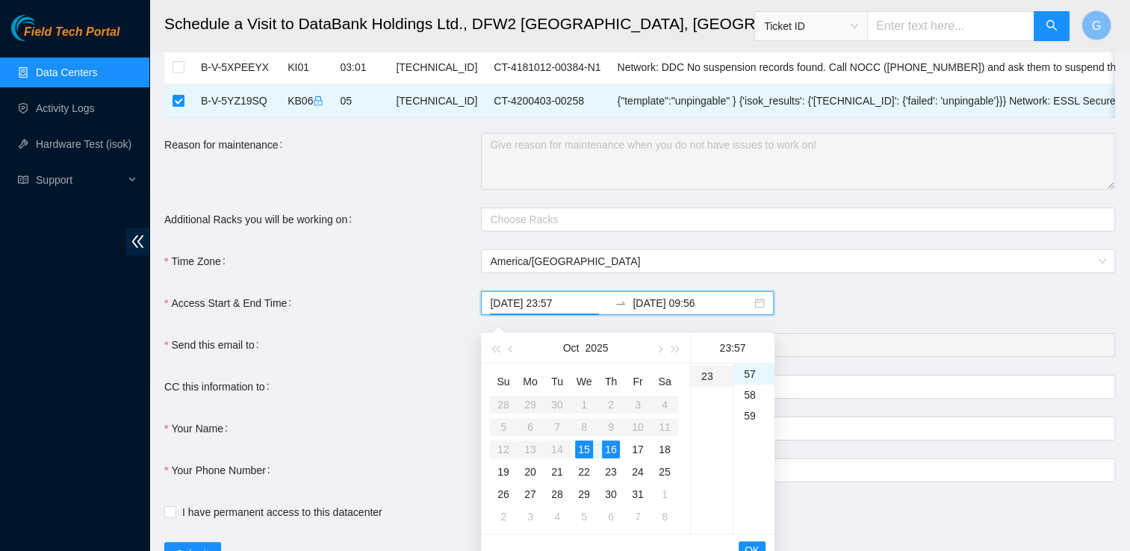
scroll to position [480, 0]
click at [746, 423] on div "59" at bounding box center [754, 416] width 41 height 21
type input "2025-10-15 23:59"
click at [586, 446] on div "15" at bounding box center [584, 450] width 18 height 18
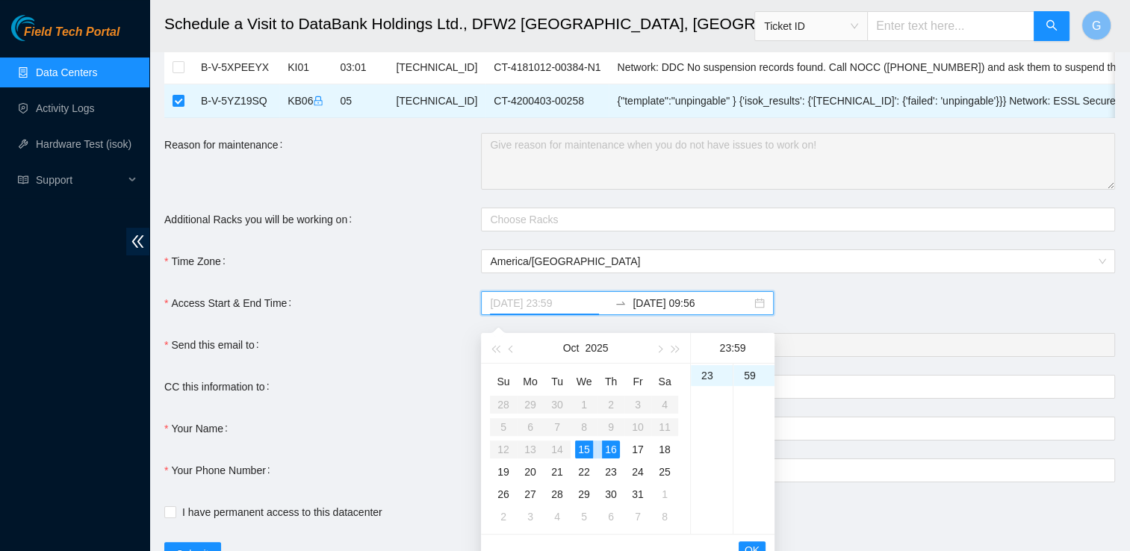
click at [578, 451] on div "15" at bounding box center [584, 450] width 18 height 18
click at [657, 312] on input "2025-10-16 09:56" at bounding box center [692, 303] width 119 height 16
type input "2025-10-15 09:56"
click at [586, 449] on div "15" at bounding box center [584, 450] width 18 height 18
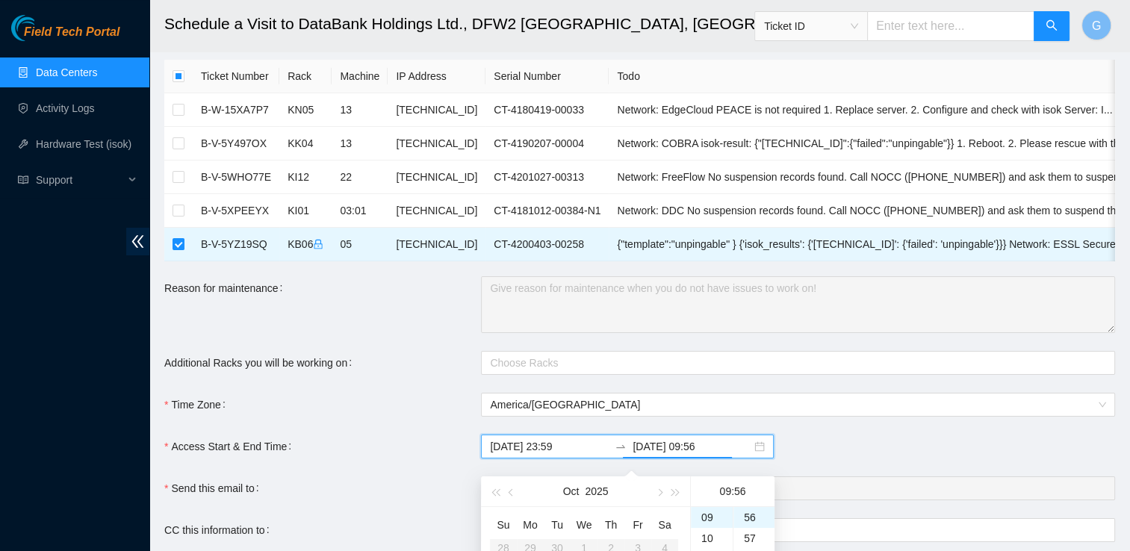
scroll to position [0, 0]
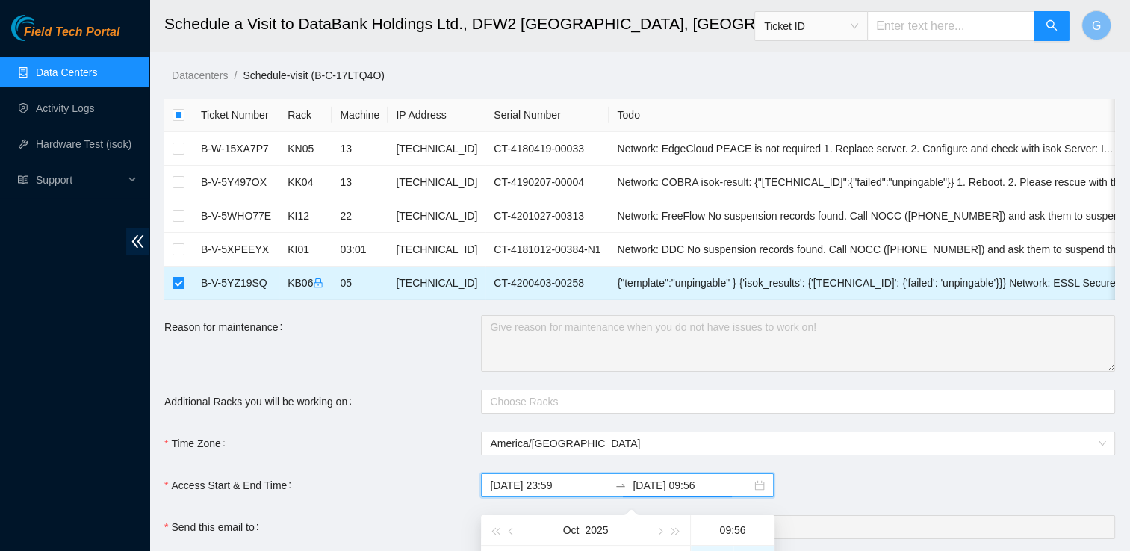
type input "2025-10-15 09:57"
type input "2025-10-16 09:56"
click at [173, 280] on input "checkbox" at bounding box center [179, 283] width 12 height 12
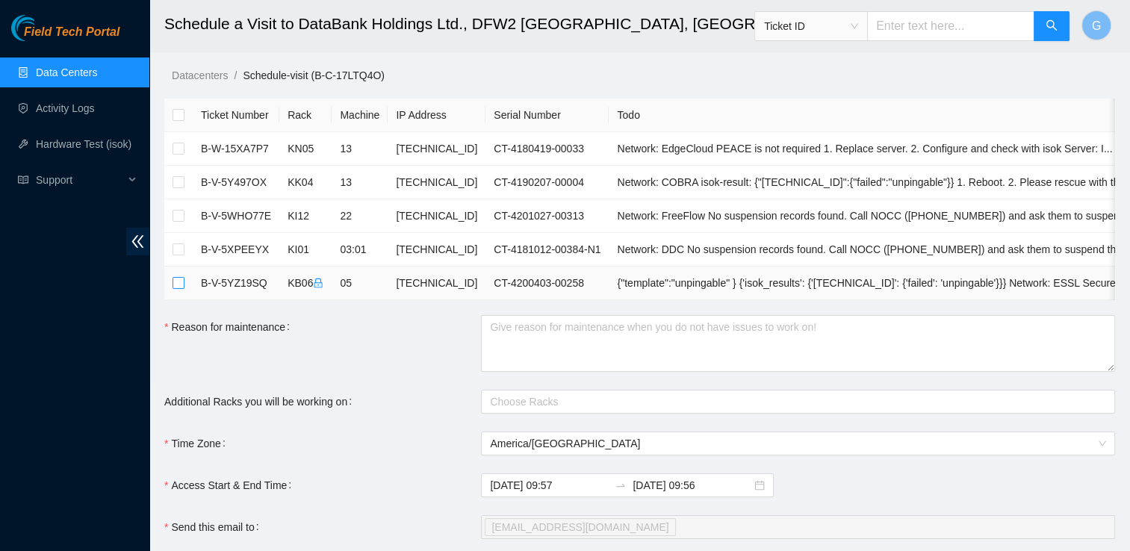
click at [177, 281] on input "checkbox" at bounding box center [179, 283] width 12 height 12
checkbox input "true"
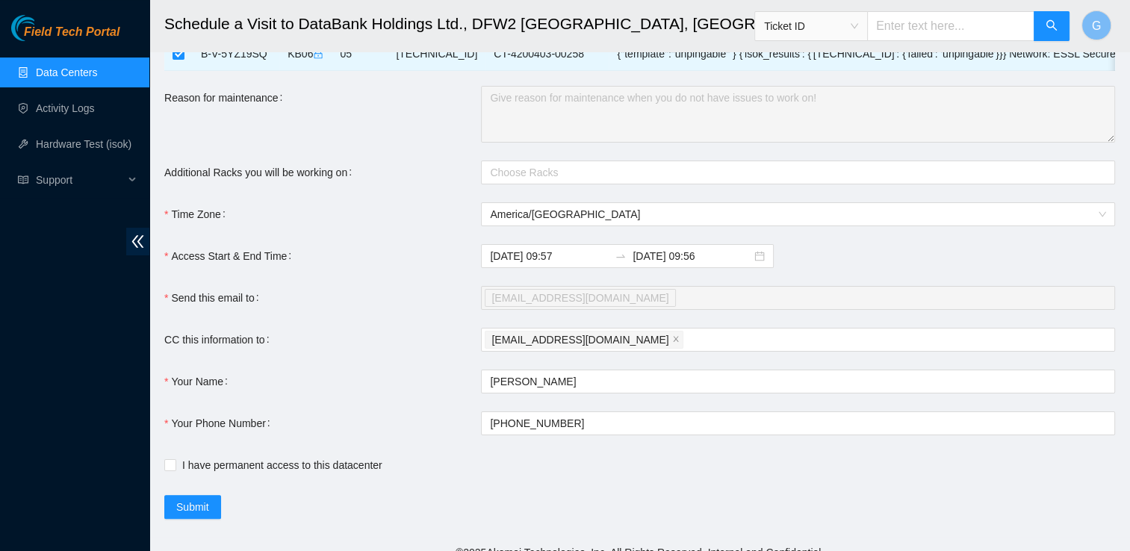
scroll to position [230, 0]
click at [689, 262] on input "2025-10-16 09:56" at bounding box center [692, 255] width 119 height 16
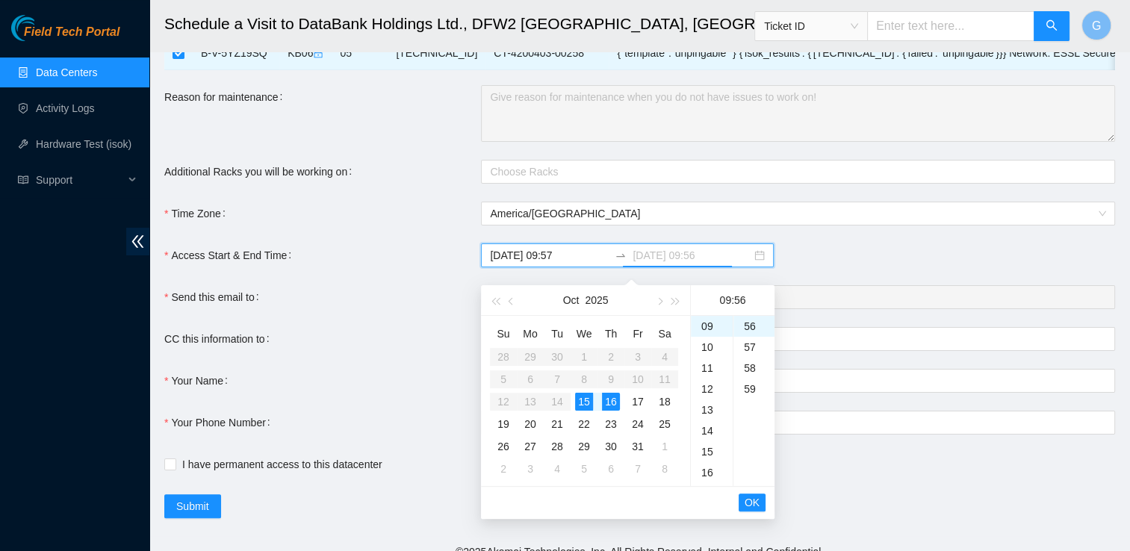
click at [583, 397] on div "15" at bounding box center [584, 402] width 18 height 18
click at [704, 335] on div "23" at bounding box center [712, 328] width 42 height 21
click at [750, 392] on div "59" at bounding box center [754, 389] width 41 height 21
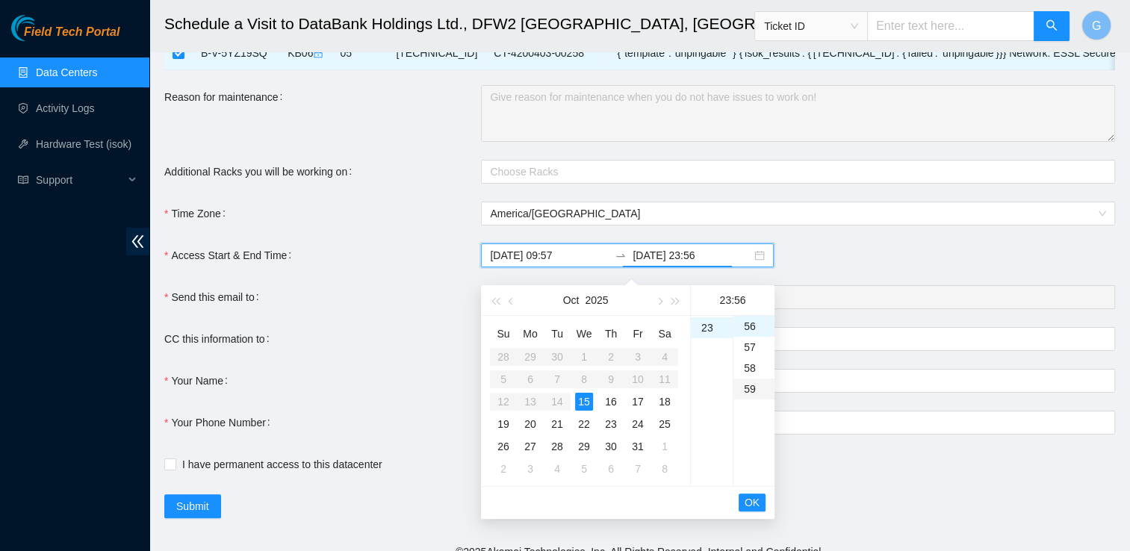
type input "2025-10-15 23:59"
click at [753, 502] on span "OK" at bounding box center [752, 503] width 15 height 16
click at [749, 362] on div "59" at bounding box center [754, 368] width 41 height 21
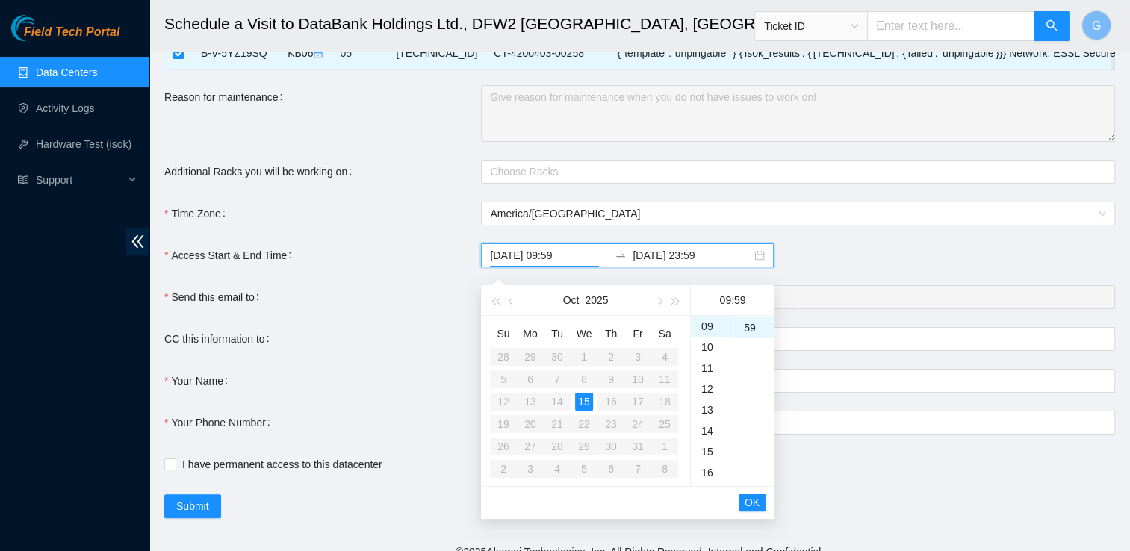
scroll to position [0, 0]
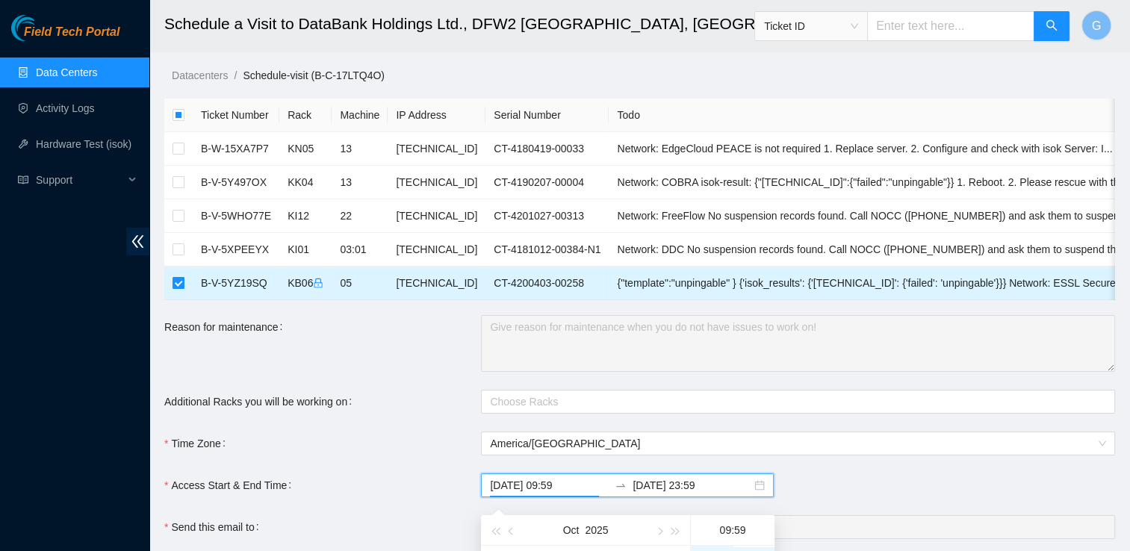
type input "2025-10-15 09:57"
click at [179, 283] on input "checkbox" at bounding box center [179, 283] width 12 height 12
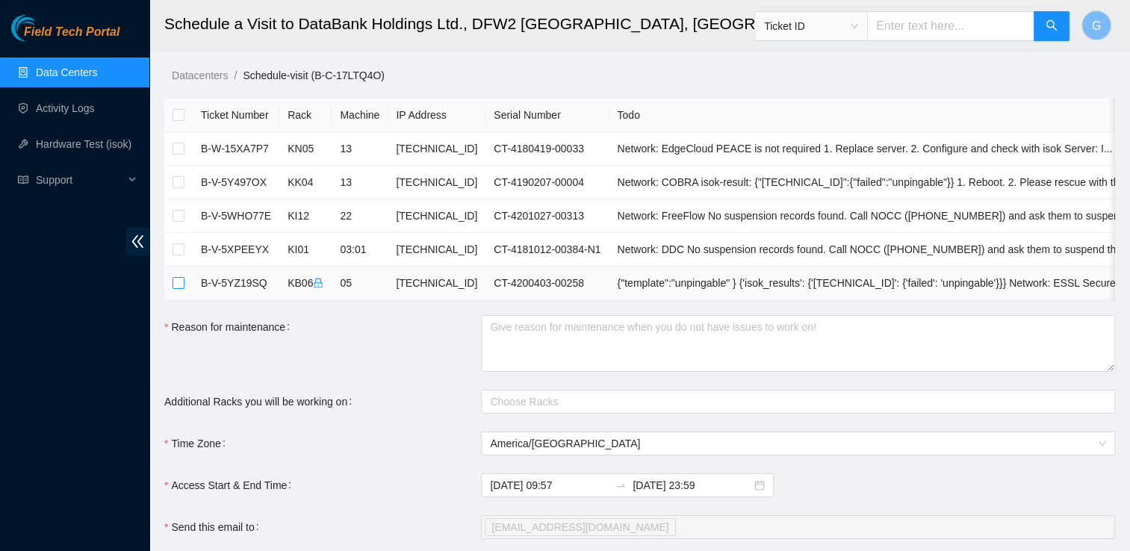
click at [179, 284] on input "checkbox" at bounding box center [179, 283] width 12 height 12
checkbox input "true"
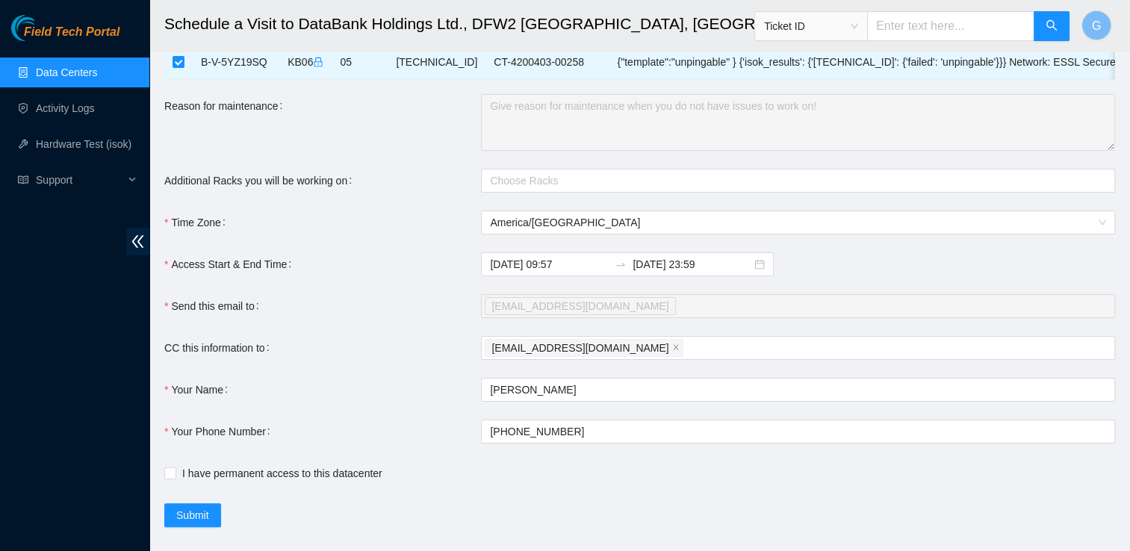
scroll to position [229, 0]
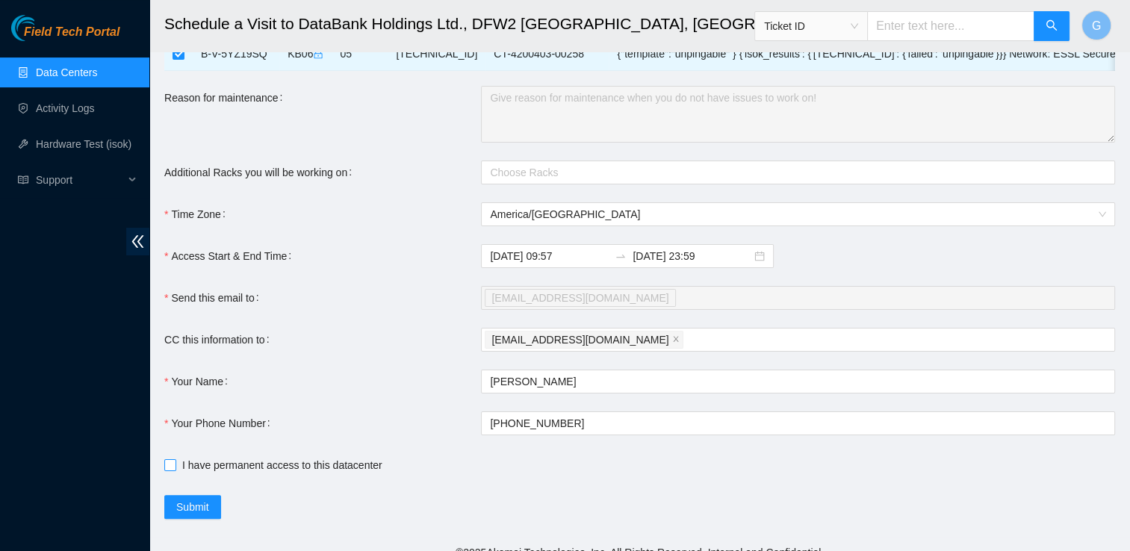
click at [173, 470] on input "I have permanent access to this datacenter" at bounding box center [169, 464] width 10 height 10
checkbox input "true"
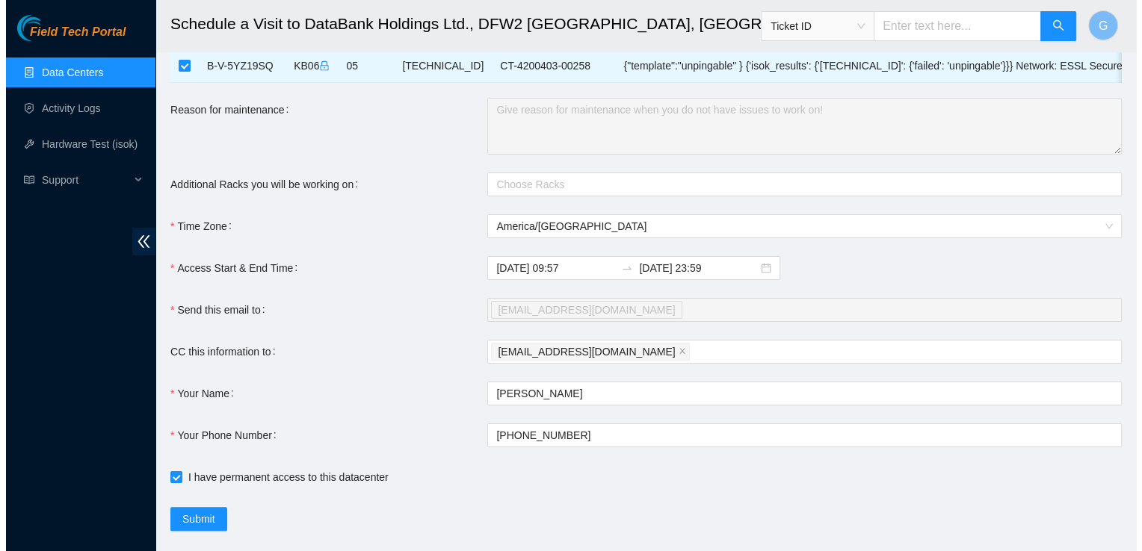
scroll to position [256, 0]
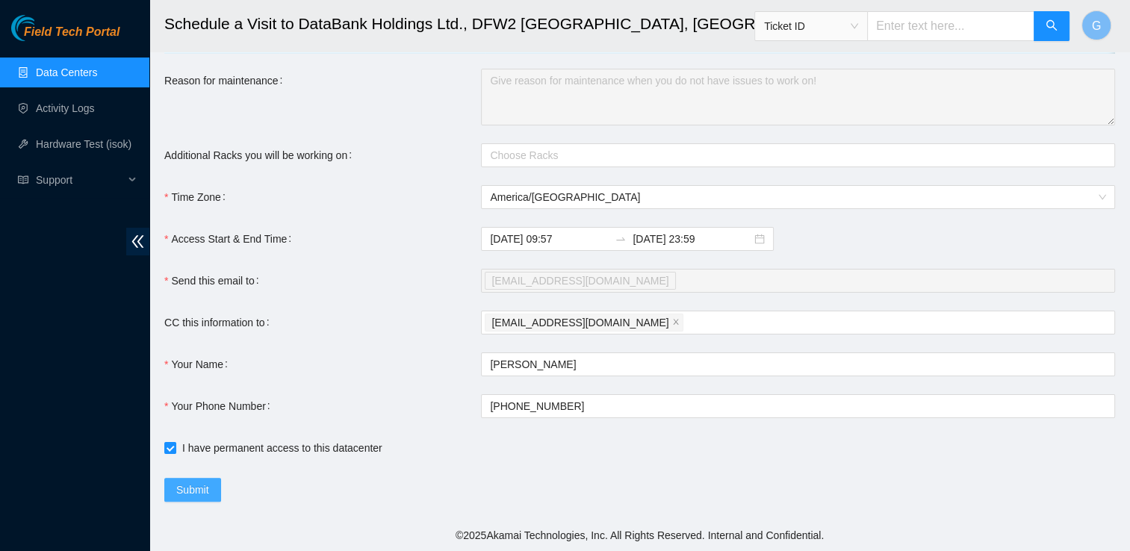
click at [211, 489] on button "Submit" at bounding box center [192, 490] width 57 height 24
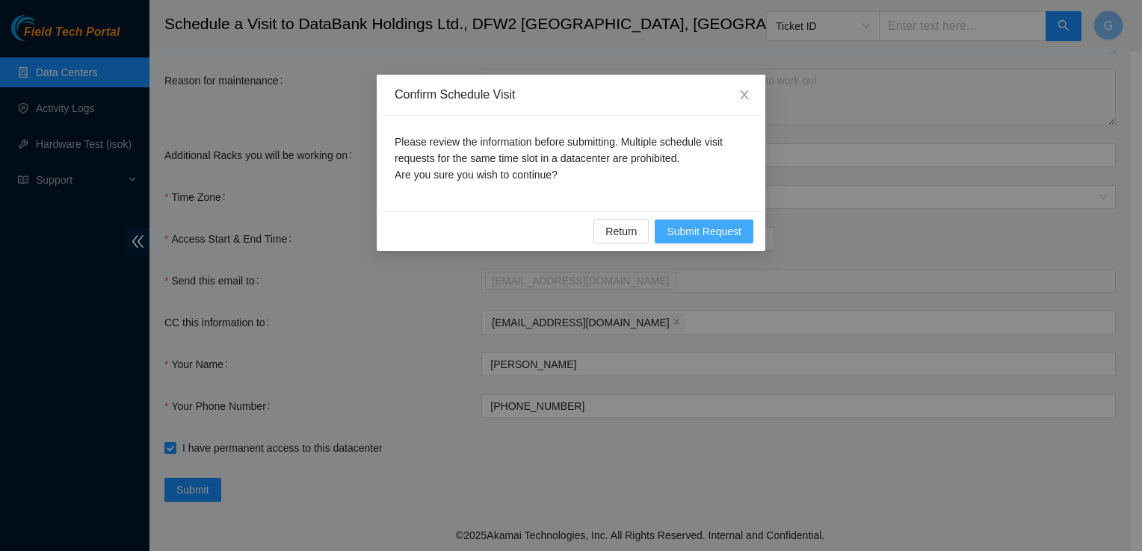
click at [675, 232] on span "Submit Request" at bounding box center [703, 231] width 75 height 16
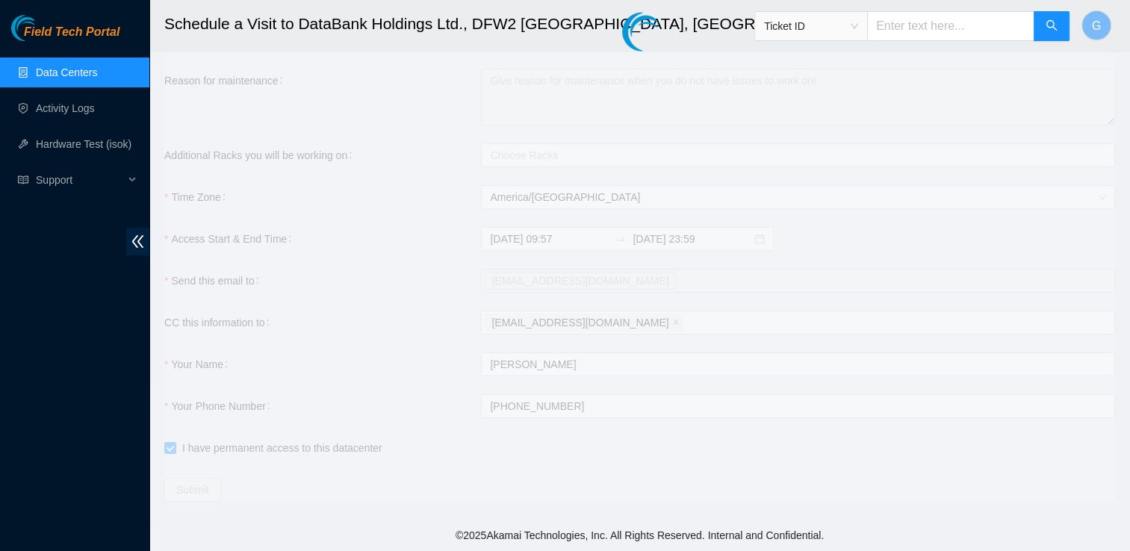
type input "2025-10-15 09:58"
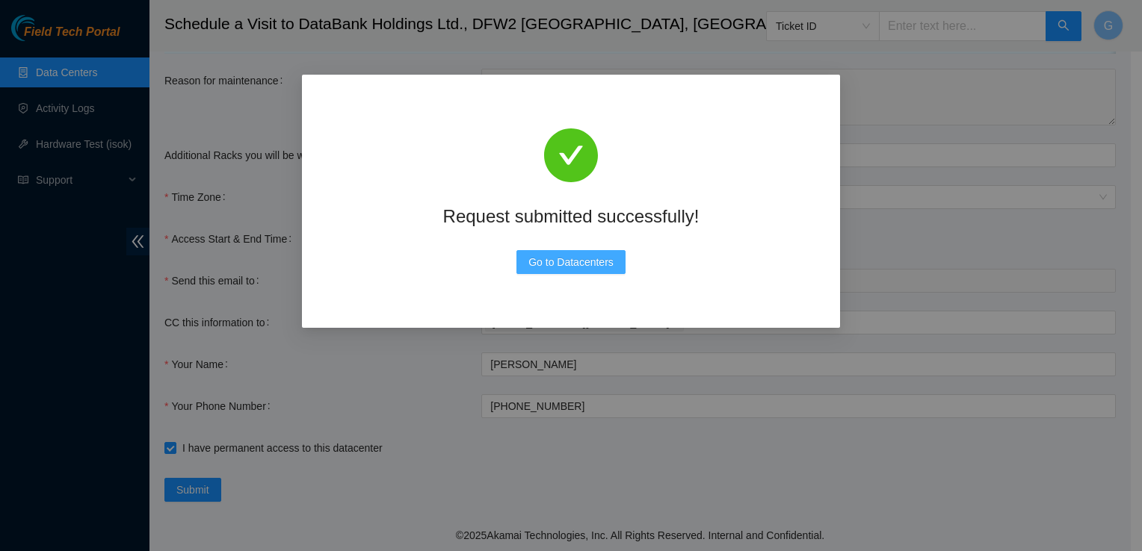
click at [554, 258] on span "Go to Datacenters" at bounding box center [570, 262] width 85 height 16
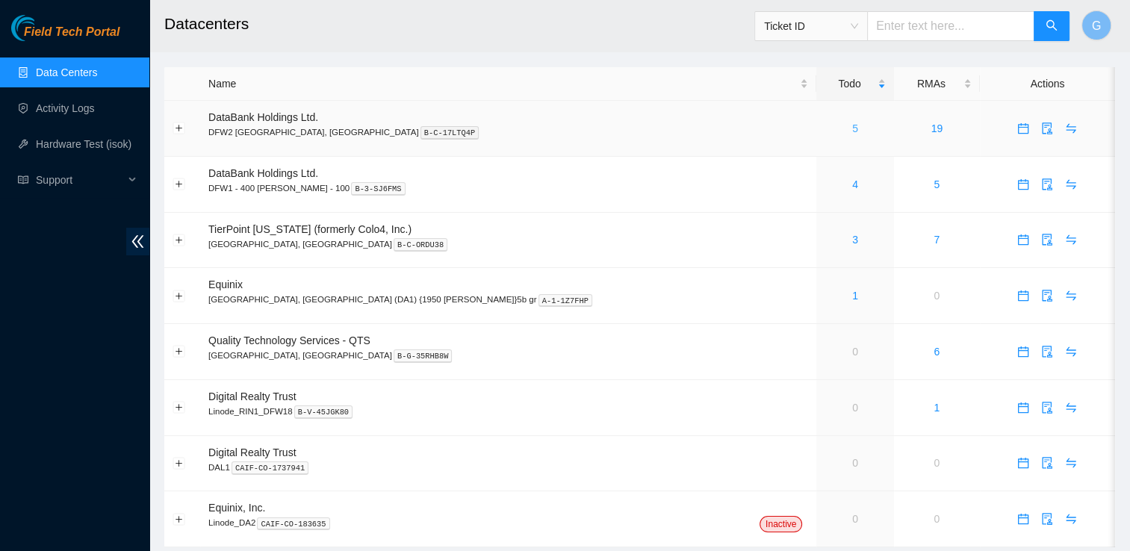
click at [852, 132] on link "5" at bounding box center [855, 129] width 6 height 12
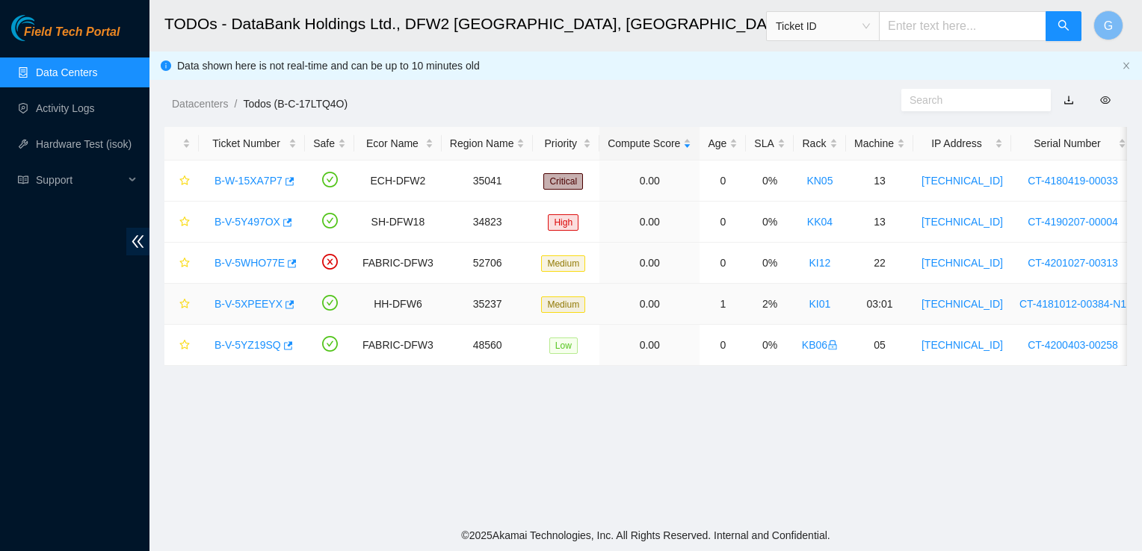
click at [251, 312] on div "B-V-5XPEEYX" at bounding box center [252, 304] width 90 height 24
click at [253, 305] on link "B-V-5XPEEYX" at bounding box center [248, 304] width 68 height 12
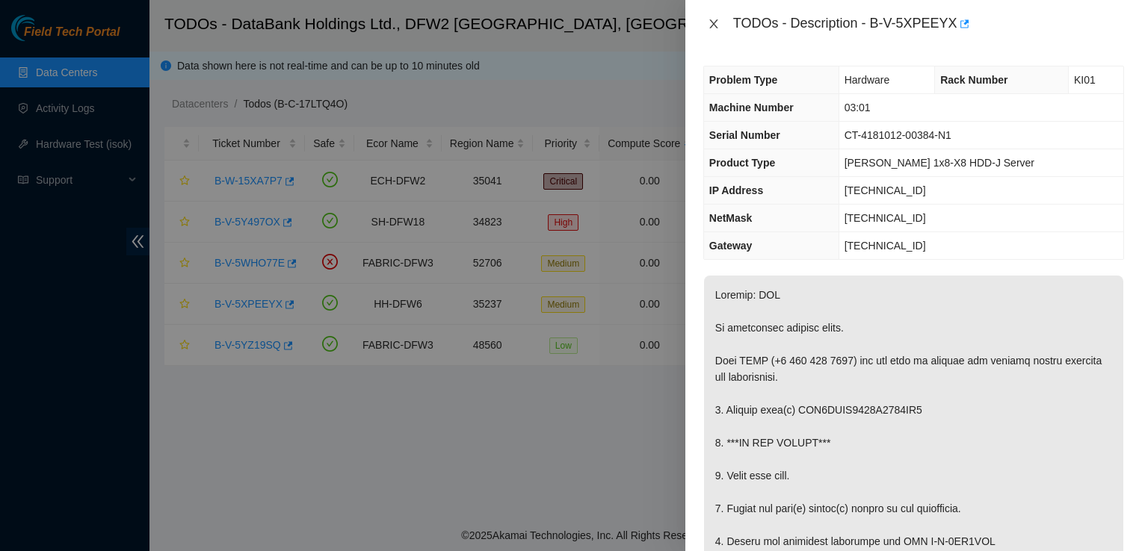
click at [717, 25] on icon "close" at bounding box center [714, 24] width 12 height 12
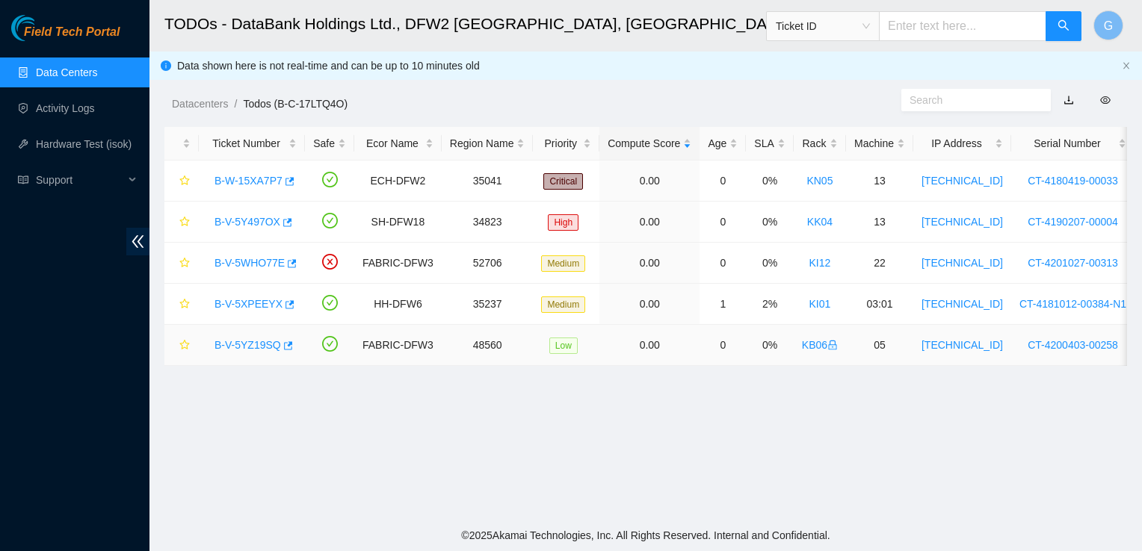
drag, startPoint x: 264, startPoint y: 347, endPoint x: 247, endPoint y: 330, distance: 24.3
click at [247, 330] on td "B-V-5YZ19SQ" at bounding box center [252, 345] width 106 height 41
click at [245, 343] on link "B-V-5YZ19SQ" at bounding box center [247, 345] width 66 height 12
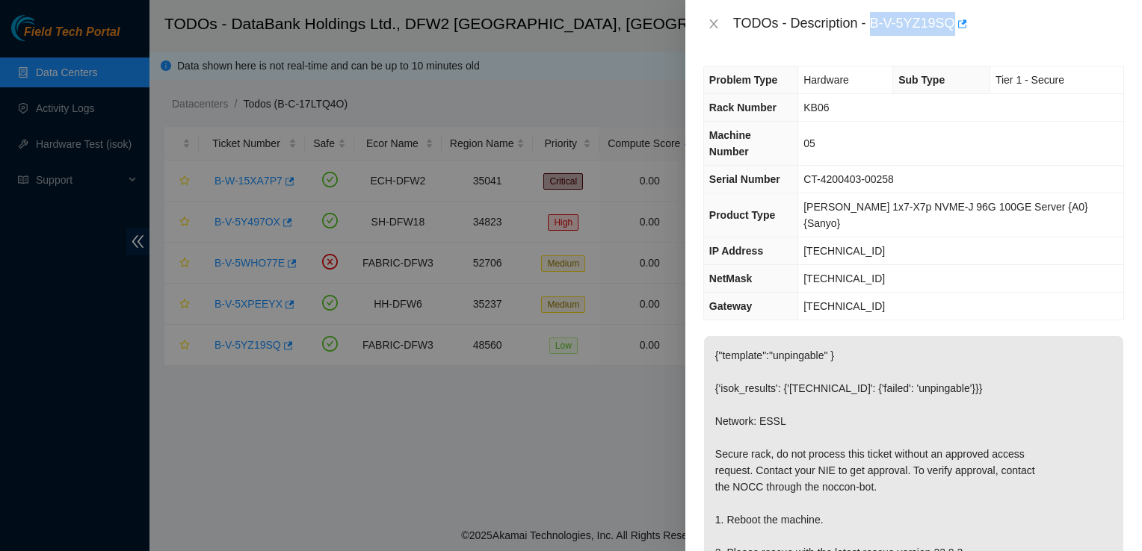
drag, startPoint x: 870, startPoint y: 22, endPoint x: 944, endPoint y: 35, distance: 75.2
click at [944, 35] on div "TODOs - Description - B-V-5YZ19SQ" at bounding box center [928, 24] width 391 height 24
copy div "B-V-5YZ19S"
click at [974, 35] on div "Open Ticket Details" at bounding box center [959, 52] width 102 height 36
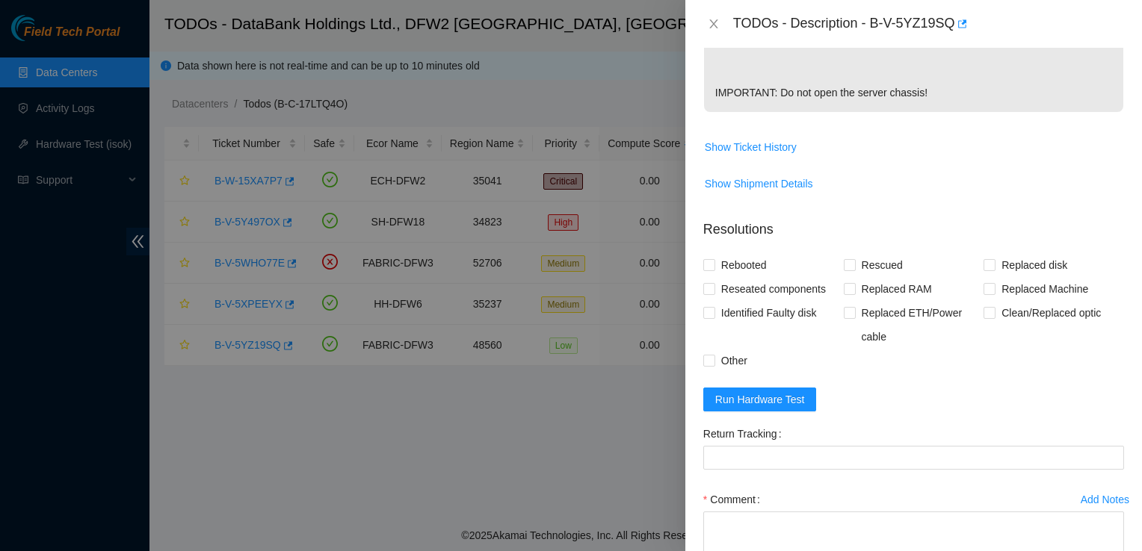
scroll to position [565, 0]
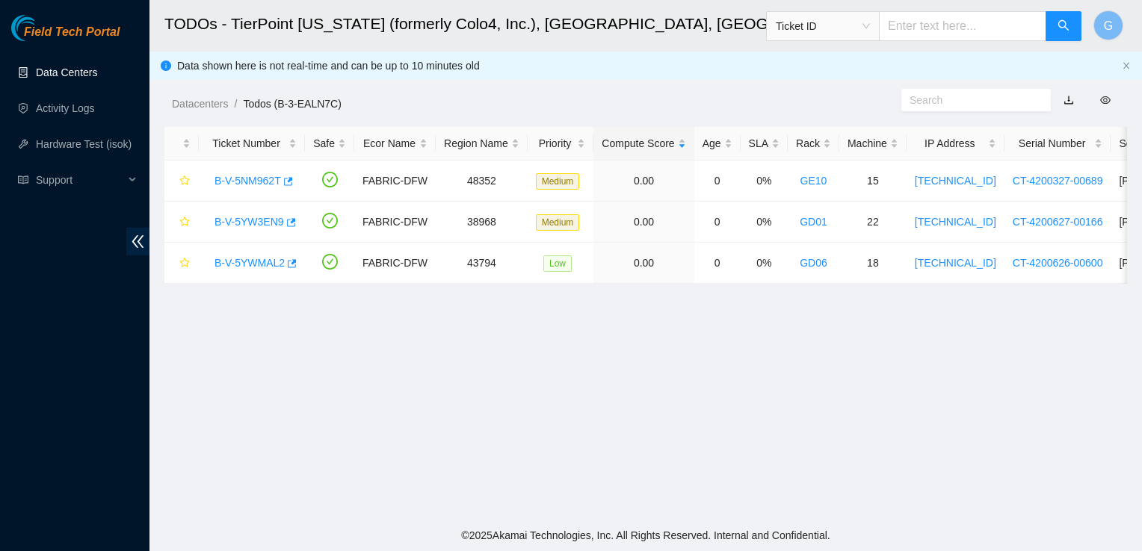
click at [87, 75] on link "Data Centers" at bounding box center [66, 72] width 61 height 12
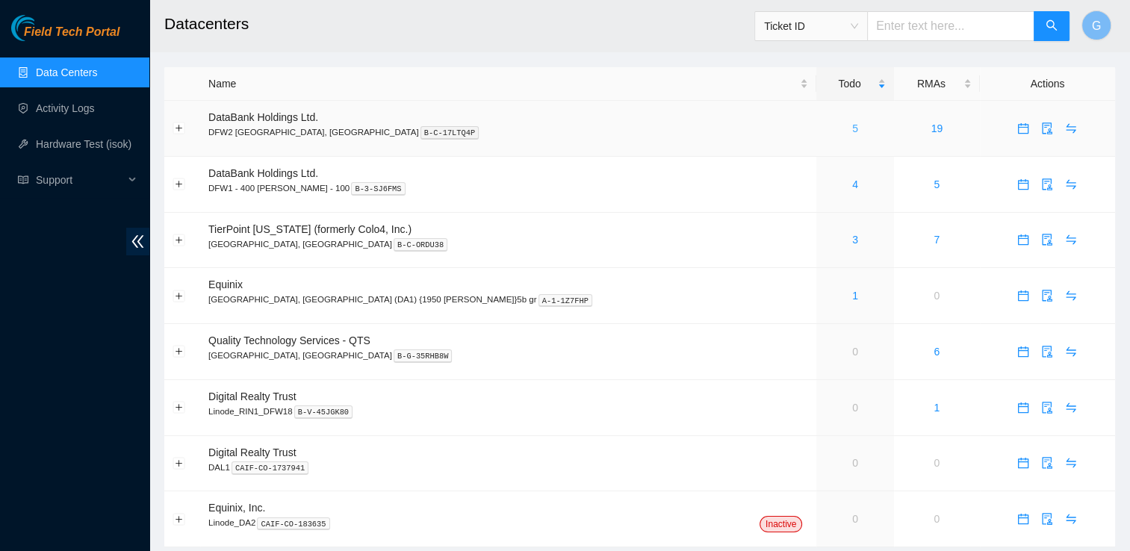
click at [852, 130] on link "5" at bounding box center [855, 129] width 6 height 12
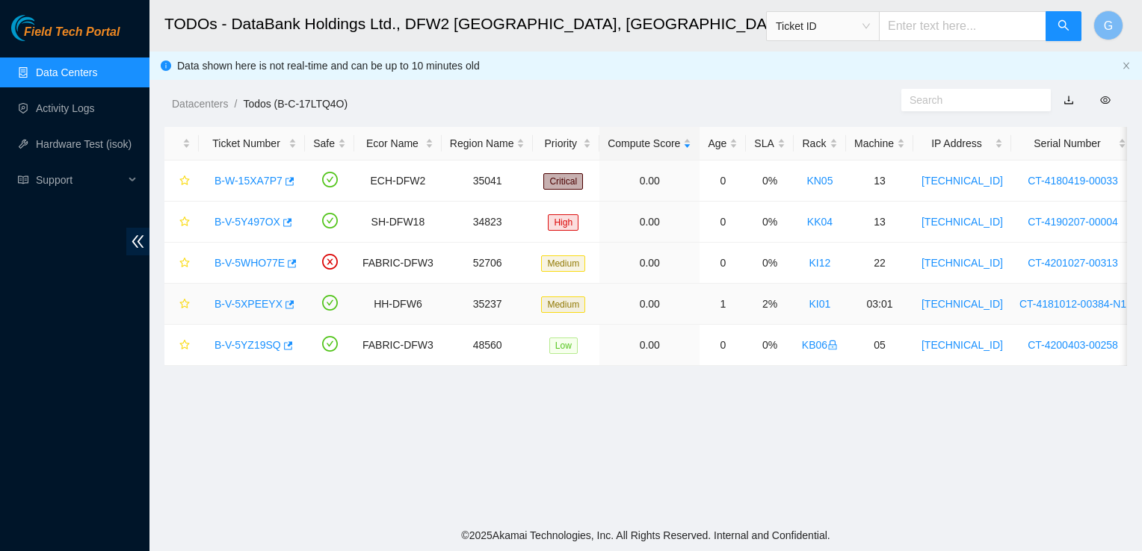
click at [242, 307] on link "B-V-5XPEEYX" at bounding box center [248, 304] width 68 height 12
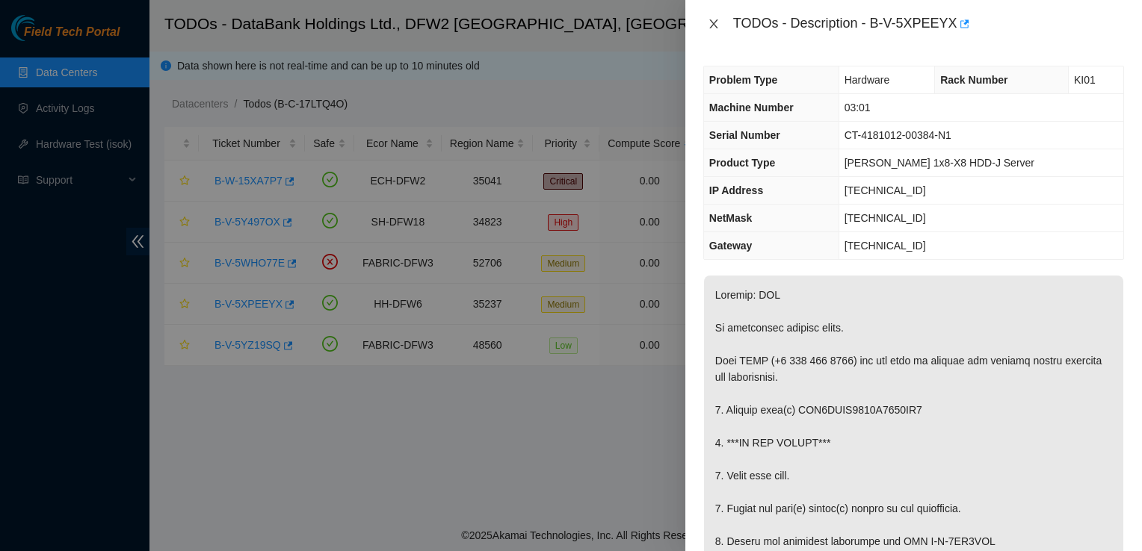
click at [715, 27] on icon "close" at bounding box center [713, 23] width 8 height 9
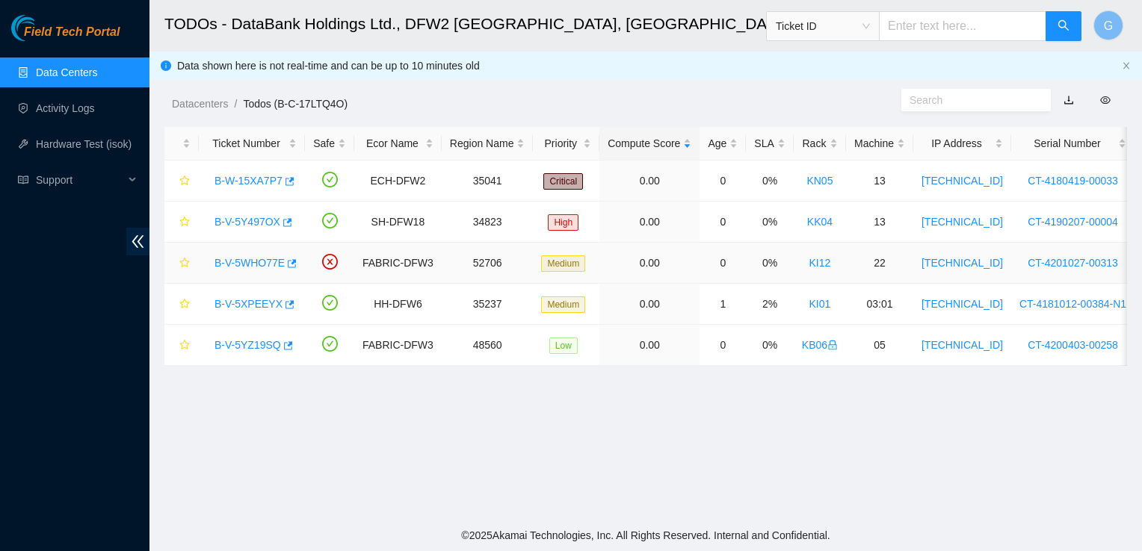
click at [242, 269] on link "B-V-5WHO77E" at bounding box center [249, 263] width 70 height 12
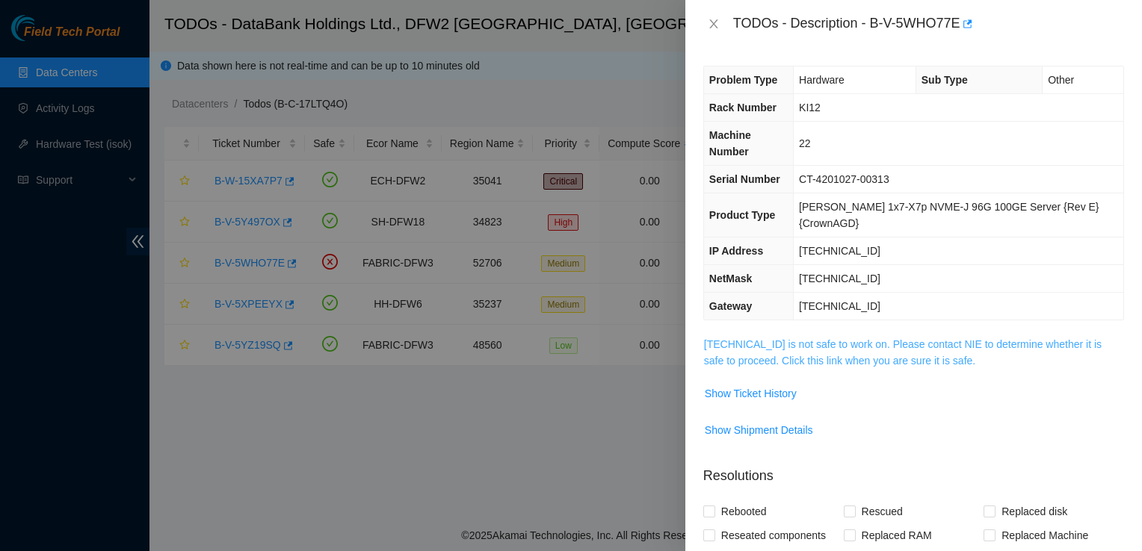
click at [837, 338] on link "[TECHNICAL_ID] is not safe to work on. Please contact NIE to determine whether …" at bounding box center [902, 352] width 397 height 28
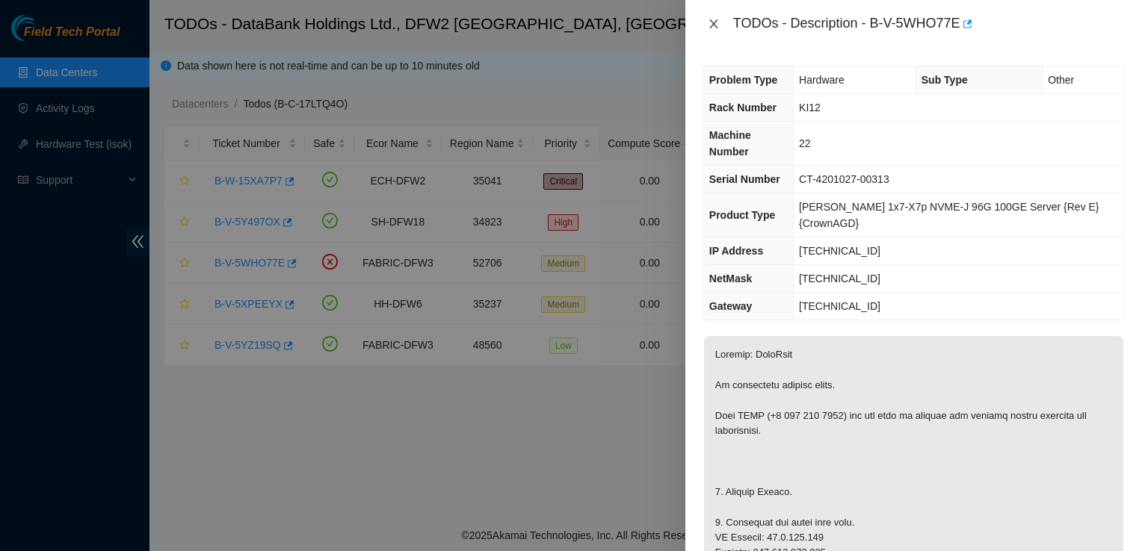
click at [708, 25] on icon "close" at bounding box center [714, 24] width 12 height 12
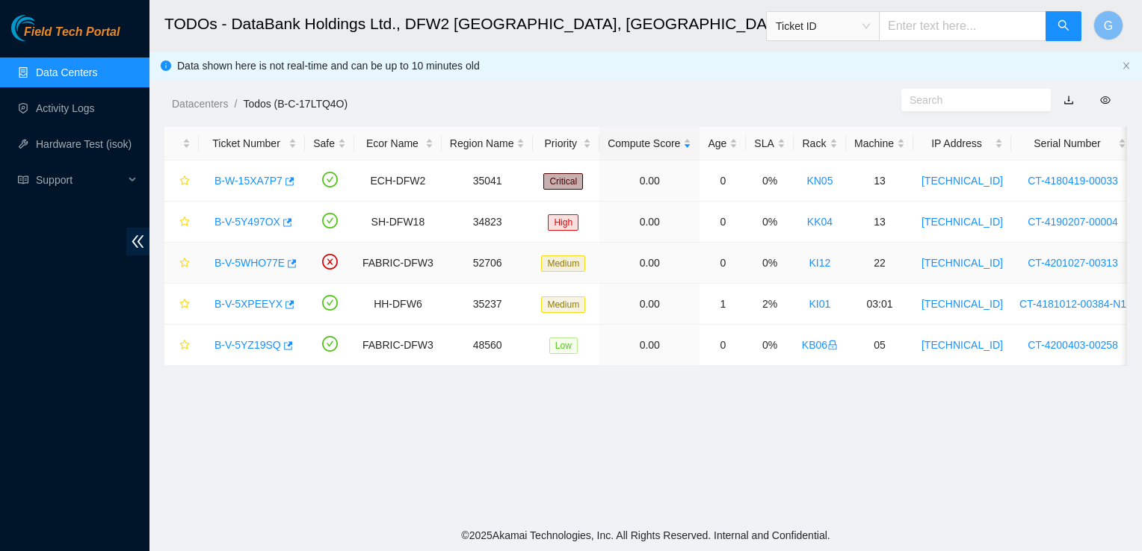
click at [211, 261] on div "B-V-5WHO77E" at bounding box center [252, 263] width 90 height 24
click at [234, 267] on link "B-V-5WHO77E" at bounding box center [249, 263] width 70 height 12
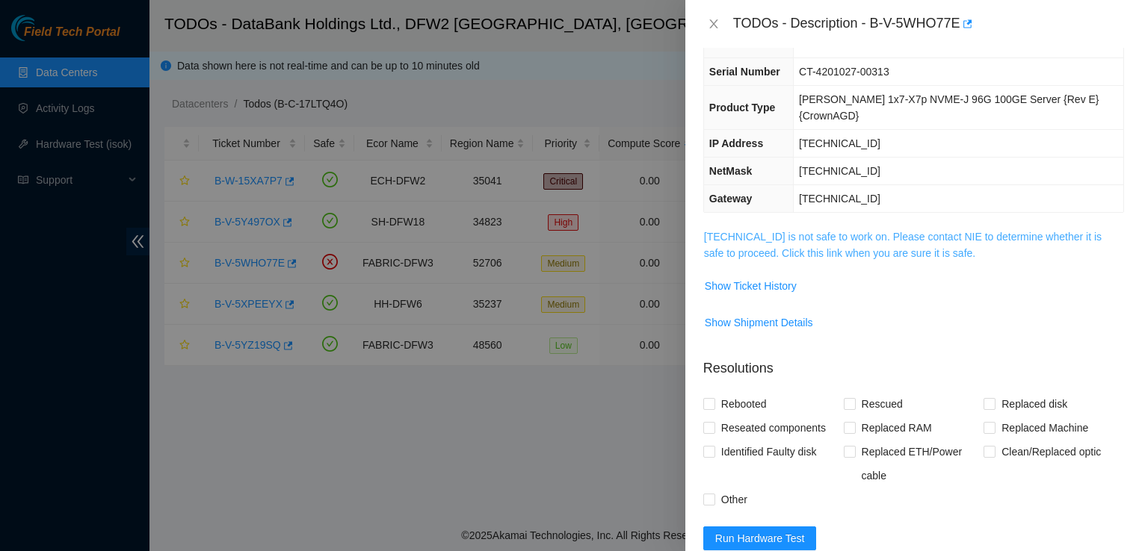
scroll to position [108, 0]
click at [861, 231] on link "23.0.163.217 is not safe to work on. Please contact NIE to determine whether it…" at bounding box center [902, 245] width 397 height 28
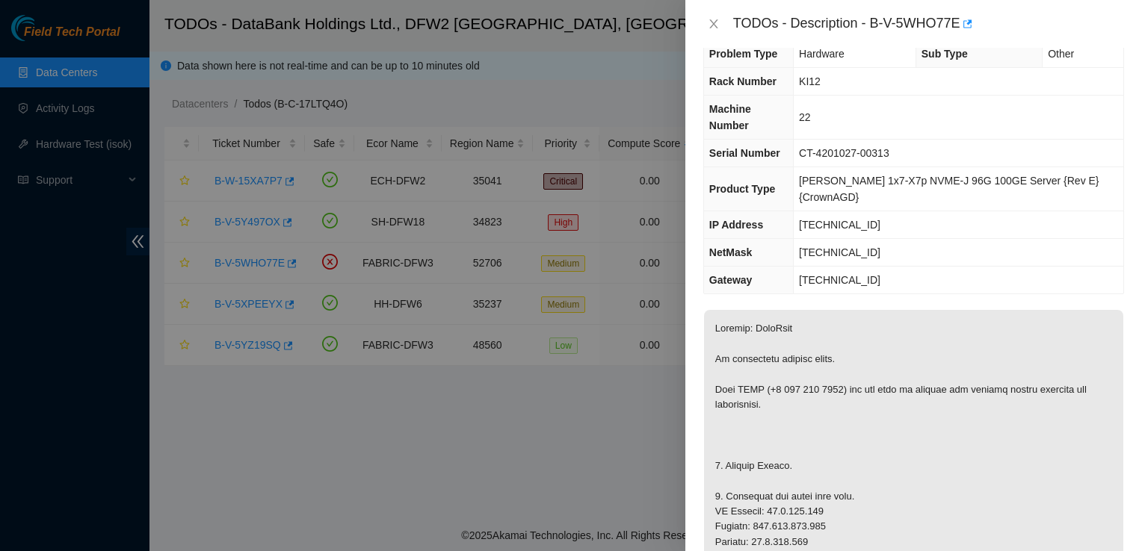
scroll to position [25, 0]
click at [715, 27] on icon "close" at bounding box center [713, 23] width 8 height 9
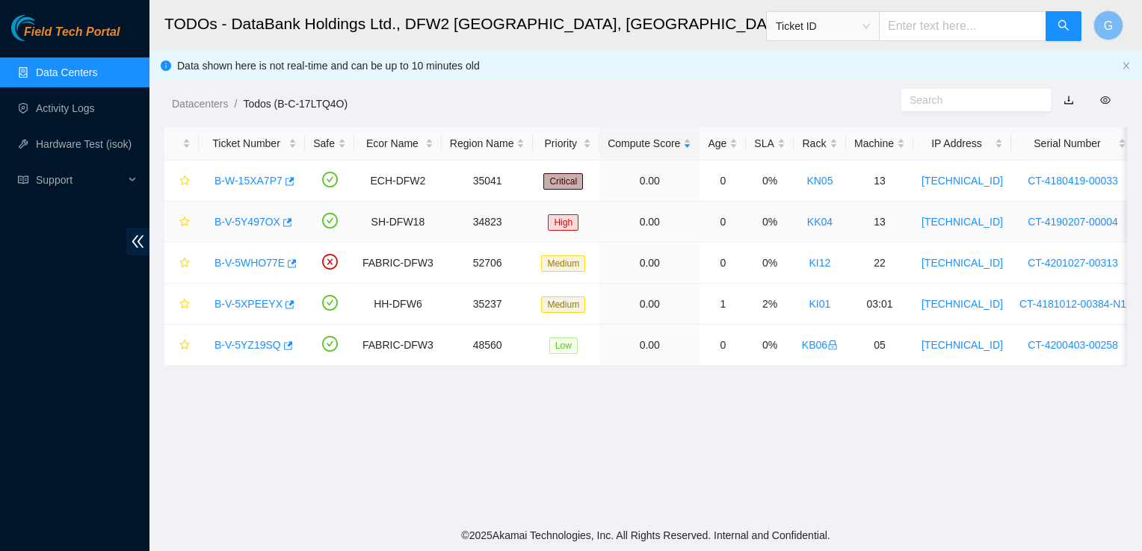
click at [251, 228] on link "B-V-5Y497OX" at bounding box center [247, 222] width 66 height 12
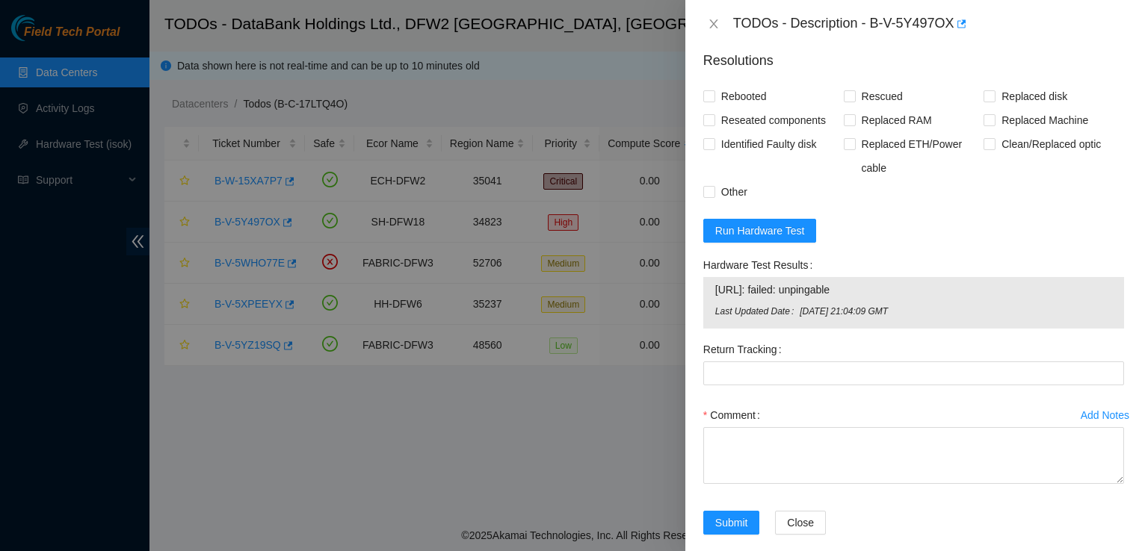
scroll to position [597, 0]
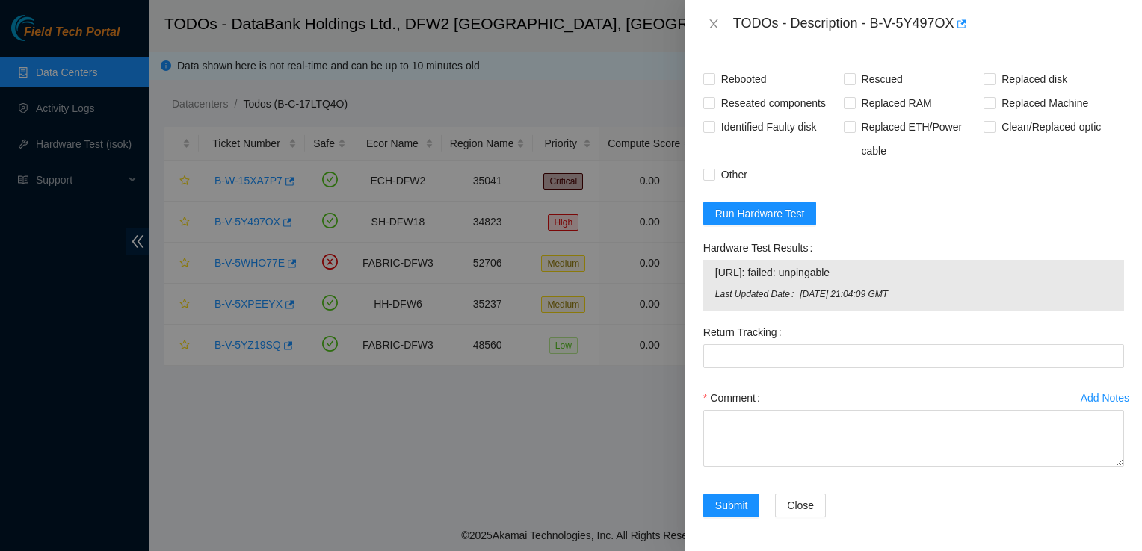
click at [705, 14] on div "TODOs - Description - B-V-5Y497OX" at bounding box center [913, 24] width 421 height 24
click at [713, 19] on icon "close" at bounding box center [714, 24] width 12 height 12
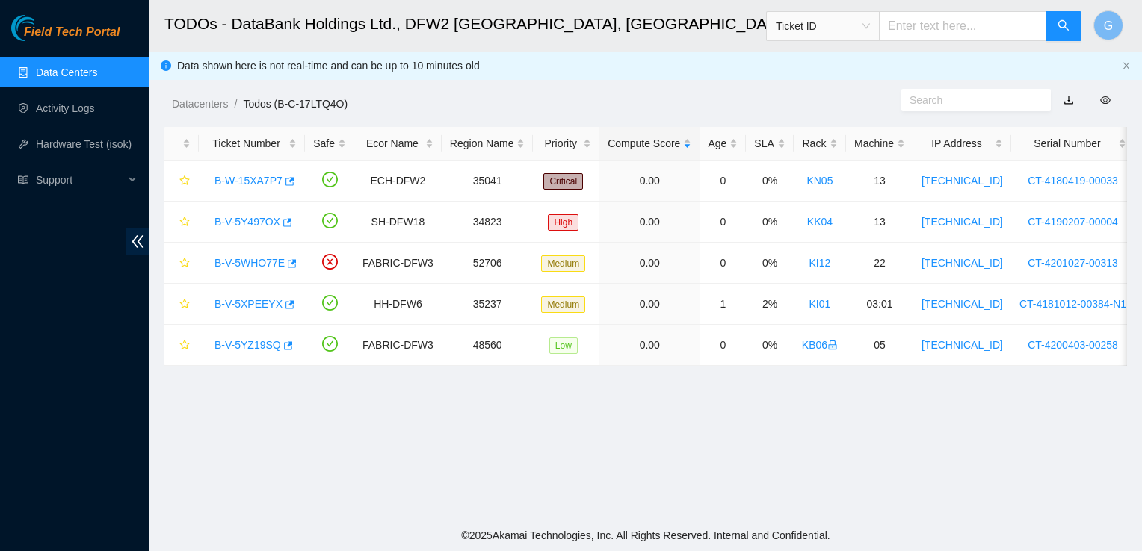
scroll to position [421, 0]
click at [266, 221] on link "B-V-5Y497OX" at bounding box center [247, 222] width 66 height 12
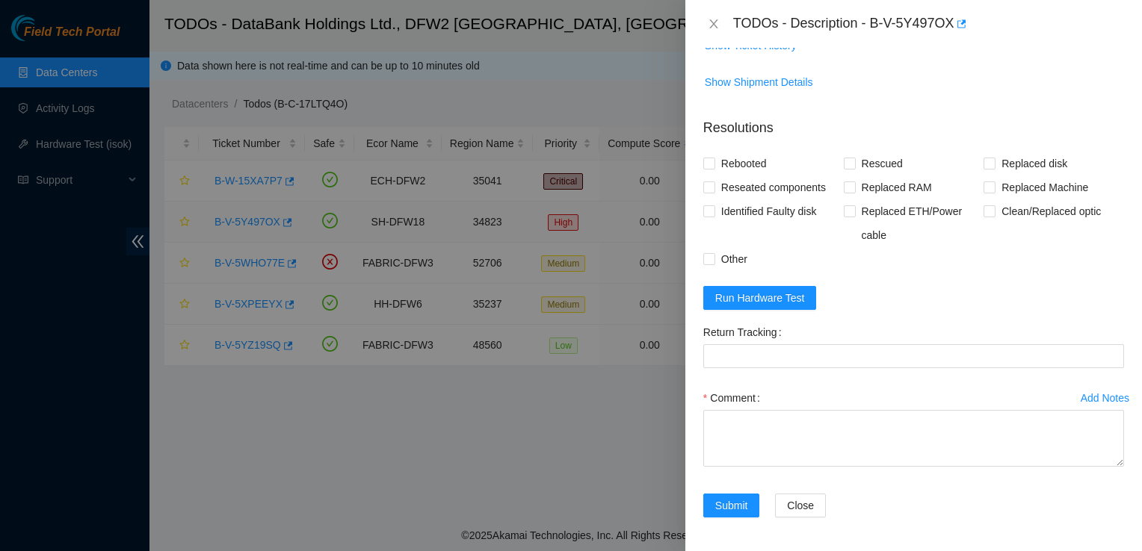
scroll to position [597, 0]
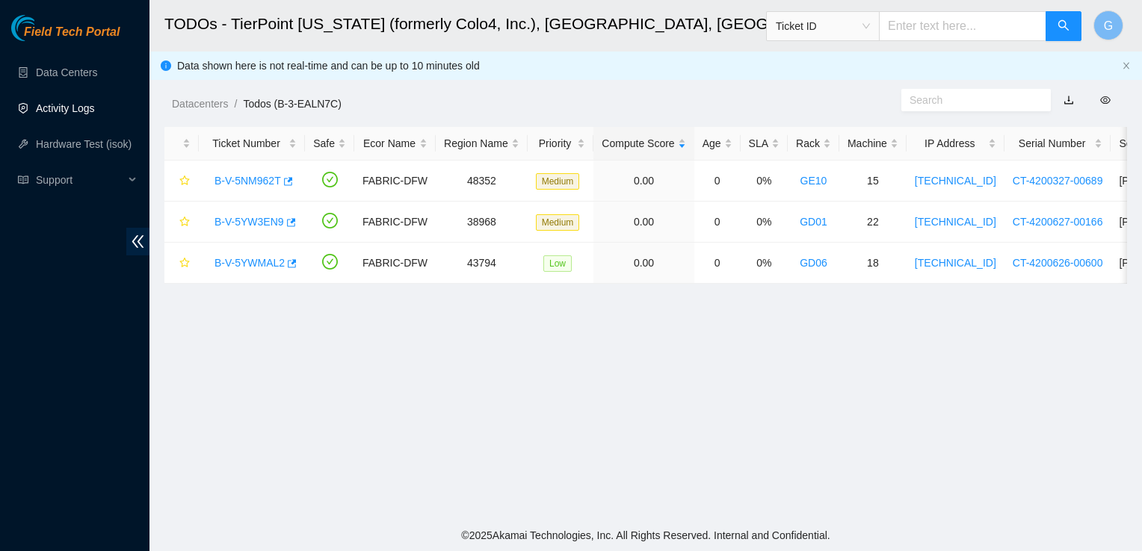
click at [65, 114] on link "Activity Logs" at bounding box center [65, 108] width 59 height 12
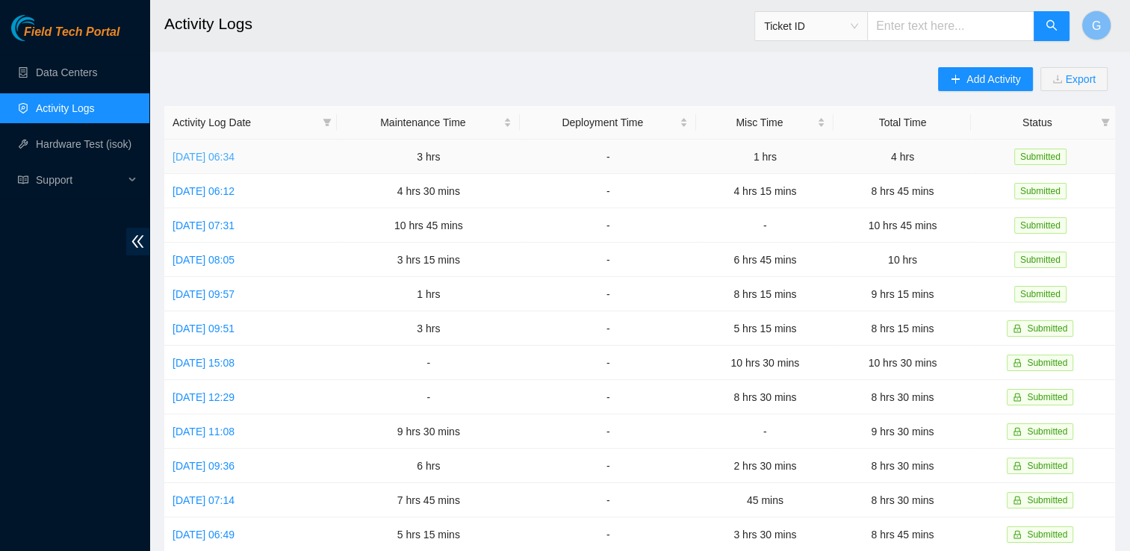
click at [235, 160] on link "[DATE] 06:34" at bounding box center [204, 157] width 62 height 12
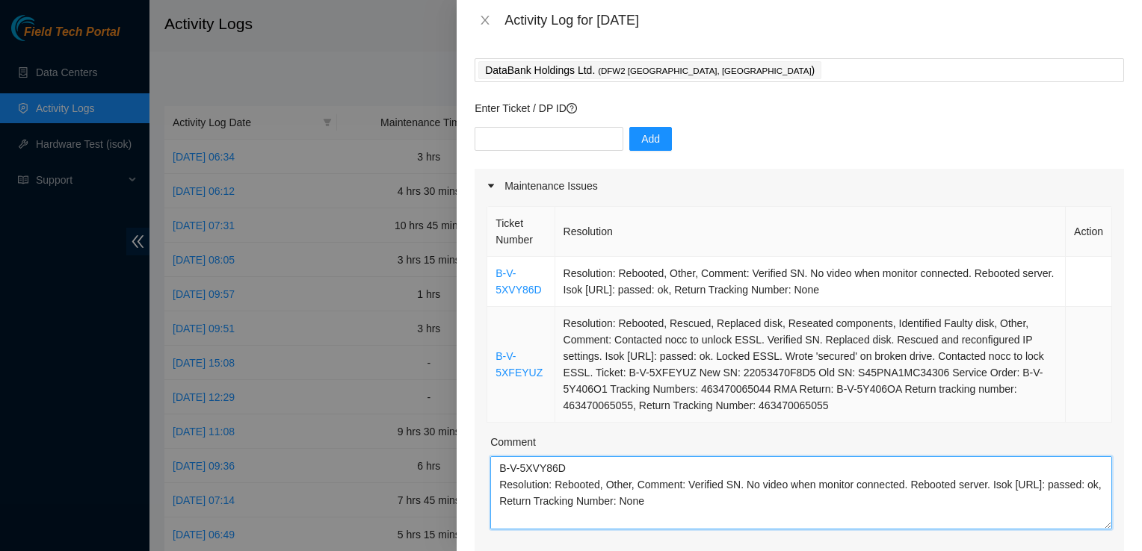
drag, startPoint x: 1004, startPoint y: 472, endPoint x: 894, endPoint y: 381, distance: 143.3
click at [894, 381] on div "Ticket Number Resolution Action B-V-5XVY86D Resolution: Rebooted, Other, Commen…" at bounding box center [798, 407] width 649 height 408
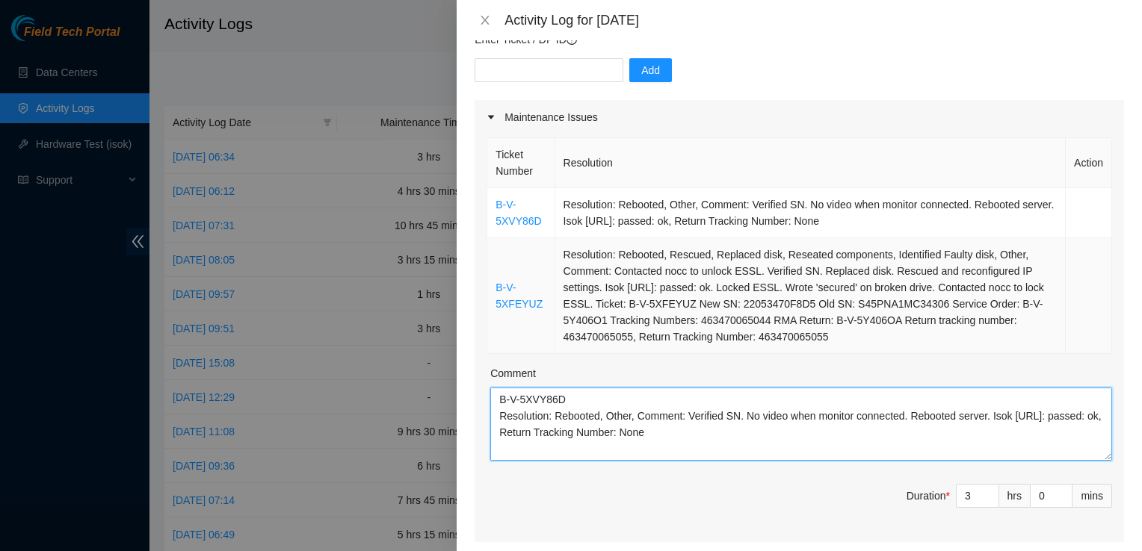
scroll to position [170, 0]
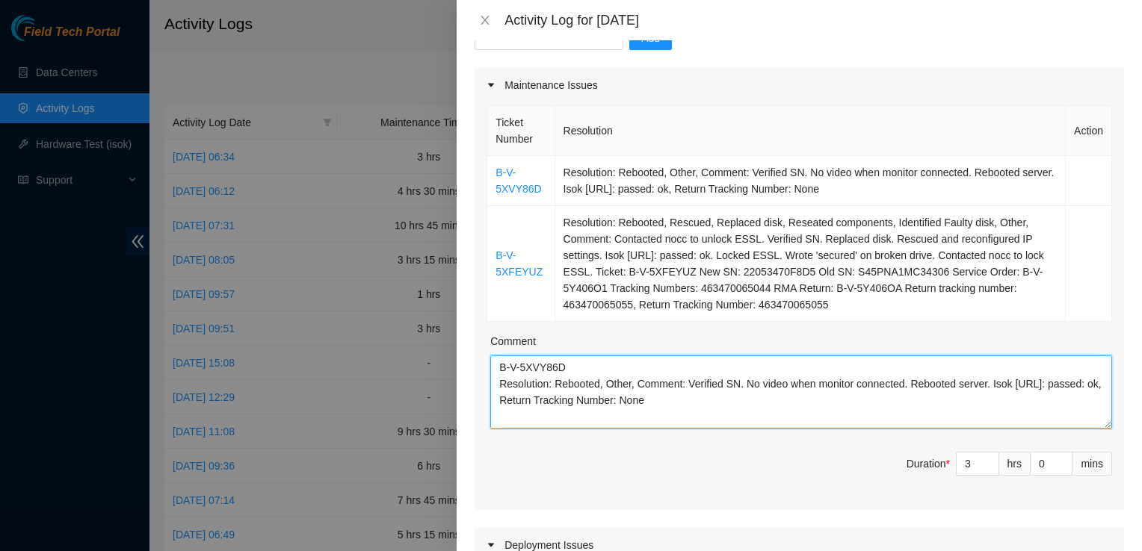
click at [963, 356] on textarea "B-V-5XVY86D Resolution: Rebooted, Other, Comment: Verified SN. No video when mo…" at bounding box center [801, 392] width 622 height 73
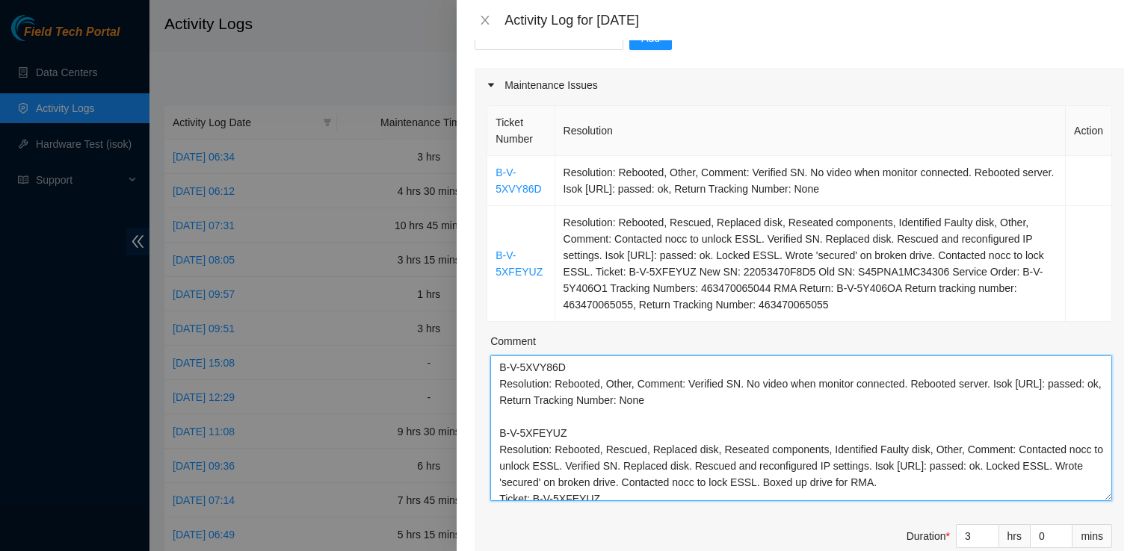
drag, startPoint x: 1092, startPoint y: 424, endPoint x: 1121, endPoint y: 512, distance: 92.8
click at [1121, 512] on div "Note: This activity log is for informational purposes only. You will not be pai…" at bounding box center [798, 295] width 685 height 511
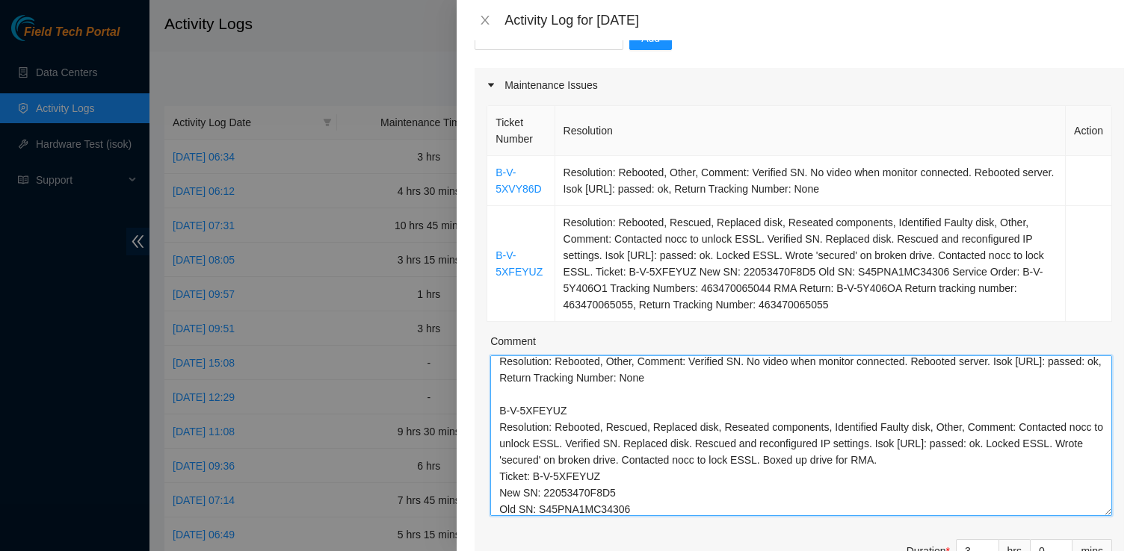
scroll to position [23, 0]
